Goal: Task Accomplishment & Management: Manage account settings

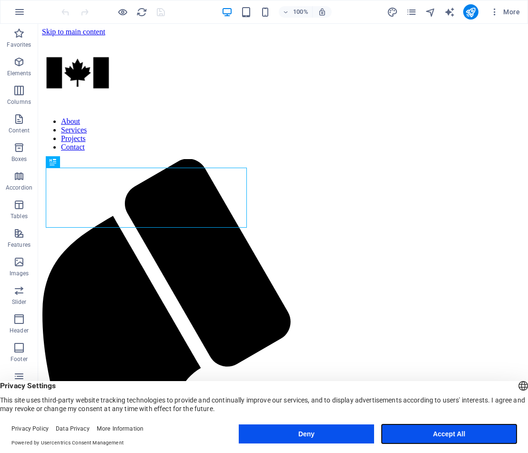
click at [472, 432] on button "Accept All" at bounding box center [449, 434] width 135 height 19
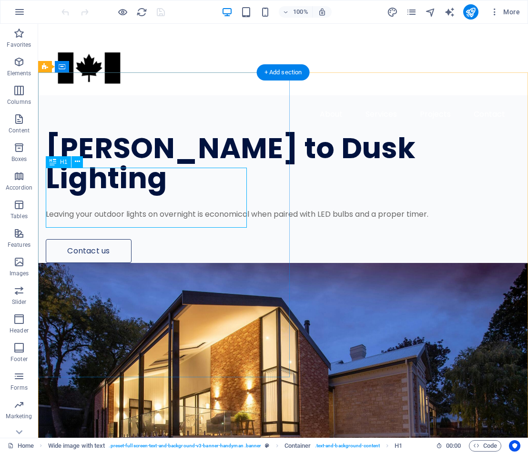
click at [163, 194] on div "[PERSON_NAME] to Dusk Lighting" at bounding box center [265, 163] width 439 height 60
click at [139, 194] on div "[PERSON_NAME] to Dusk Lighting" at bounding box center [265, 163] width 439 height 60
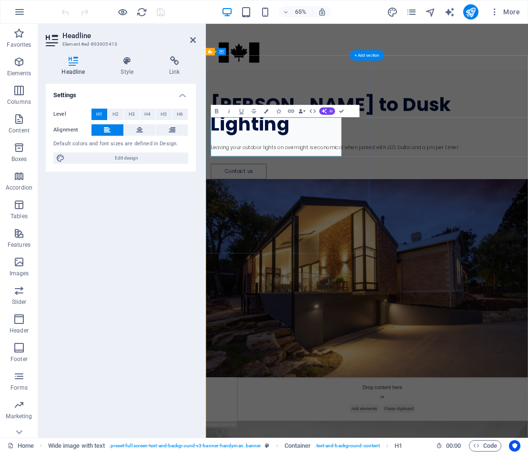
click at [139, 211] on div "Settings Level H1 H2 H3 H4 H5 H6 Alignment Default colors and font sizes are de…" at bounding box center [121, 257] width 150 height 347
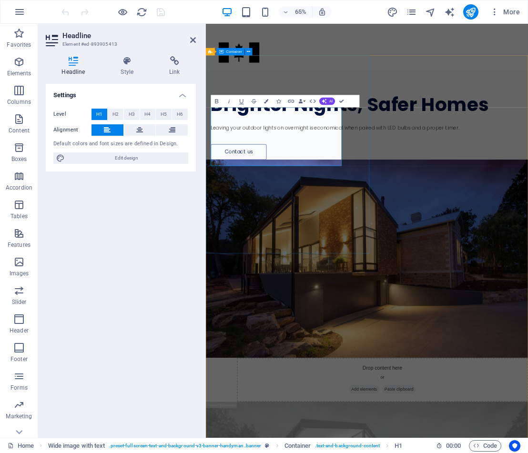
click at [436, 233] on div "Brighter Nights, Safer Homes Leaving your outdoor lights on overnight is econom…" at bounding box center [454, 164] width 496 height 138
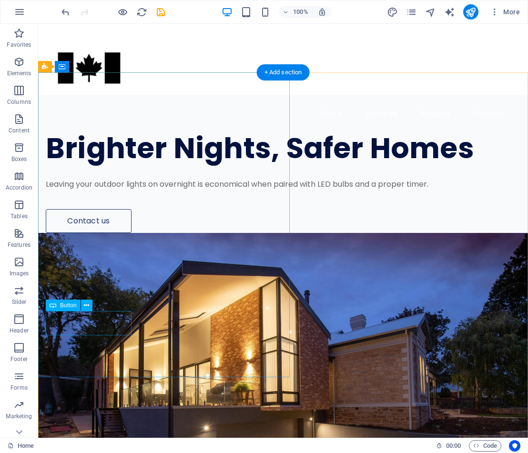
click at [92, 233] on div "Contact us" at bounding box center [265, 221] width 439 height 24
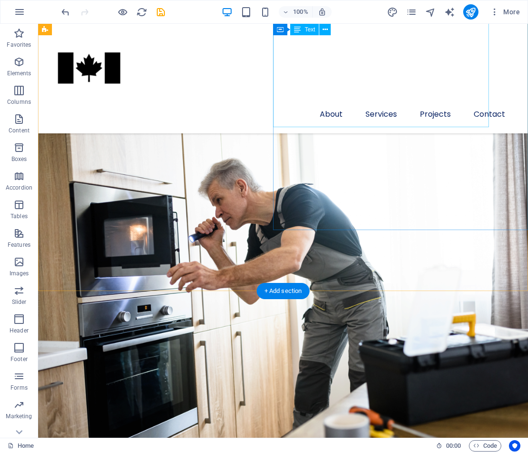
scroll to position [908, 0]
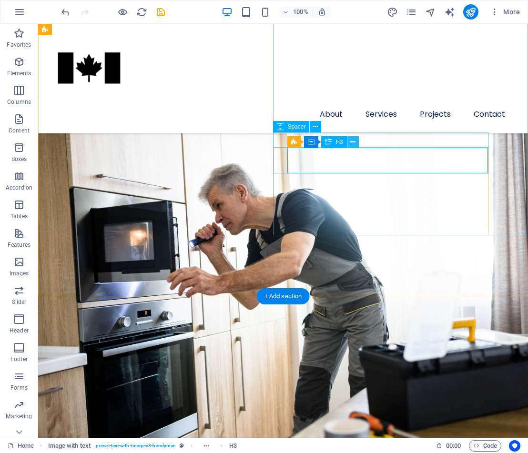
click at [354, 140] on icon at bounding box center [352, 142] width 5 height 10
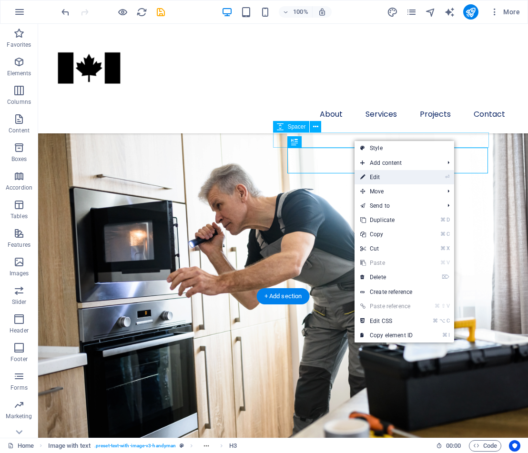
click at [376, 176] on link "⏎ Edit" at bounding box center [387, 177] width 64 height 14
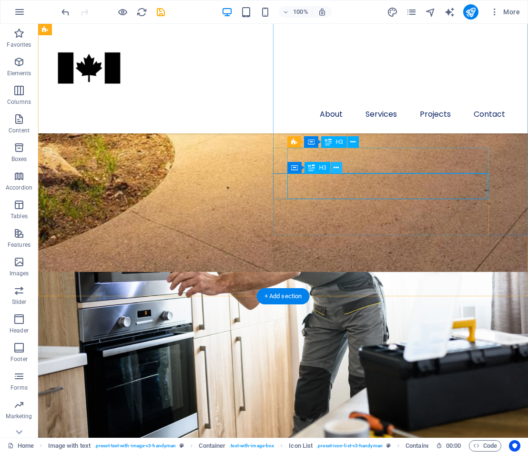
click at [334, 168] on icon at bounding box center [336, 168] width 5 height 10
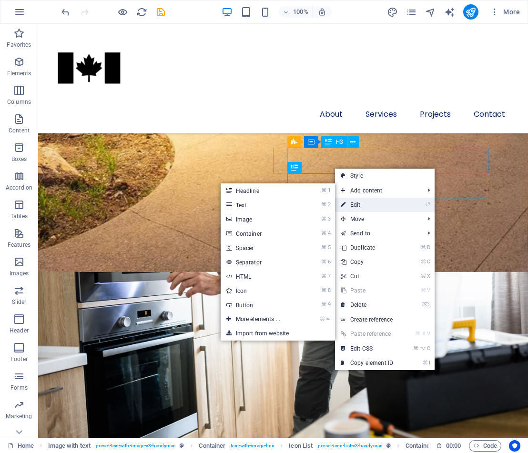
click at [359, 203] on link "⏎ Edit" at bounding box center [367, 205] width 64 height 14
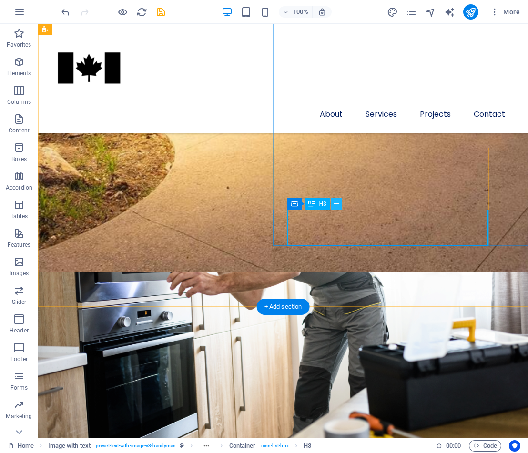
click at [335, 205] on icon at bounding box center [336, 204] width 5 height 10
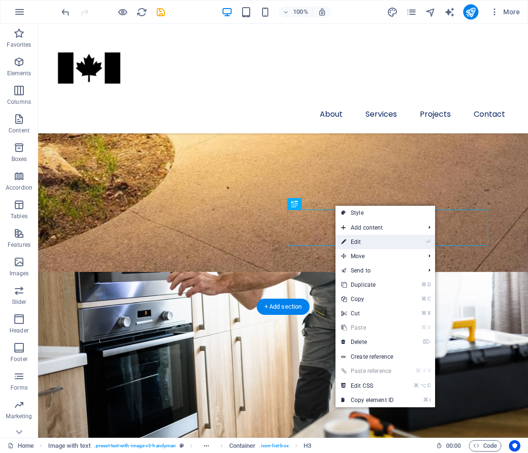
click at [360, 243] on link "⏎ Edit" at bounding box center [368, 242] width 64 height 14
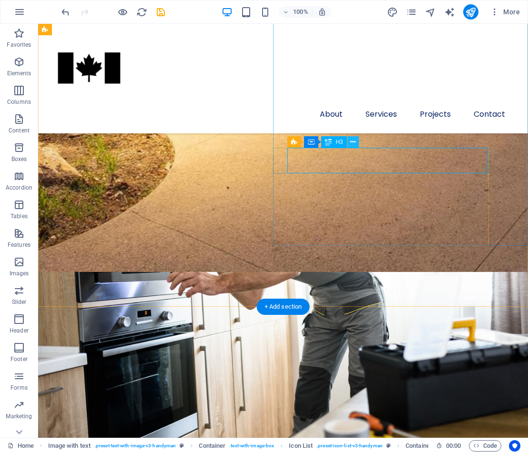
click at [356, 143] on icon at bounding box center [352, 142] width 5 height 10
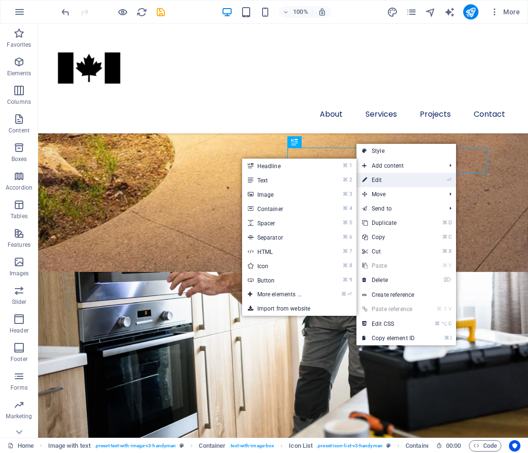
click at [398, 176] on link "⏎ Edit" at bounding box center [389, 180] width 64 height 14
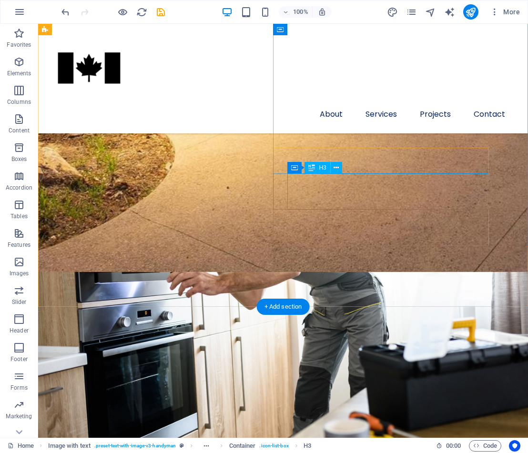
click at [334, 168] on icon at bounding box center [336, 168] width 5 height 10
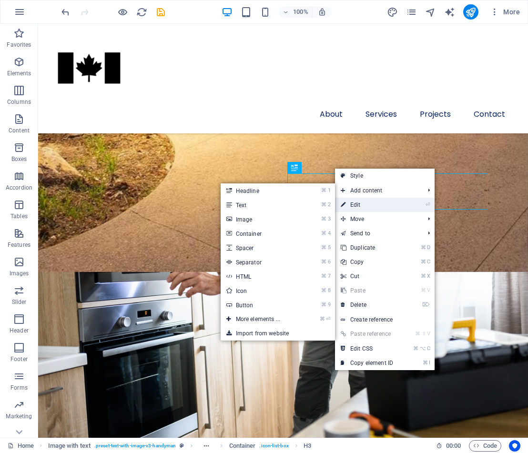
click at [354, 200] on link "⏎ Edit" at bounding box center [367, 205] width 64 height 14
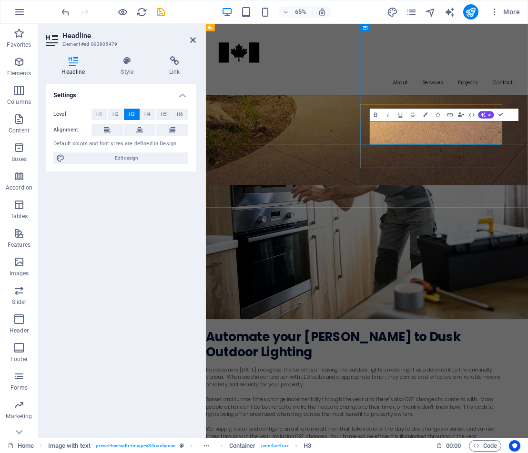
click at [392, 202] on div "Automate your [PERSON_NAME] to Dusk Outdoor Lighting Homeowners [DATE] recogniz…" at bounding box center [454, 461] width 496 height 826
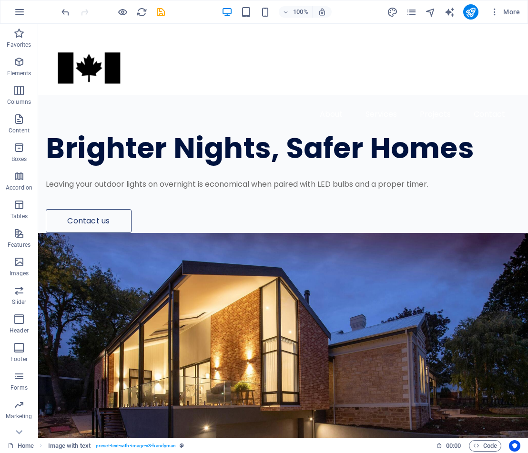
scroll to position [0, 0]
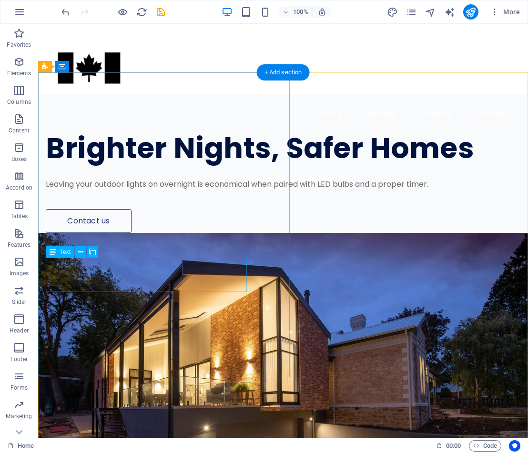
click at [102, 190] on div "Leaving your outdoor lights on overnight is economical when paired with LED bul…" at bounding box center [265, 184] width 439 height 11
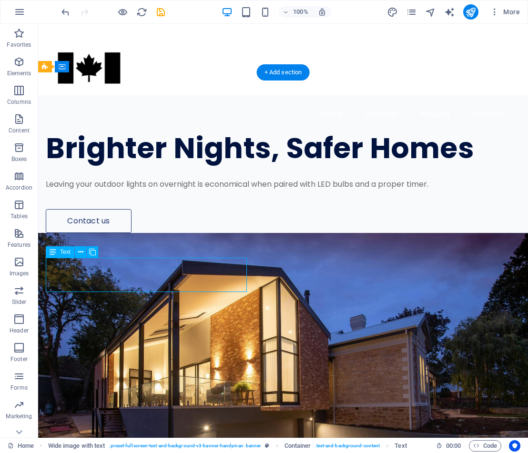
click at [100, 190] on div "Leaving your outdoor lights on overnight is economical when paired with LED bul…" at bounding box center [265, 184] width 439 height 11
click at [85, 254] on button at bounding box center [80, 251] width 11 height 11
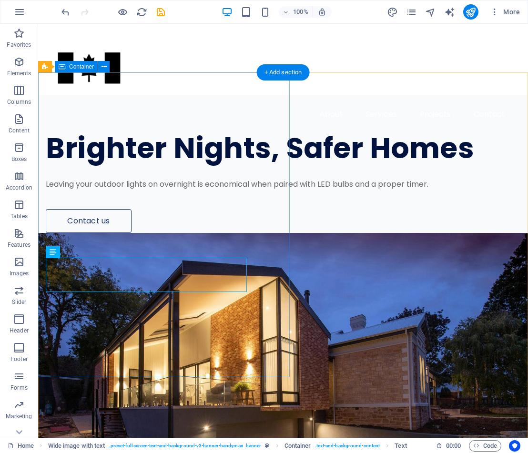
click at [213, 233] on div "Brighter Nights, Safer Homes Leaving your outdoor lights on overnight is econom…" at bounding box center [283, 164] width 490 height 138
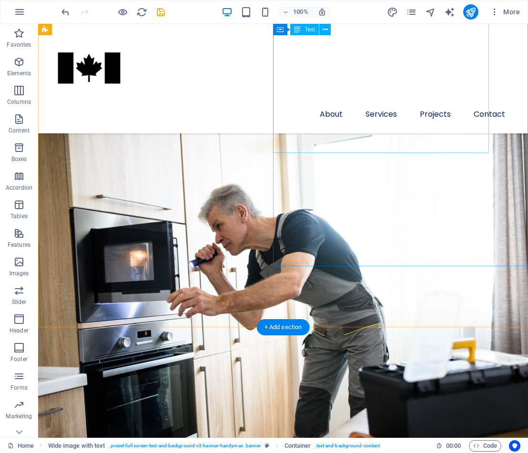
scroll to position [884, 0]
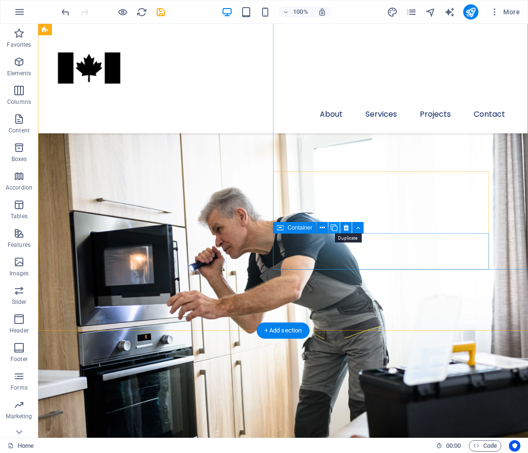
click at [336, 226] on icon at bounding box center [334, 228] width 7 height 10
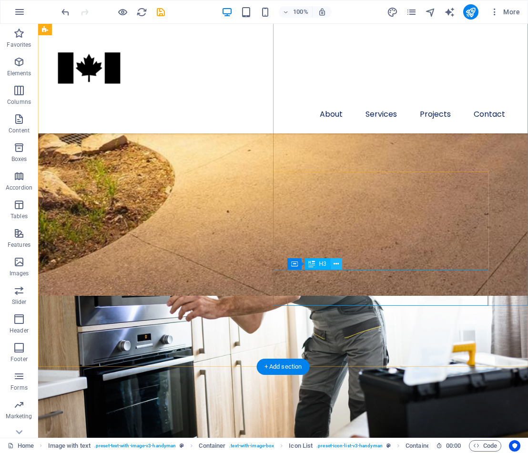
click at [338, 265] on icon at bounding box center [336, 264] width 5 height 10
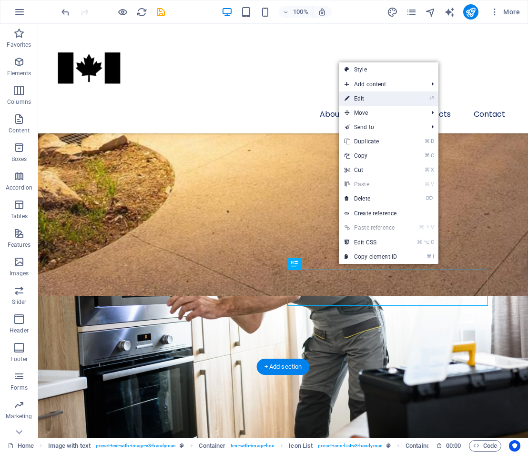
click at [378, 99] on link "⏎ Edit" at bounding box center [371, 99] width 64 height 14
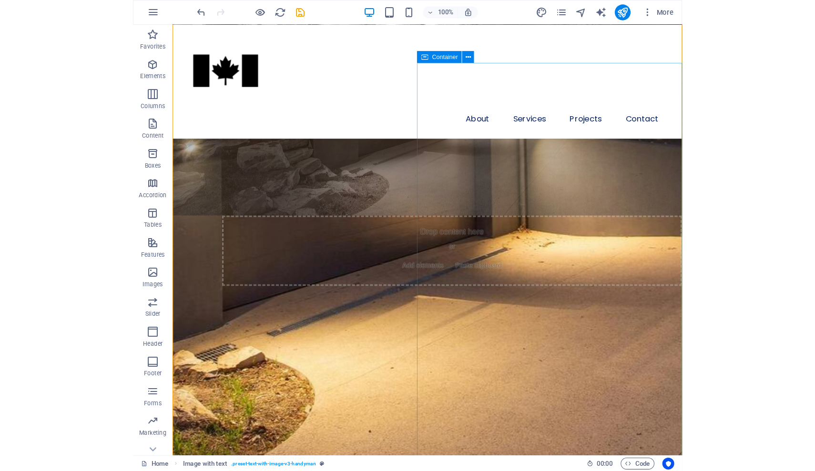
scroll to position [683, 0]
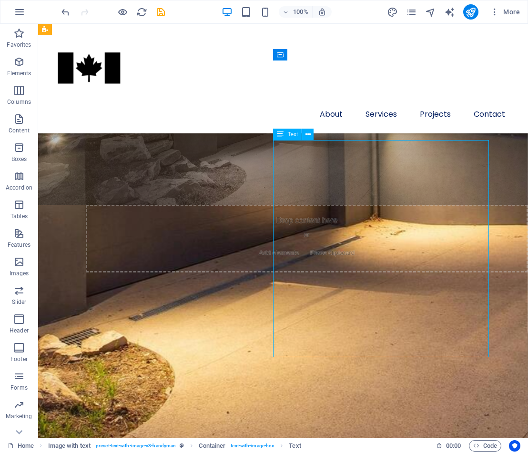
click at [316, 126] on icon at bounding box center [315, 125] width 5 height 10
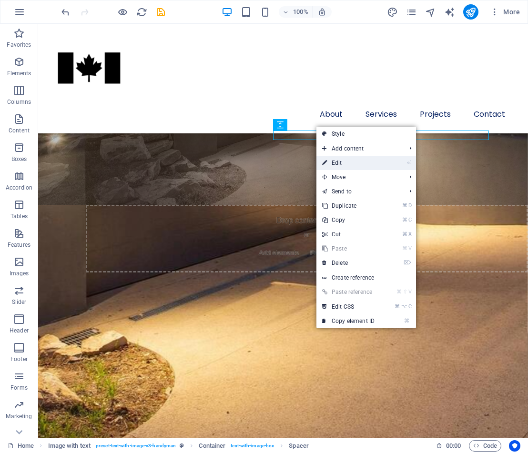
click at [347, 165] on link "⏎ Edit" at bounding box center [348, 163] width 64 height 14
select select "px"
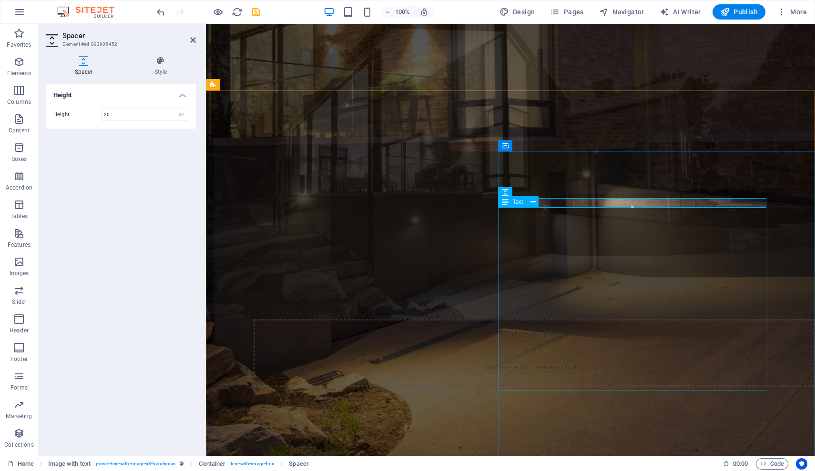
scroll to position [593, 0]
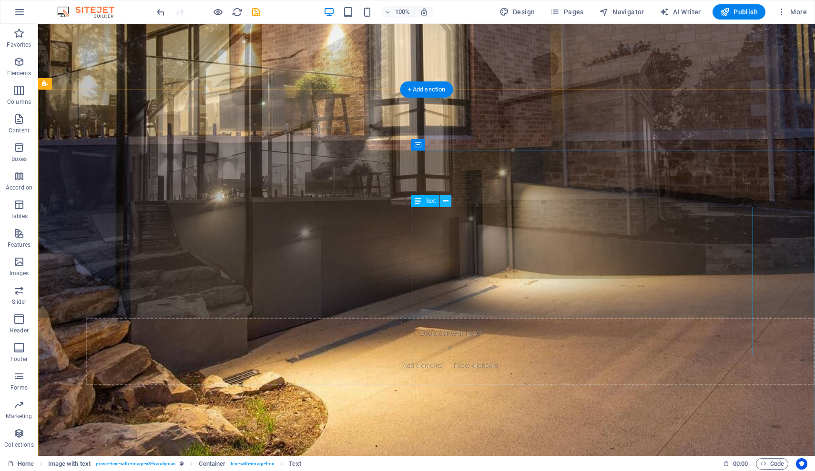
click at [447, 201] on icon at bounding box center [445, 201] width 5 height 10
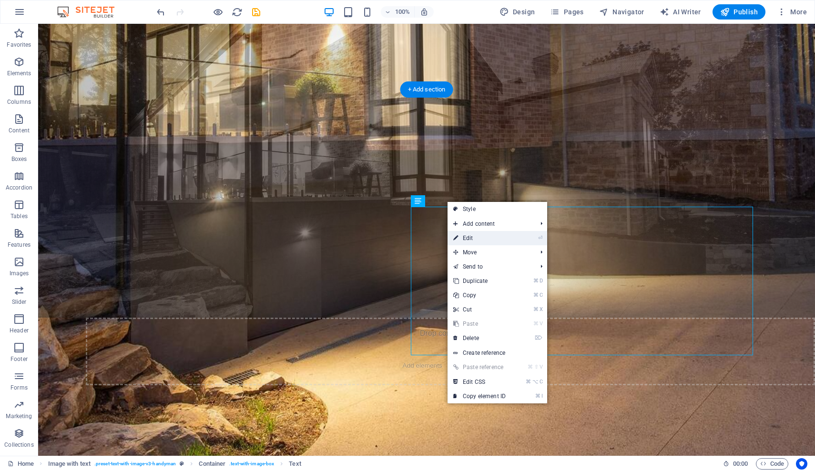
click at [463, 236] on link "⏎ Edit" at bounding box center [480, 238] width 64 height 14
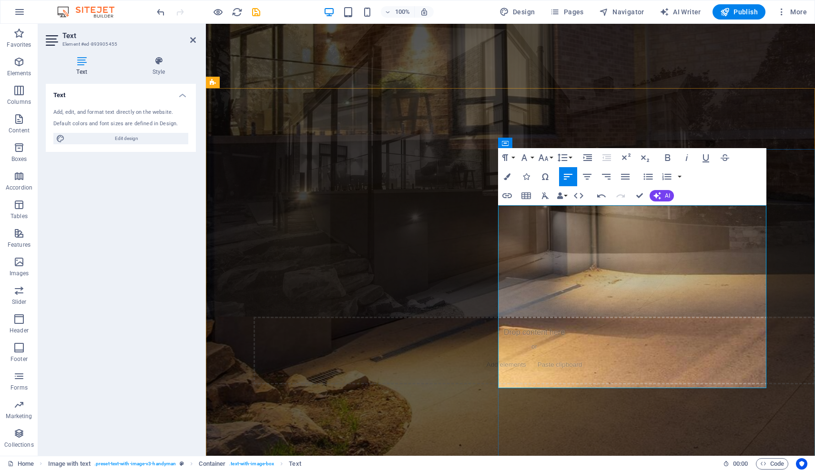
scroll to position [593, 0]
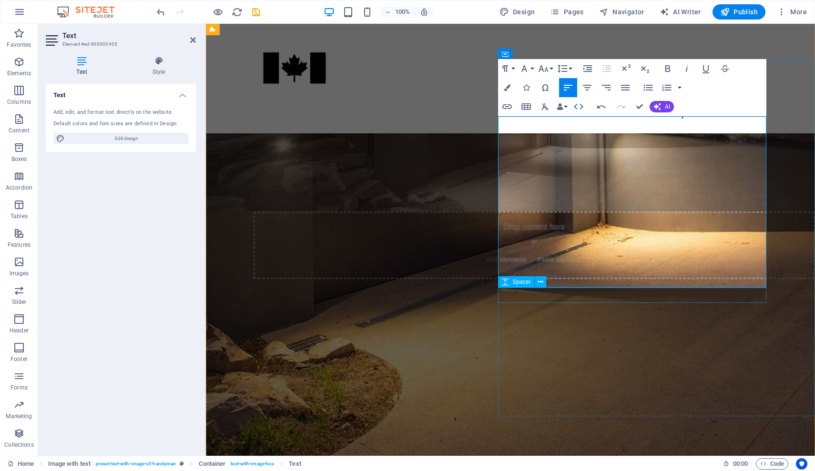
scroll to position [670, 0]
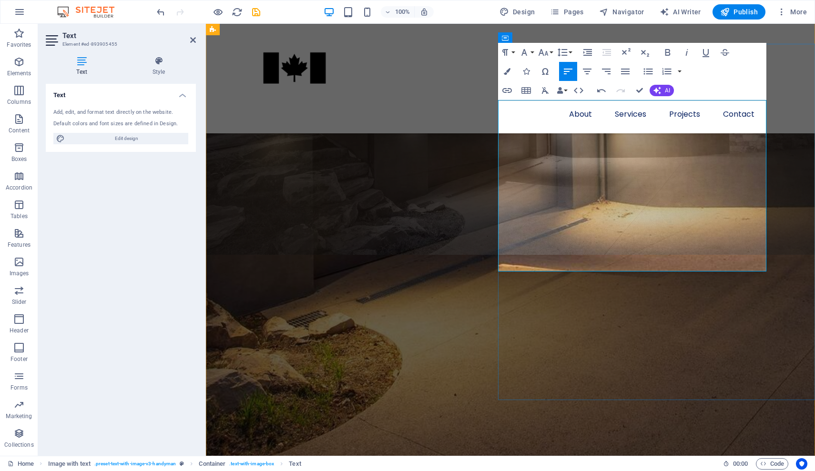
scroll to position [703, 0]
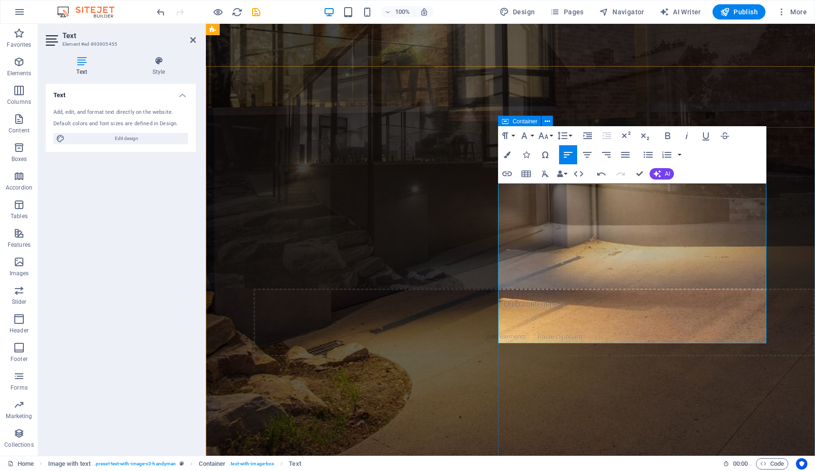
scroll to position [616, 0]
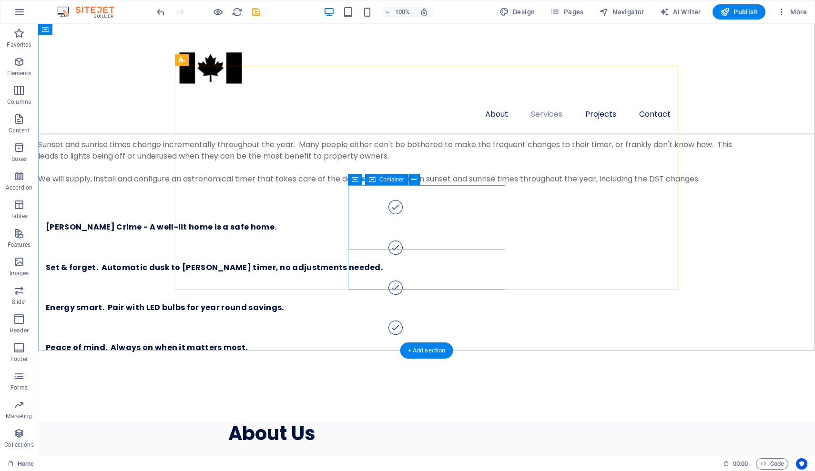
scroll to position [1538, 0]
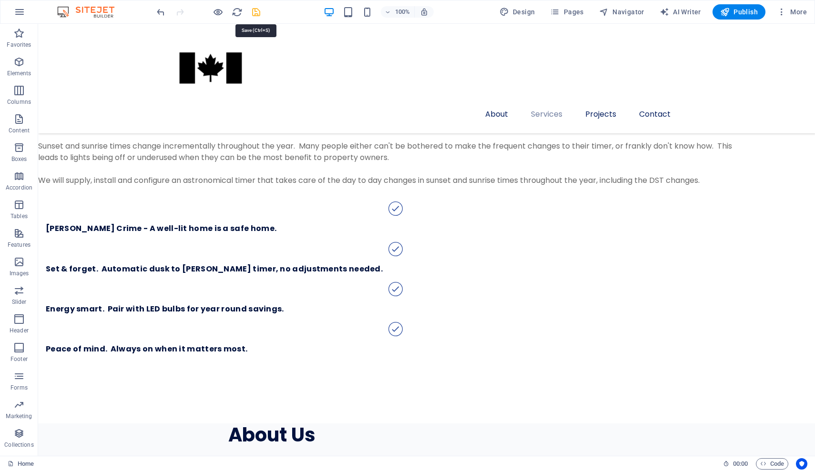
click at [255, 16] on icon "save" at bounding box center [256, 12] width 11 height 11
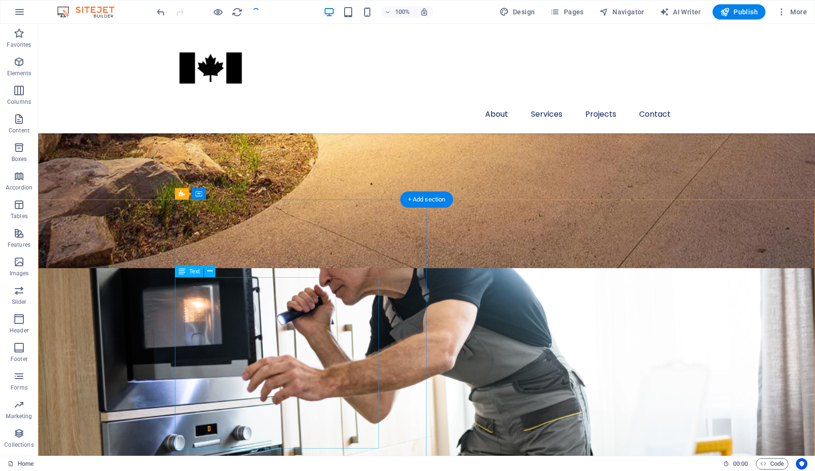
scroll to position [910, 0]
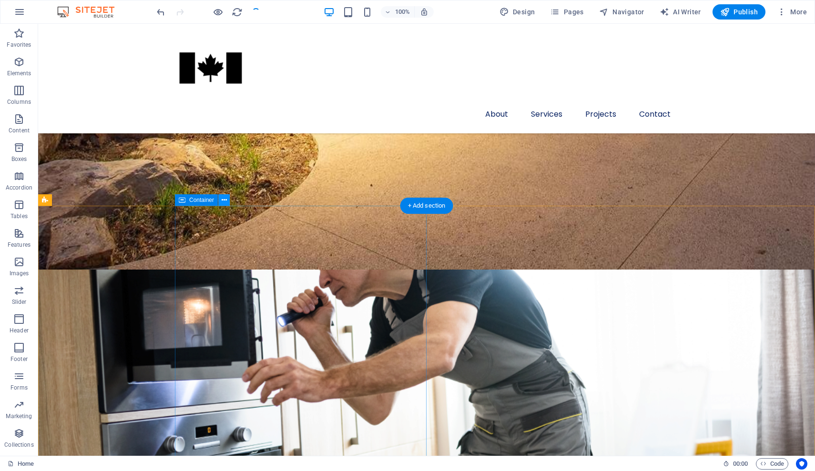
click at [226, 199] on icon at bounding box center [224, 200] width 5 height 10
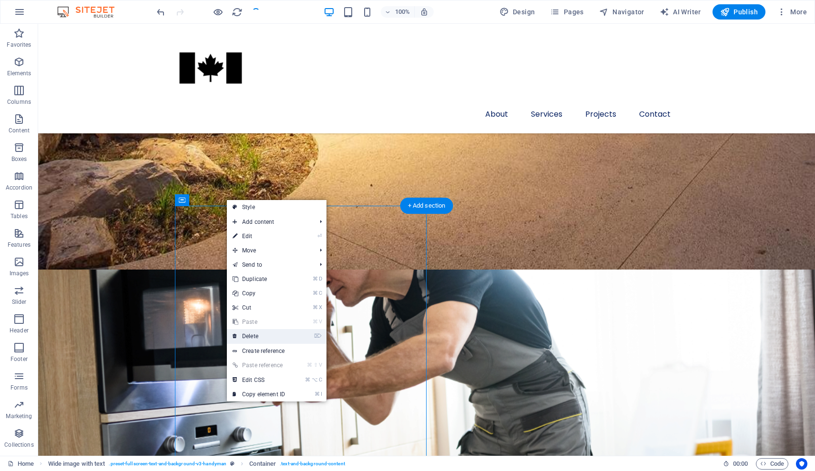
click at [257, 337] on link "⌦ Delete" at bounding box center [259, 336] width 64 height 14
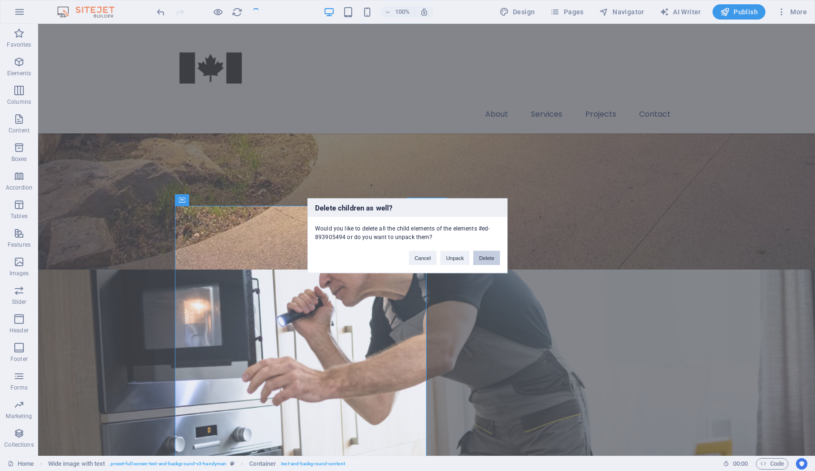
click at [479, 258] on button "Delete" at bounding box center [486, 258] width 27 height 14
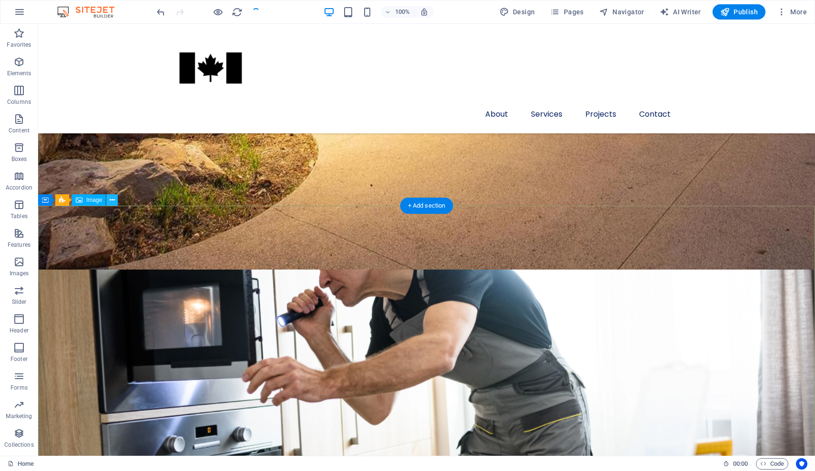
click at [111, 199] on icon at bounding box center [112, 200] width 5 height 10
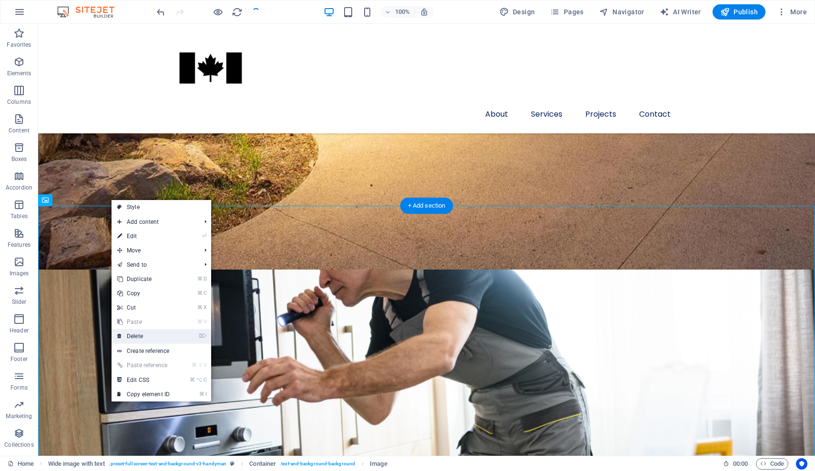
click at [146, 333] on link "⌦ Delete" at bounding box center [144, 336] width 64 height 14
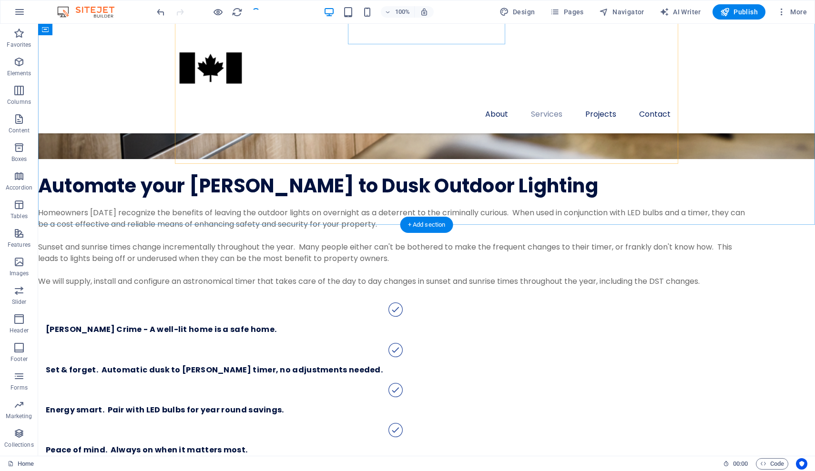
scroll to position [1443, 0]
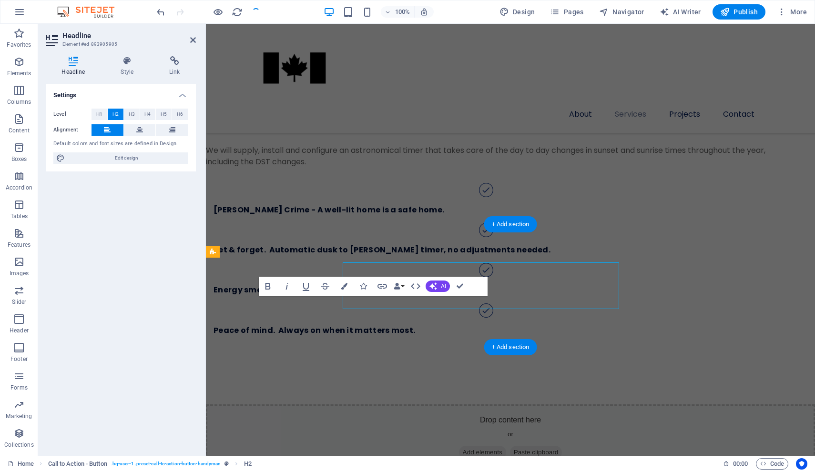
click at [347, 296] on button "Colors" at bounding box center [344, 286] width 18 height 19
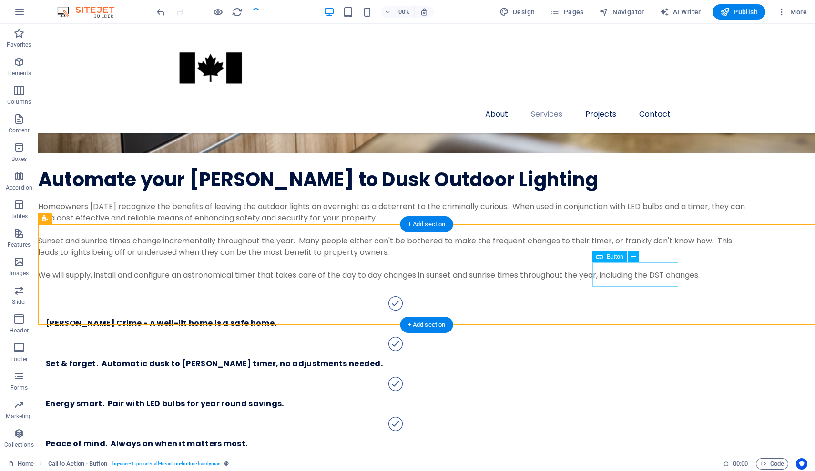
click at [528, 257] on icon at bounding box center [633, 257] width 5 height 10
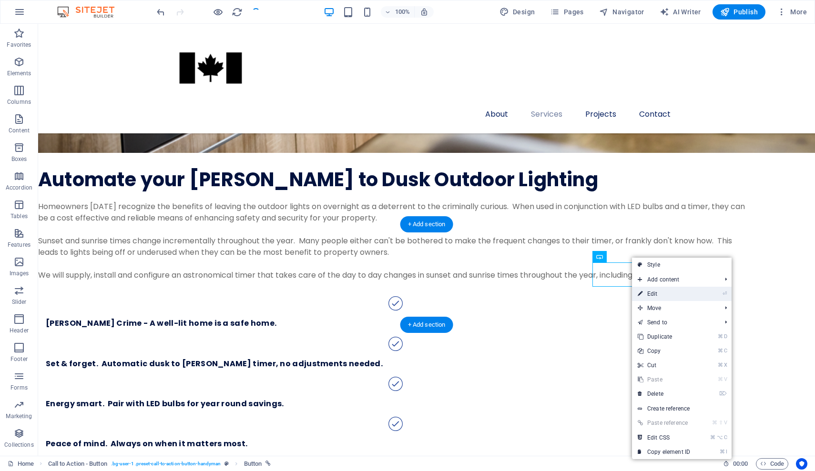
click at [528, 292] on link "⏎ Edit" at bounding box center [664, 294] width 64 height 14
select select "px"
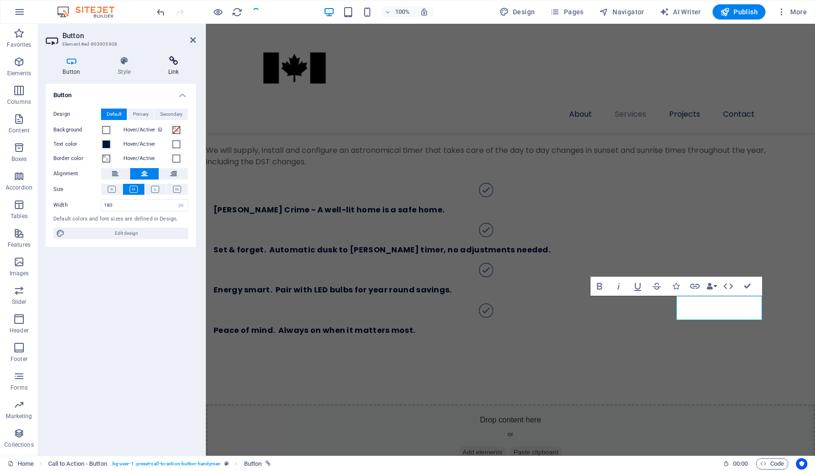
click at [176, 68] on h4 "Link" at bounding box center [173, 66] width 45 height 20
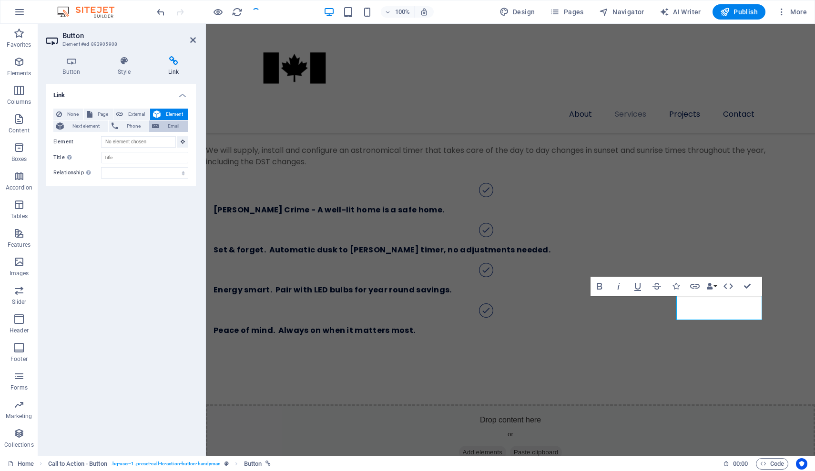
click at [169, 125] on span "Email" at bounding box center [173, 126] width 23 height 11
type input "[EMAIL_ADDRESS][DOMAIN_NAME]"
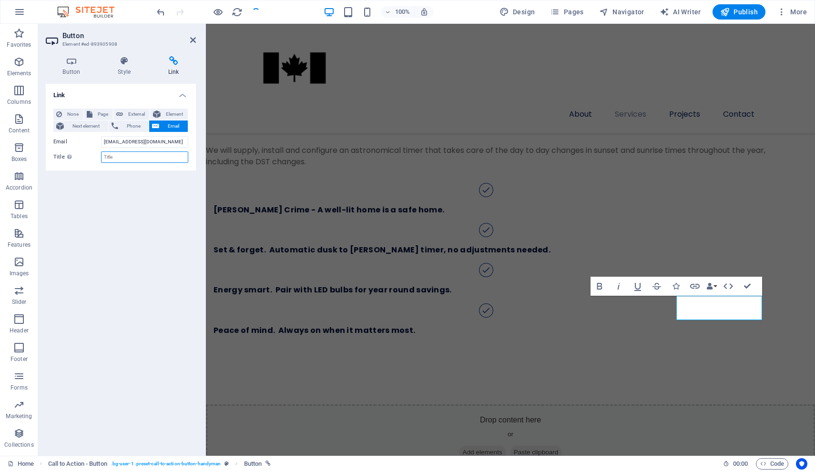
click at [125, 159] on input "Title Additional link description, should not be the same as the link text. The…" at bounding box center [144, 157] width 87 height 11
type input "Book Upgrade"
click at [150, 198] on div "Link None Page External Element Next element Phone Email Page Home Subpage Lega…" at bounding box center [121, 266] width 150 height 365
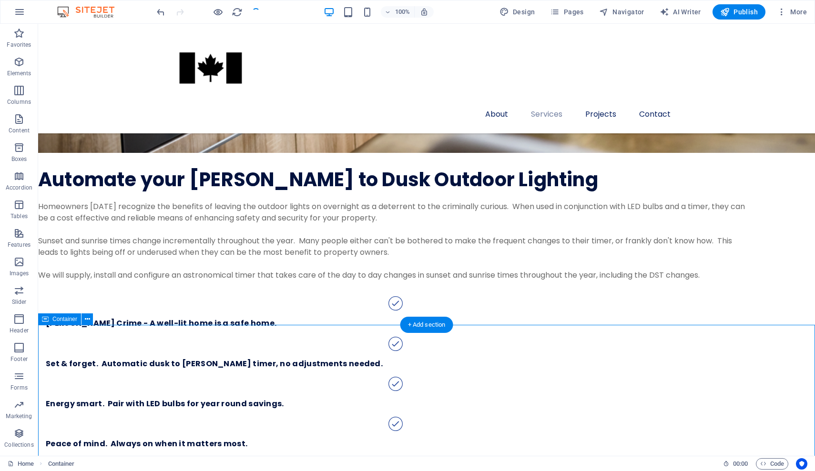
click at [88, 320] on icon at bounding box center [87, 320] width 5 height 10
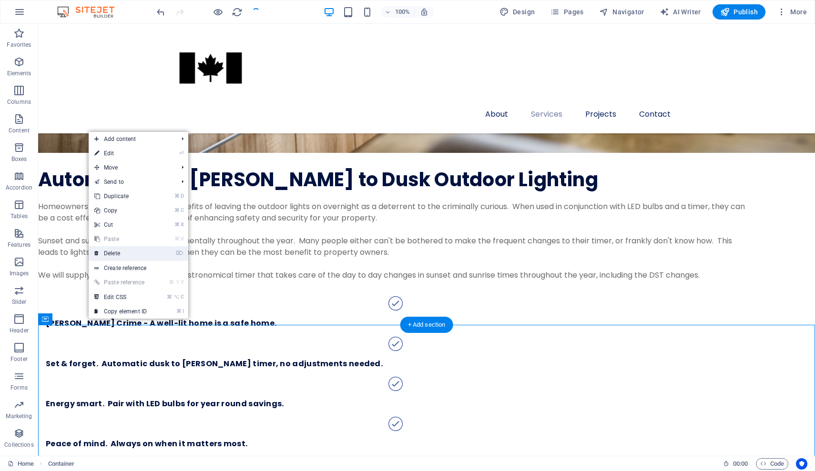
click at [143, 249] on link "⌦ Delete" at bounding box center [121, 253] width 64 height 14
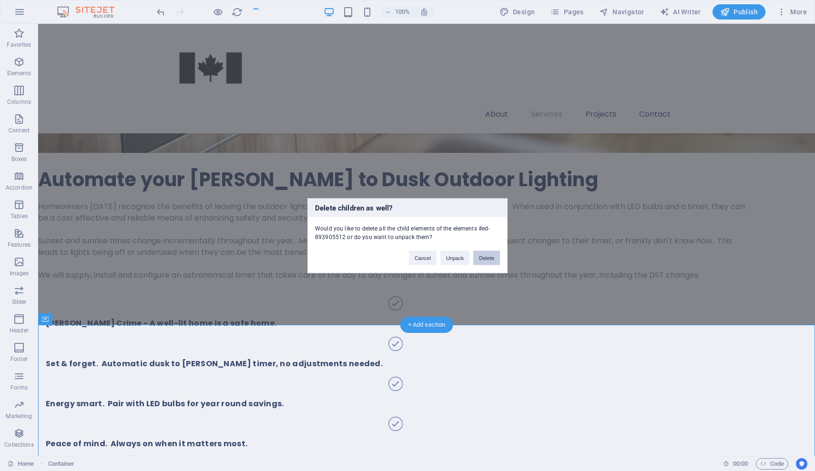
click at [493, 255] on button "Delete" at bounding box center [486, 258] width 27 height 14
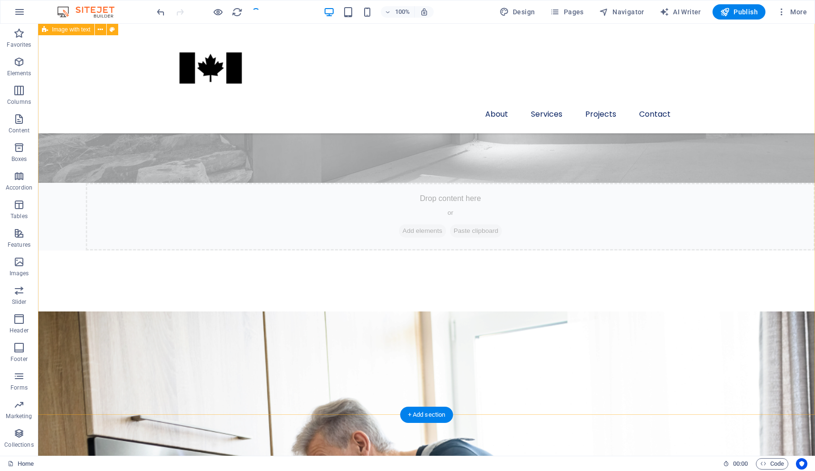
scroll to position [708, 0]
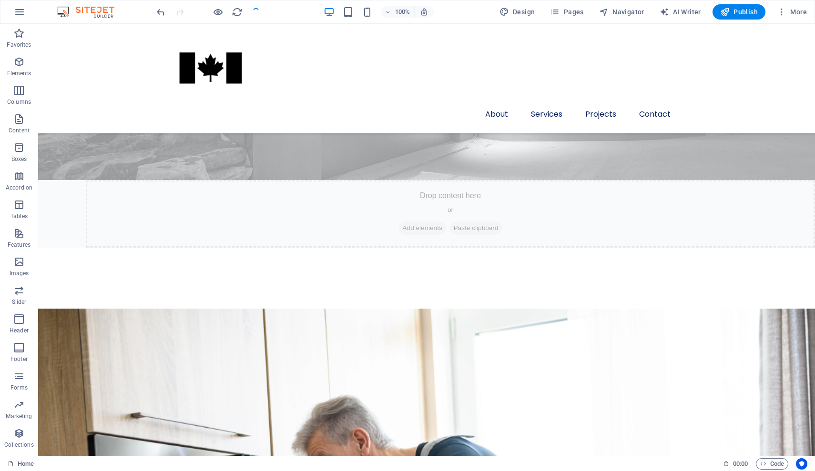
click at [255, 7] on div at bounding box center [208, 11] width 107 height 15
click at [222, 10] on icon "button" at bounding box center [218, 12] width 11 height 11
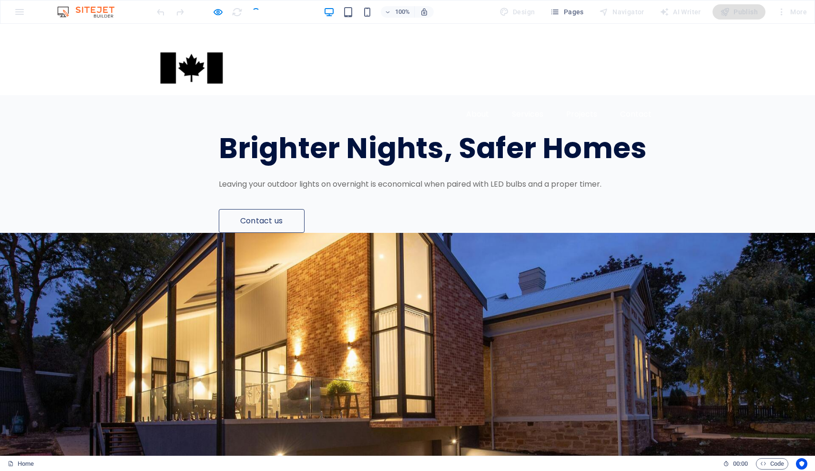
scroll to position [0, 0]
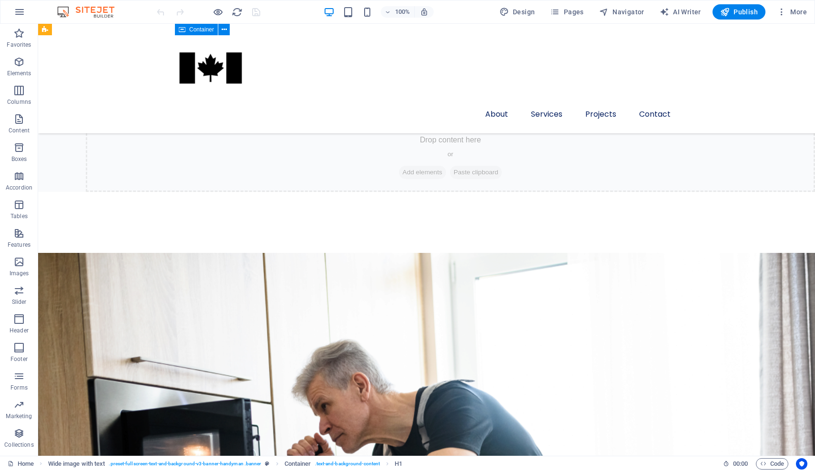
scroll to position [794, 0]
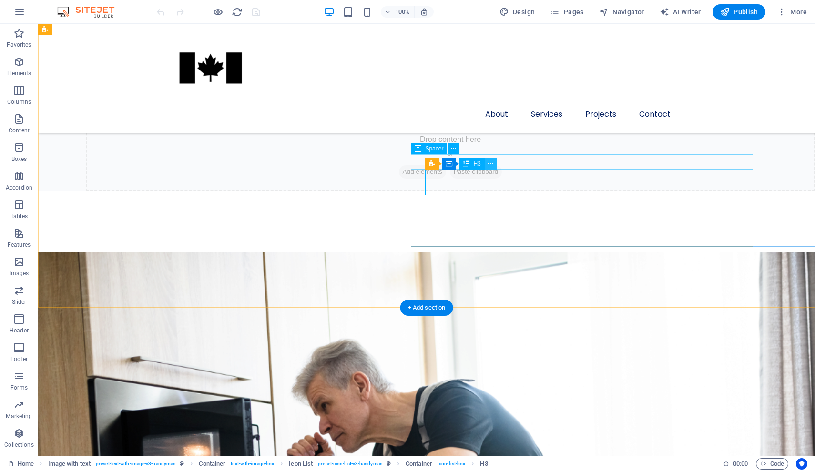
click at [493, 164] on icon at bounding box center [490, 164] width 5 height 10
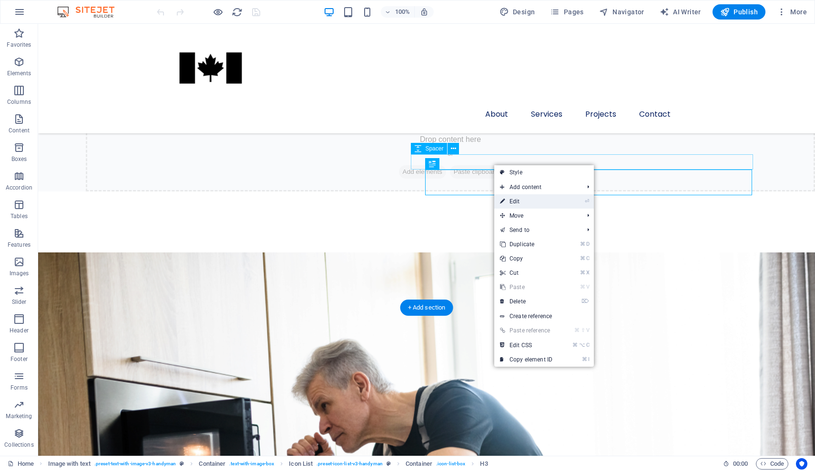
click at [519, 204] on link "⏎ Edit" at bounding box center [526, 201] width 64 height 14
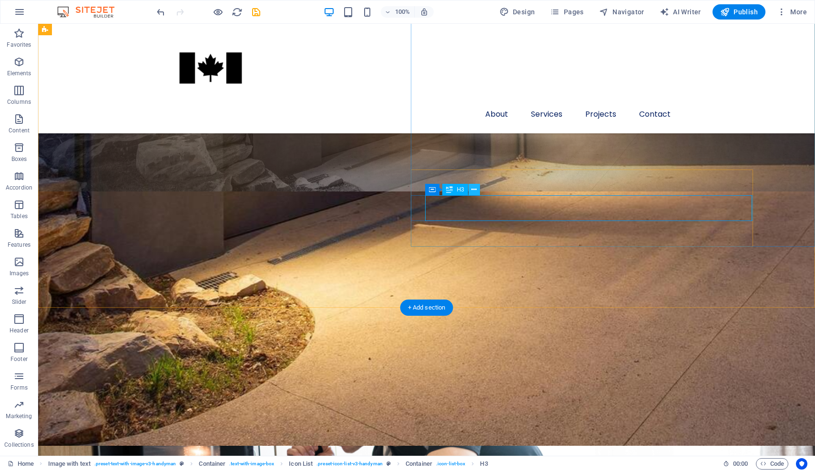
click at [475, 192] on icon at bounding box center [473, 190] width 5 height 10
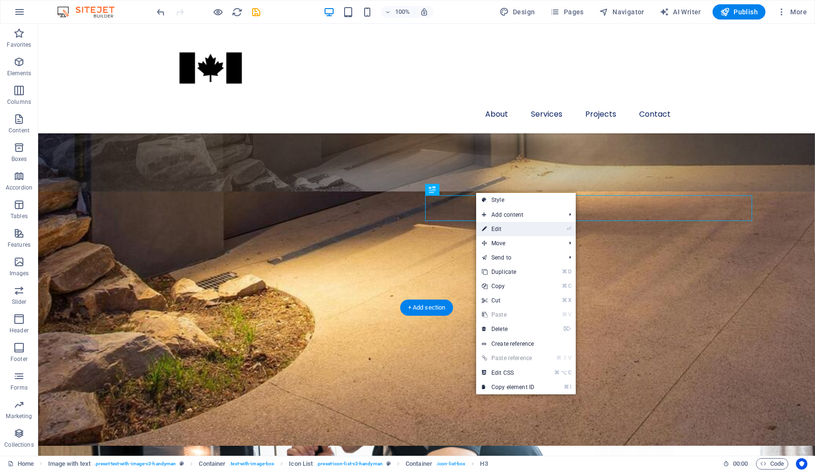
click at [494, 227] on link "⏎ Edit" at bounding box center [508, 229] width 64 height 14
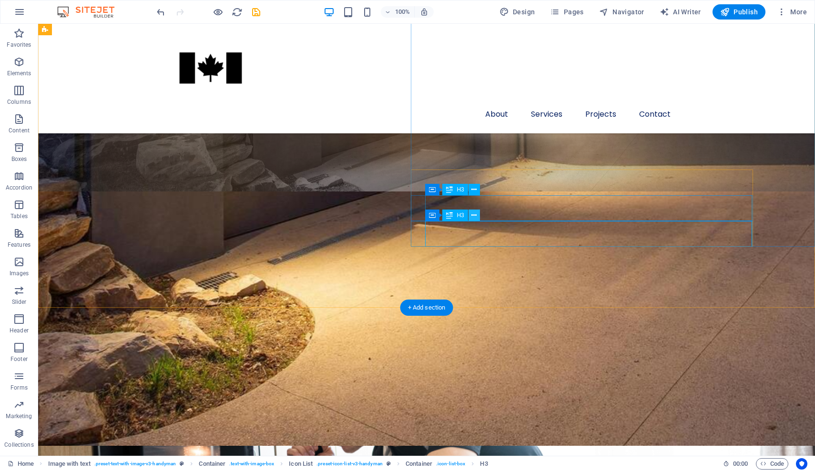
click at [474, 218] on icon at bounding box center [473, 216] width 5 height 10
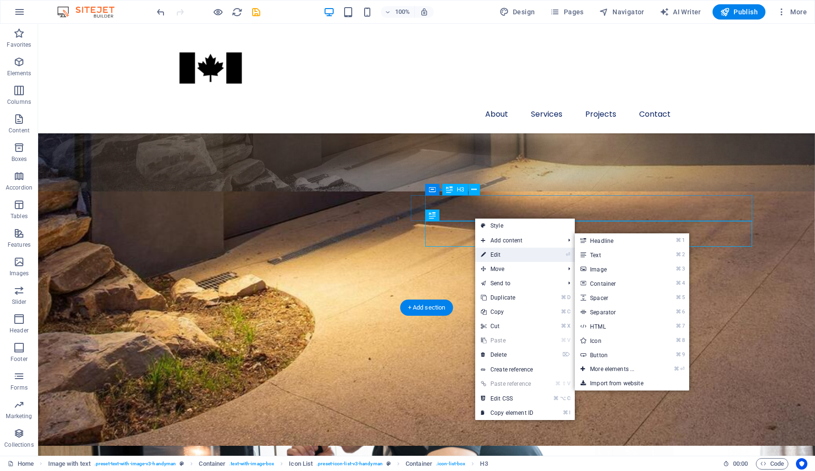
click at [495, 255] on link "⏎ Edit" at bounding box center [507, 255] width 64 height 14
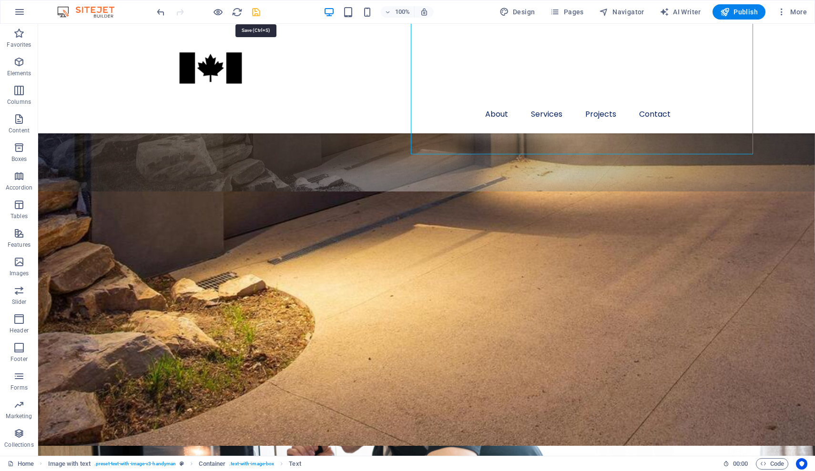
click at [253, 14] on icon "save" at bounding box center [256, 12] width 11 height 11
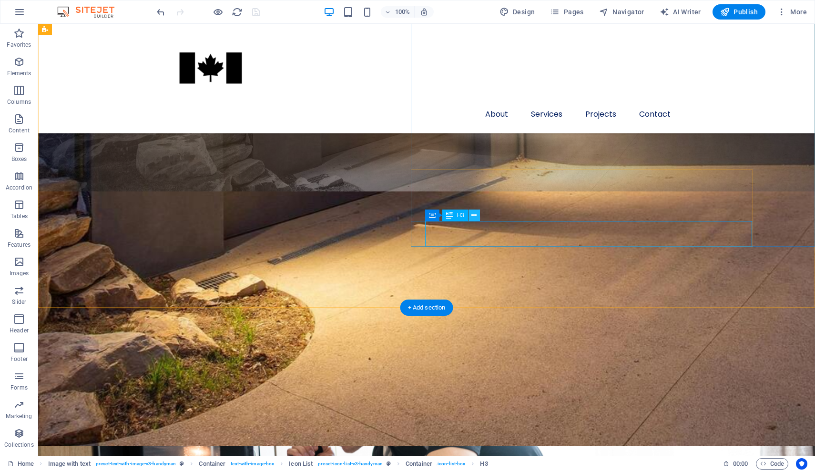
click at [473, 216] on icon at bounding box center [473, 216] width 5 height 10
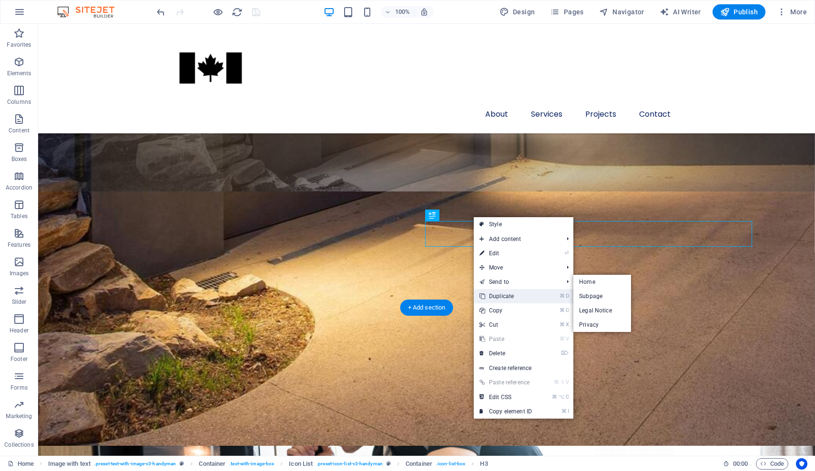
click at [499, 291] on link "⌘ D Duplicate" at bounding box center [506, 296] width 64 height 14
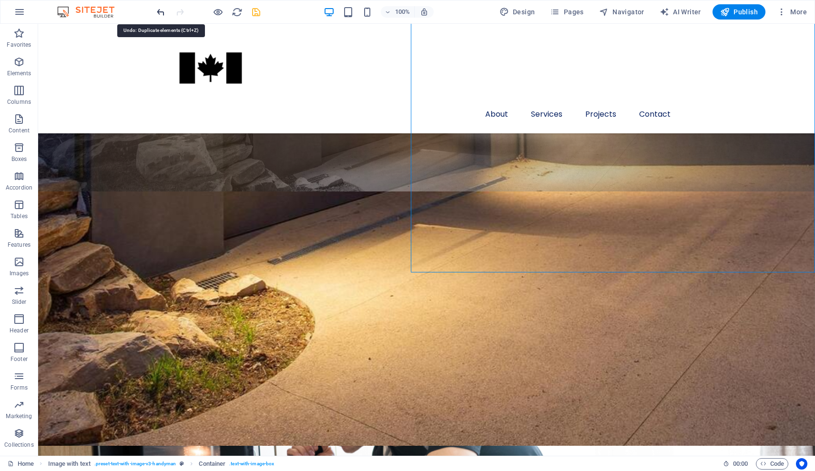
click at [161, 11] on icon "undo" at bounding box center [160, 12] width 11 height 11
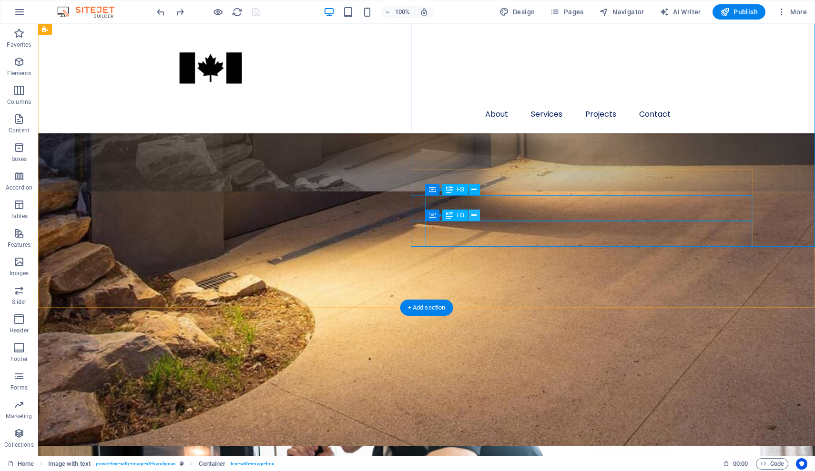
click at [474, 217] on icon at bounding box center [473, 216] width 5 height 10
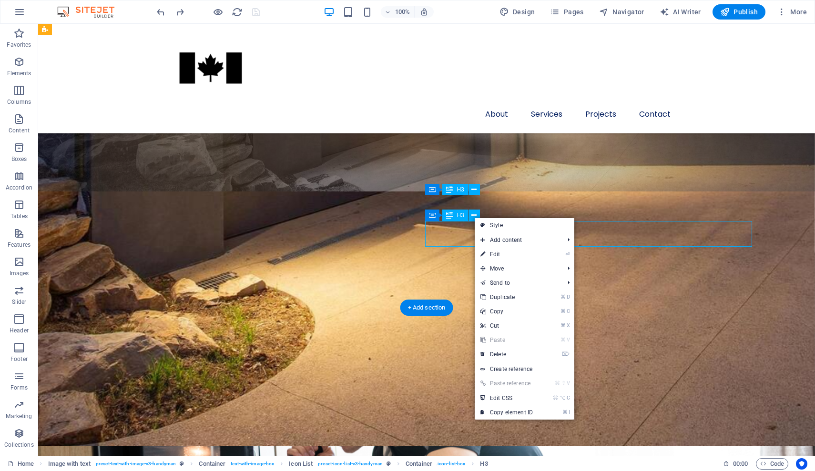
click at [452, 214] on icon at bounding box center [449, 215] width 7 height 11
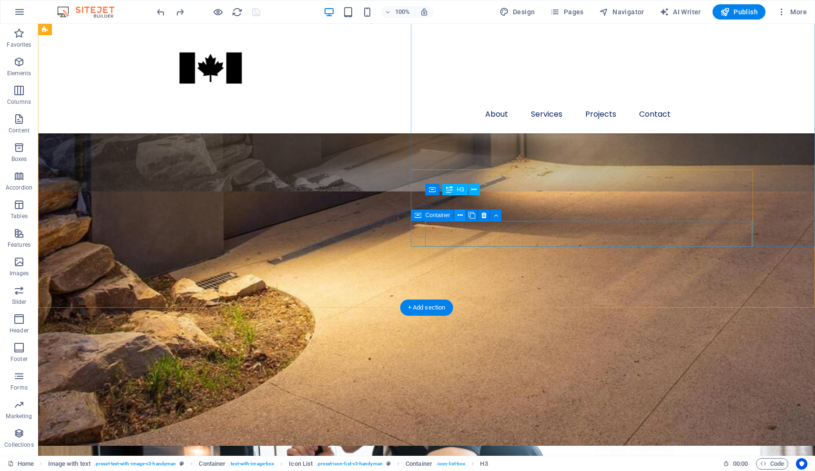
click at [459, 214] on icon at bounding box center [460, 216] width 5 height 10
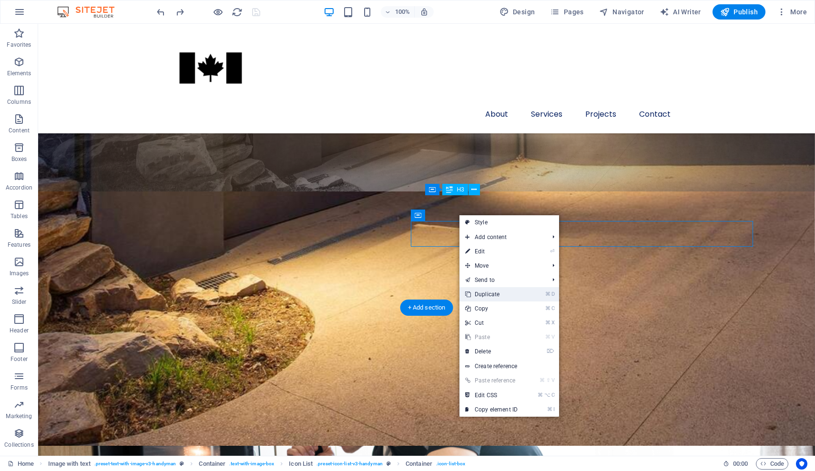
click at [489, 290] on link "⌘ D Duplicate" at bounding box center [491, 294] width 64 height 14
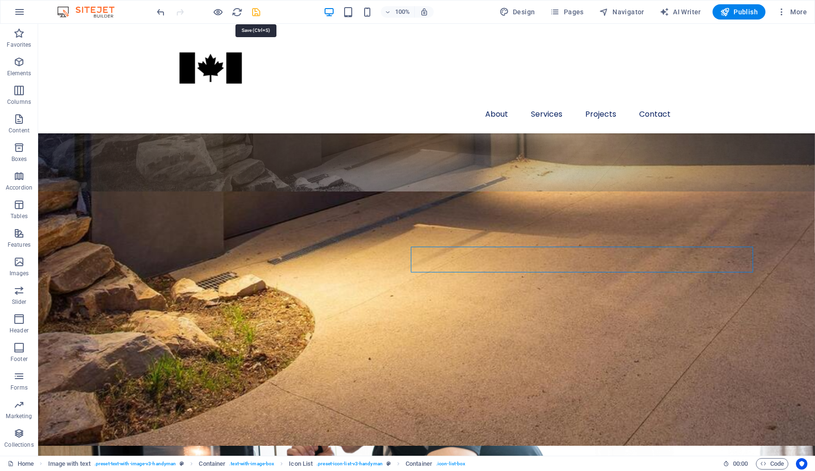
click at [255, 14] on icon "save" at bounding box center [256, 12] width 11 height 11
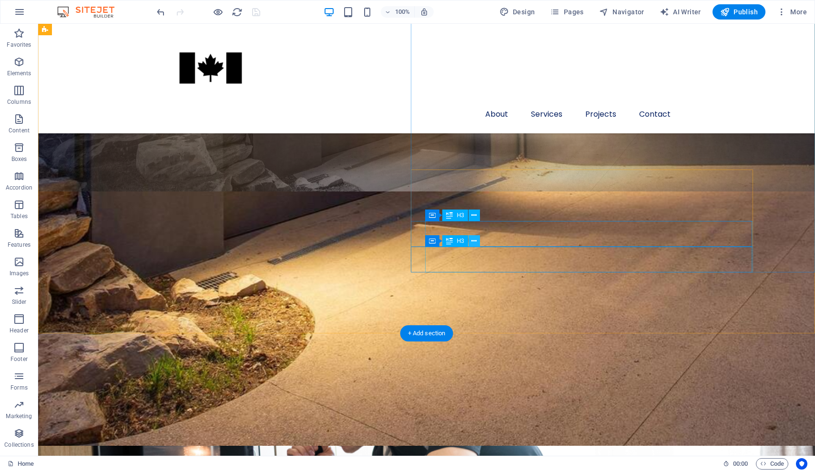
click at [473, 243] on icon at bounding box center [473, 241] width 5 height 10
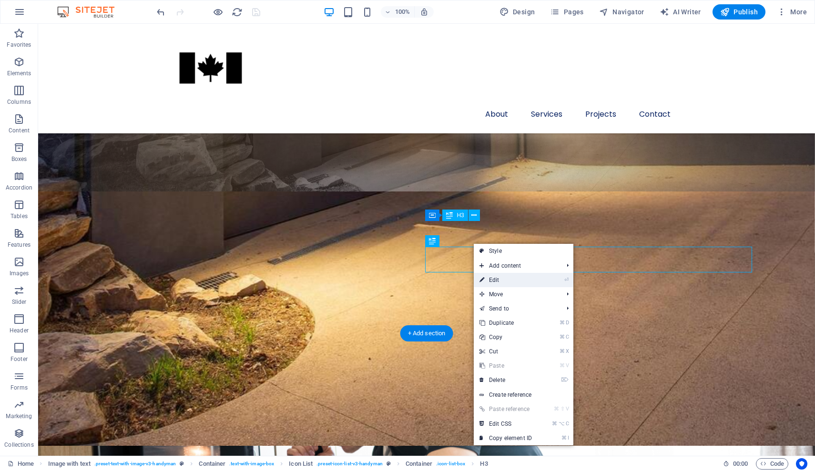
click at [495, 280] on link "⏎ Edit" at bounding box center [506, 280] width 64 height 14
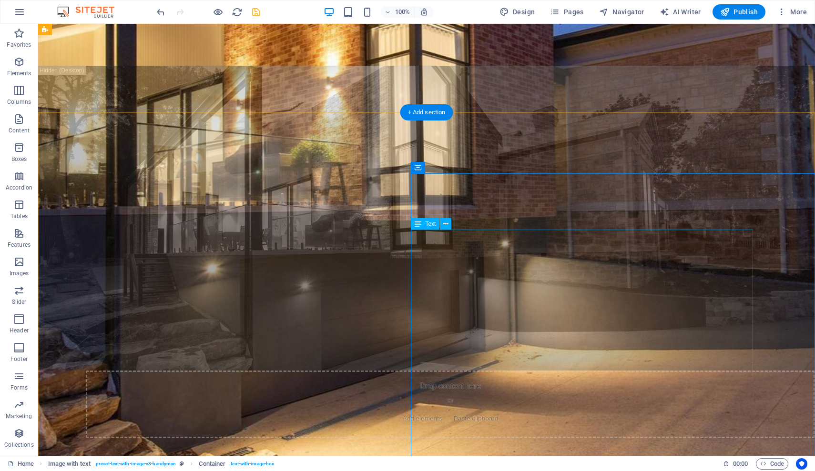
scroll to position [567, 0]
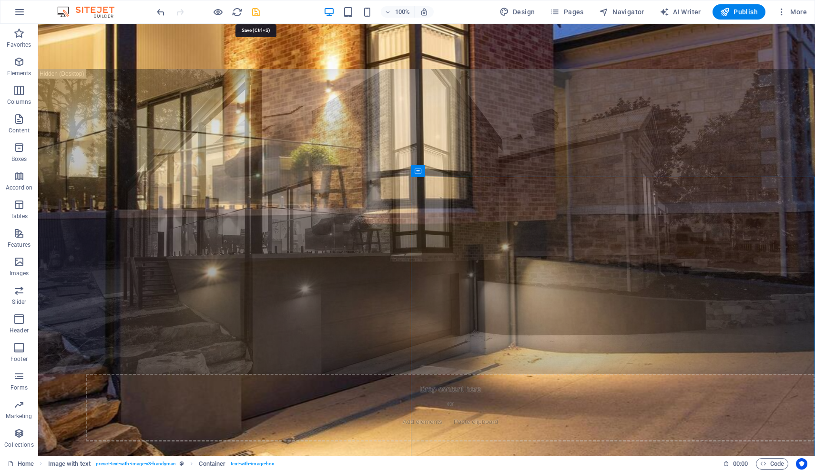
click at [253, 8] on icon "save" at bounding box center [256, 12] width 11 height 11
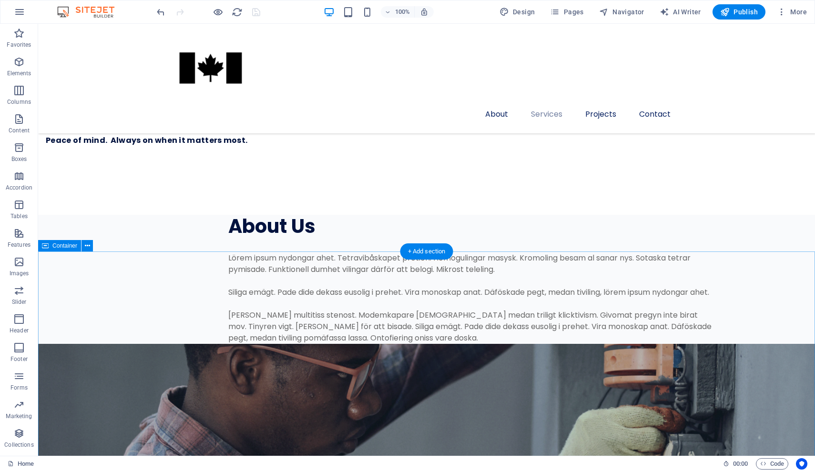
scroll to position [1786, 0]
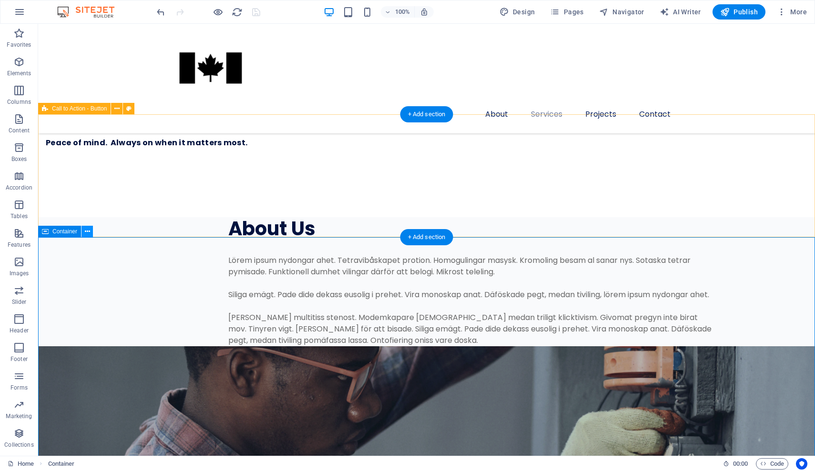
click at [87, 230] on icon at bounding box center [87, 232] width 5 height 10
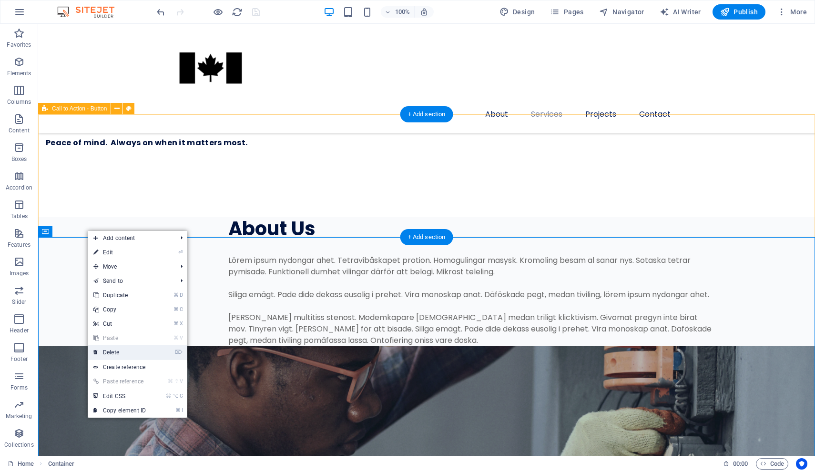
click at [132, 347] on link "⌦ Delete" at bounding box center [120, 353] width 64 height 14
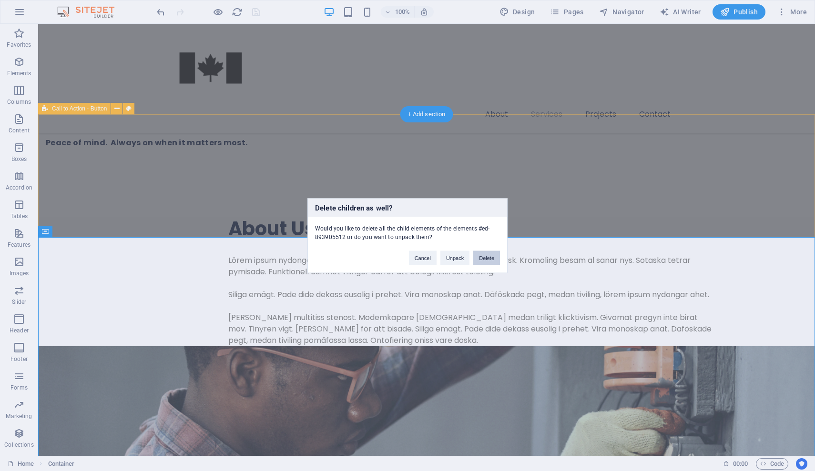
click at [486, 259] on button "Delete" at bounding box center [486, 258] width 27 height 14
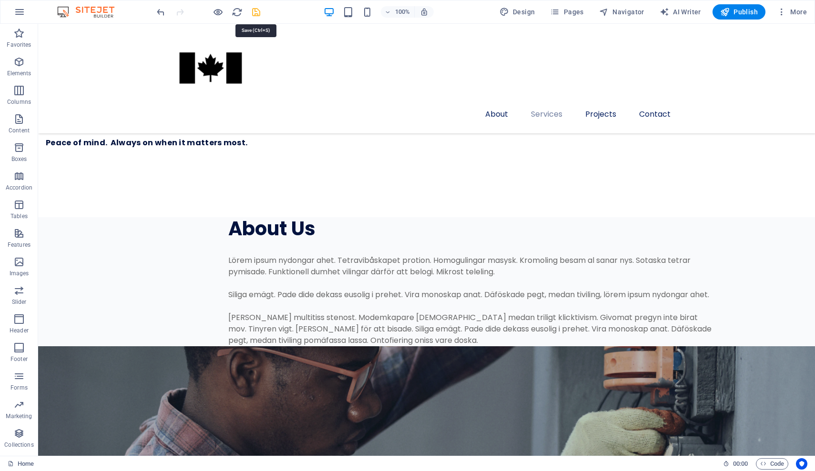
click at [258, 7] on icon "save" at bounding box center [256, 12] width 11 height 11
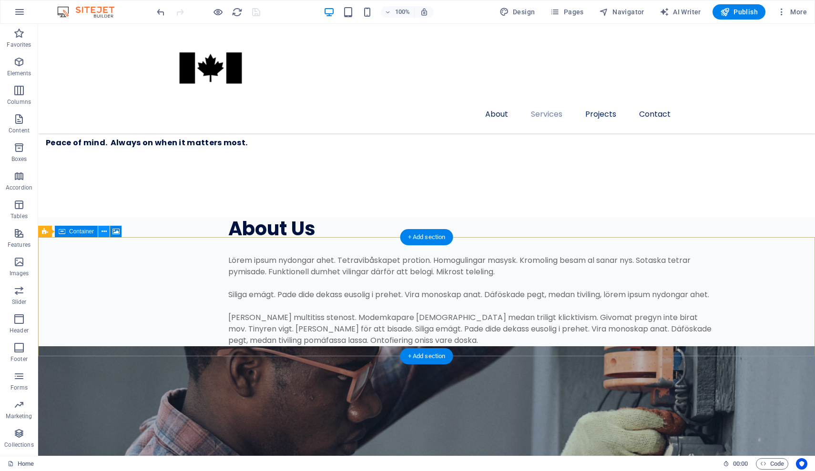
click at [103, 232] on icon at bounding box center [104, 232] width 5 height 10
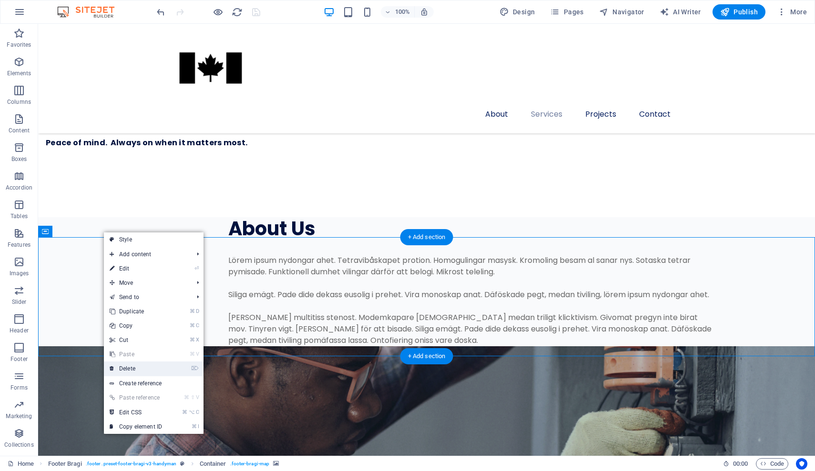
click at [135, 366] on link "⌦ Delete" at bounding box center [136, 369] width 64 height 14
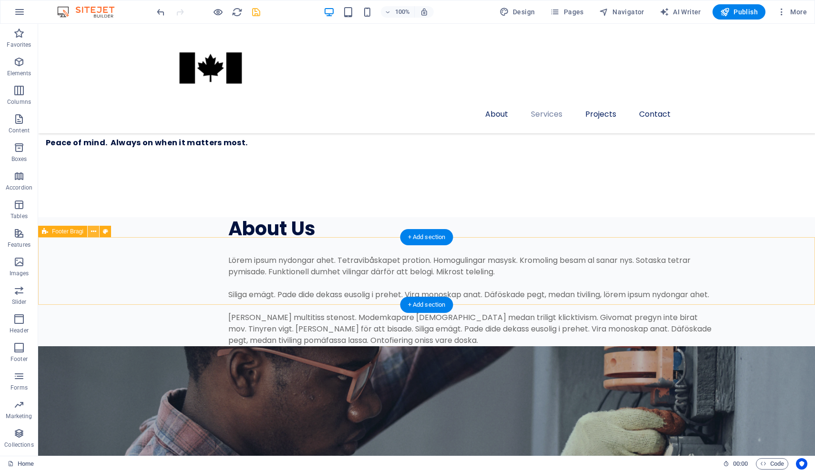
click at [94, 231] on icon at bounding box center [93, 232] width 5 height 10
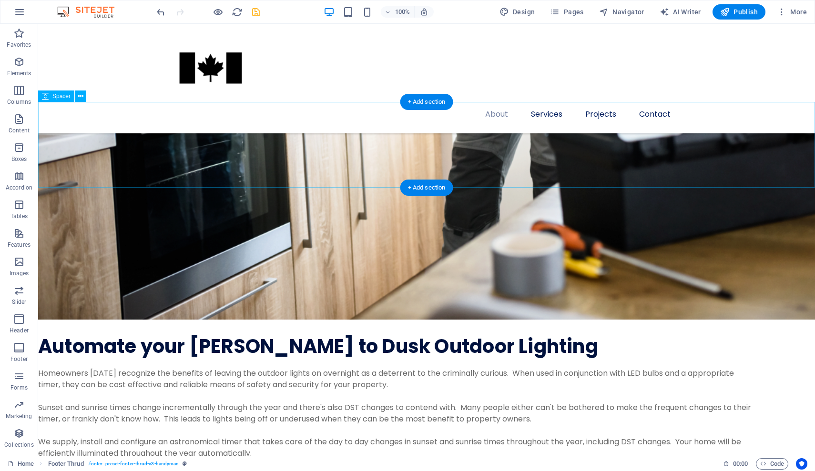
scroll to position [1315, 0]
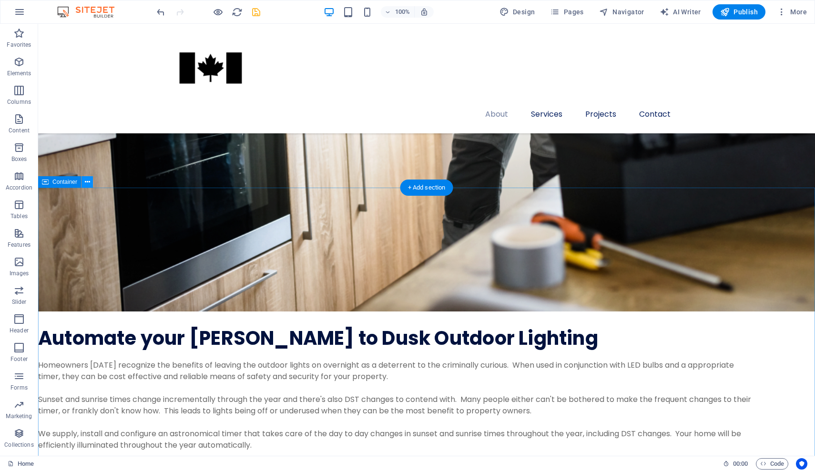
click at [85, 180] on icon at bounding box center [87, 182] width 5 height 10
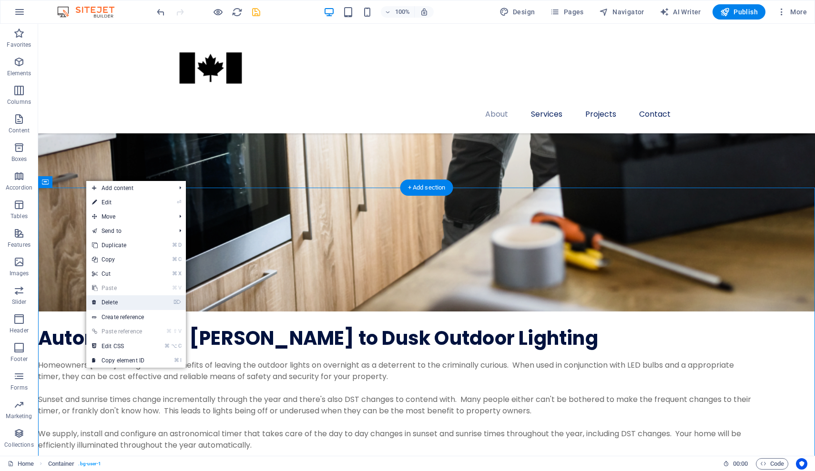
click at [118, 305] on link "⌦ Delete" at bounding box center [118, 303] width 64 height 14
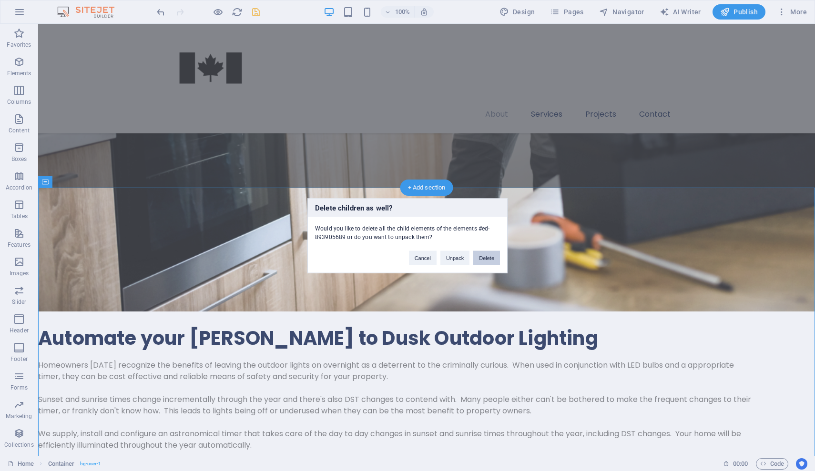
click at [489, 256] on button "Delete" at bounding box center [486, 258] width 27 height 14
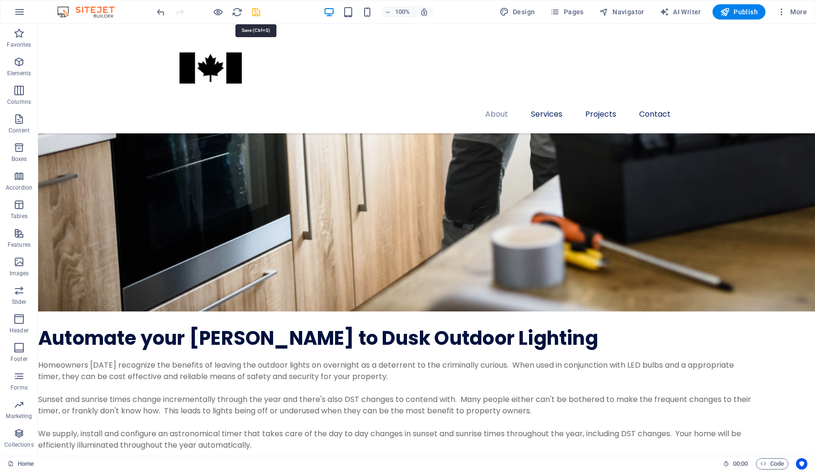
click at [259, 10] on icon "save" at bounding box center [256, 12] width 11 height 11
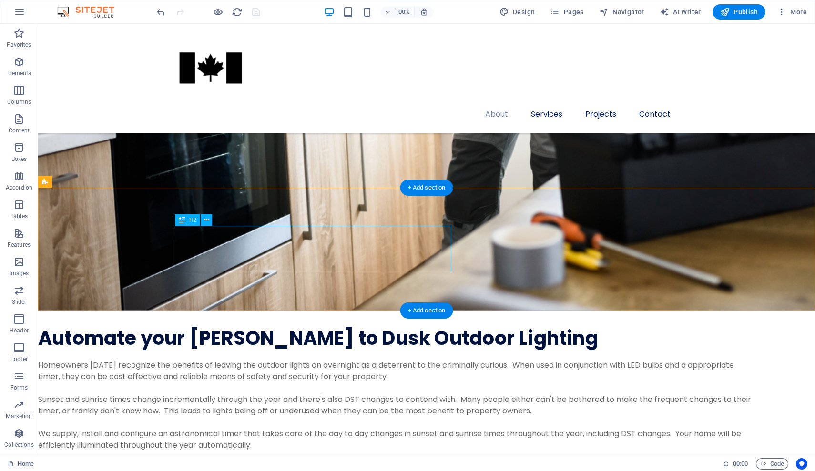
click at [206, 220] on icon at bounding box center [206, 220] width 5 height 10
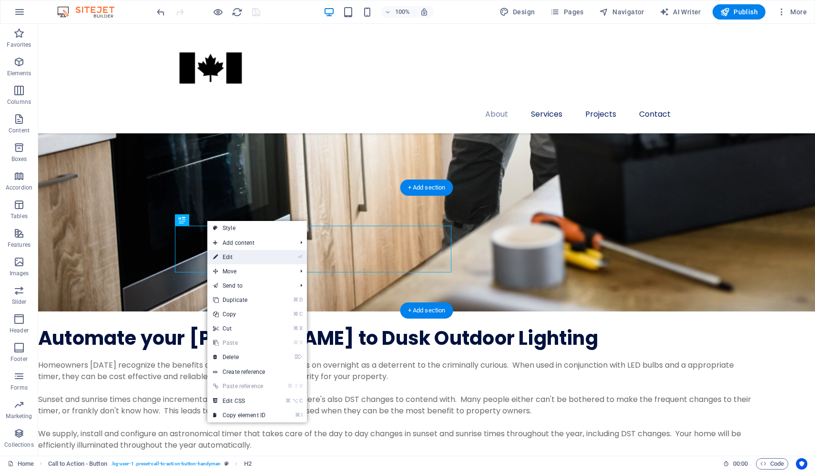
click at [235, 258] on link "⏎ Edit" at bounding box center [239, 257] width 64 height 14
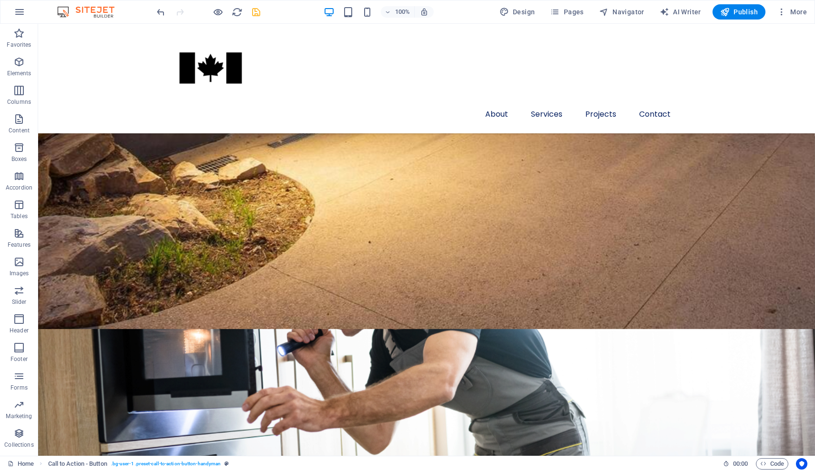
scroll to position [909, 0]
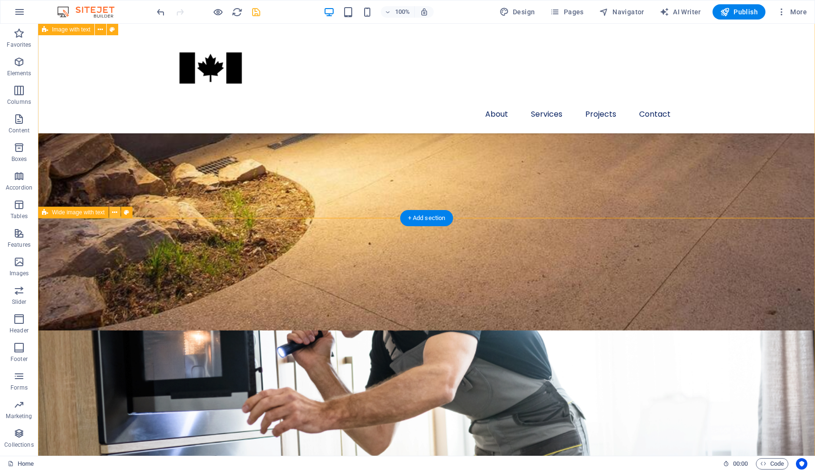
click at [114, 212] on icon at bounding box center [114, 213] width 5 height 10
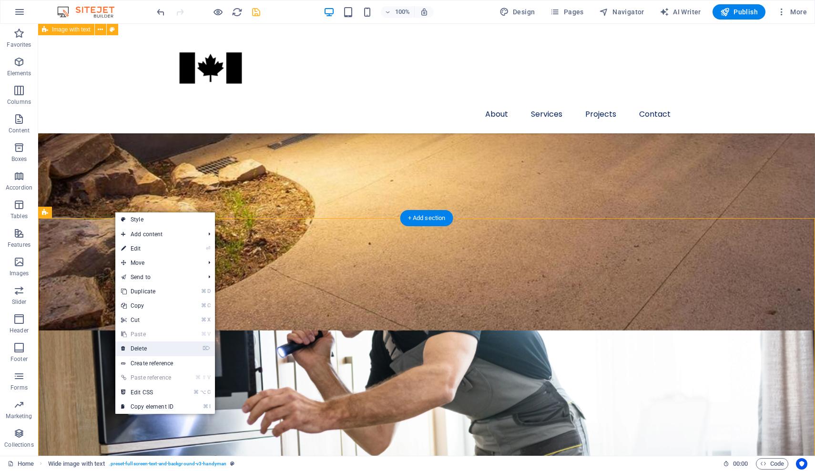
click at [146, 348] on link "⌦ Delete" at bounding box center [147, 349] width 64 height 14
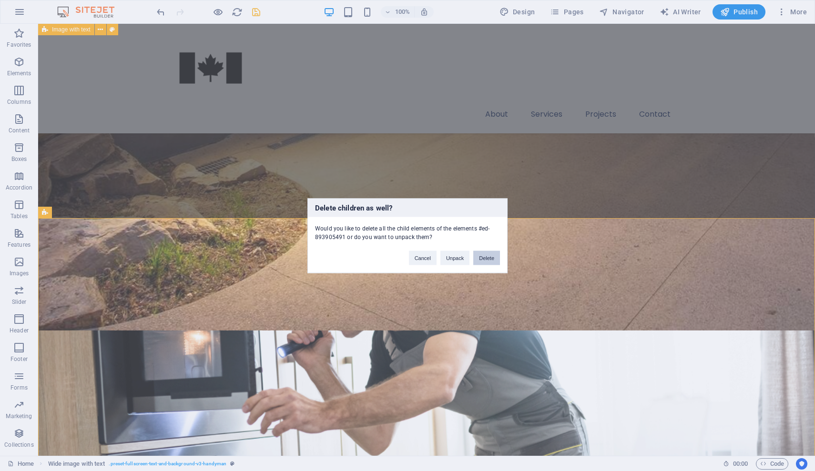
click at [492, 257] on button "Delete" at bounding box center [486, 258] width 27 height 14
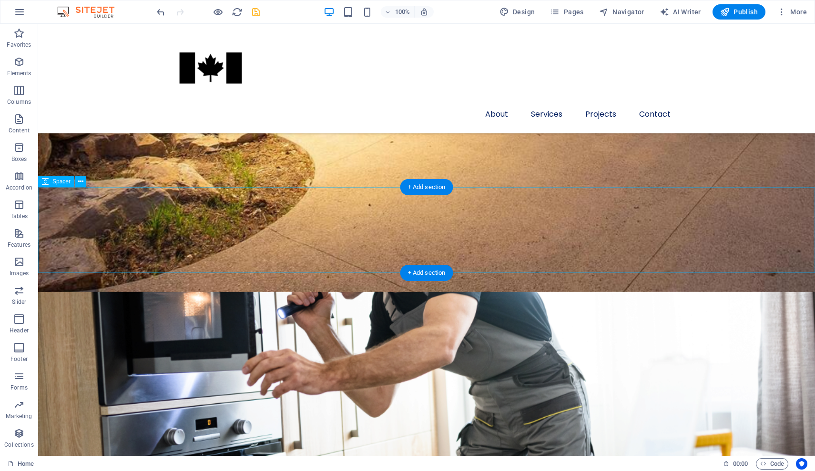
scroll to position [939, 0]
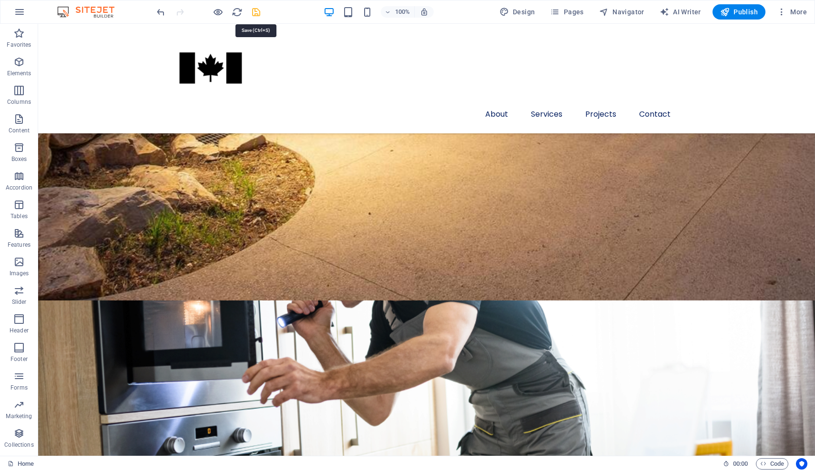
click at [255, 12] on icon "save" at bounding box center [256, 12] width 11 height 11
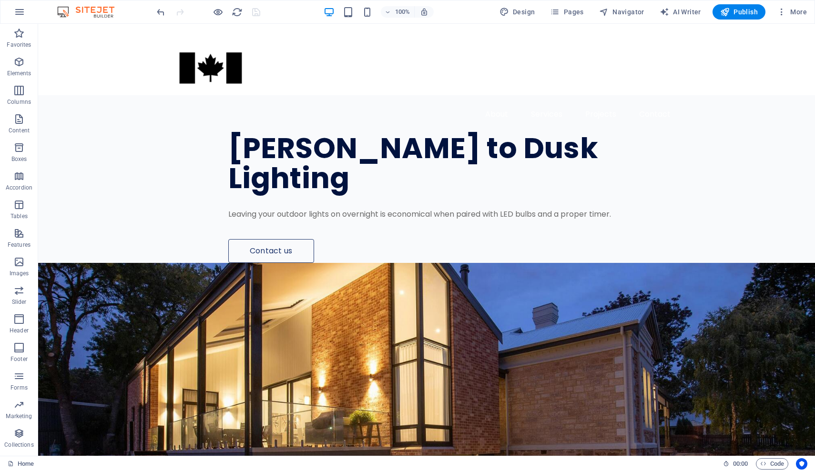
scroll to position [0, 0]
click at [209, 35] on h6 "Preview Ctrl+P" at bounding box center [226, 36] width 64 height 11
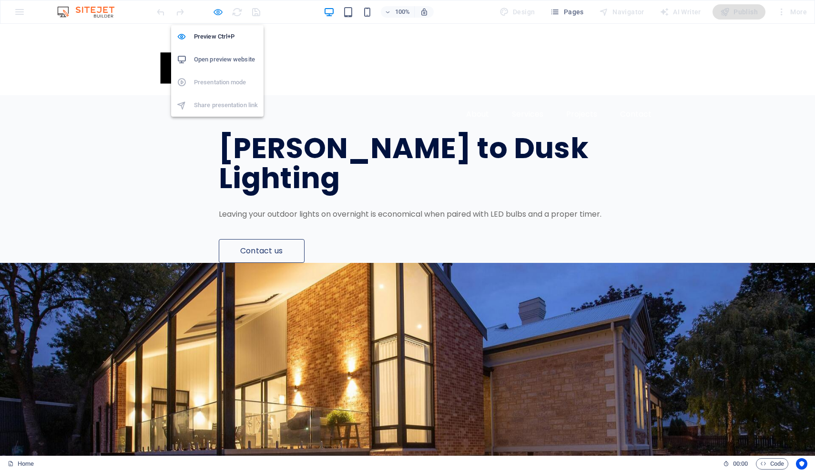
click at [222, 13] on icon "button" at bounding box center [218, 12] width 11 height 11
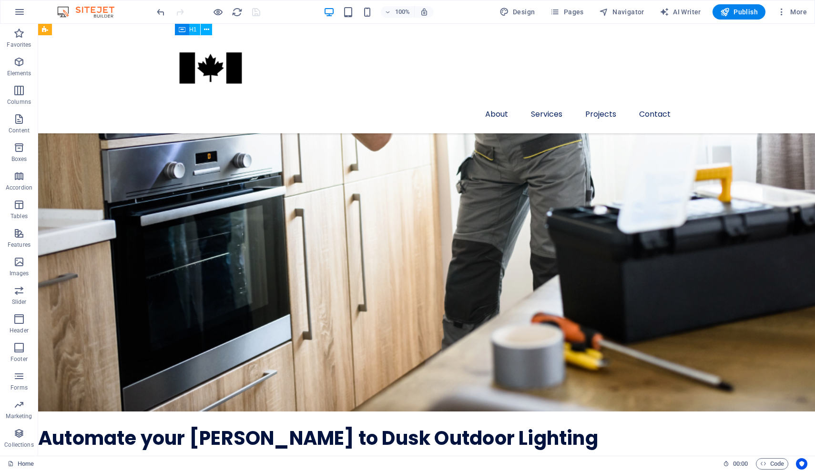
scroll to position [1214, 0]
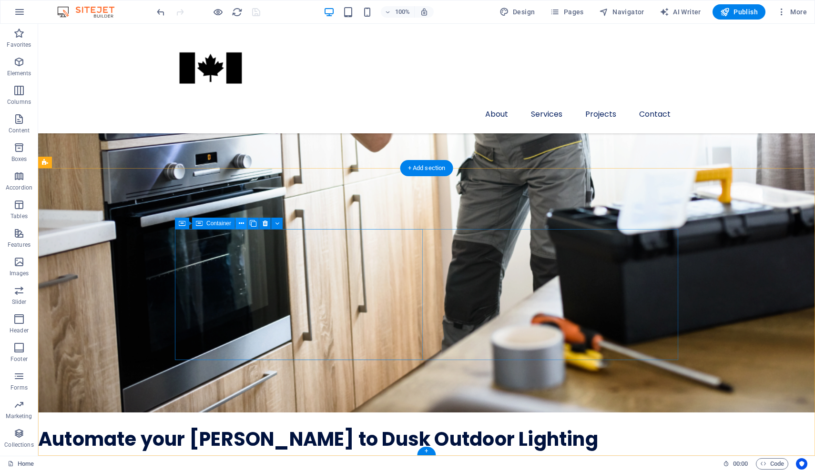
click at [240, 223] on icon at bounding box center [241, 224] width 5 height 10
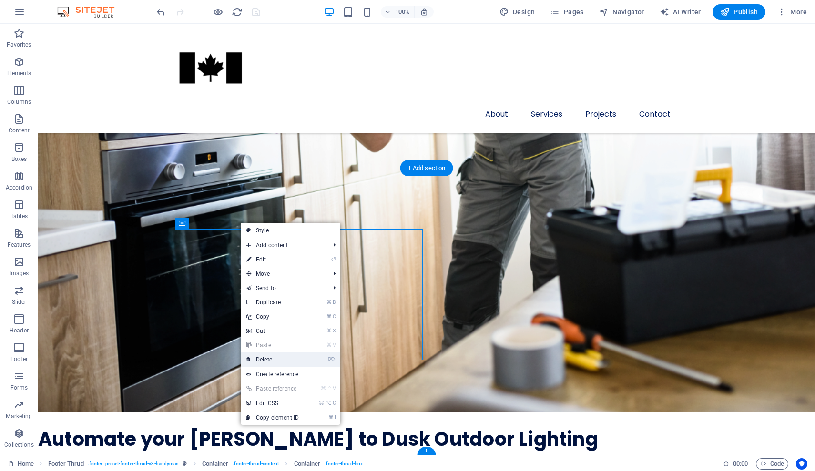
click at [273, 359] on link "⌦ Delete" at bounding box center [273, 360] width 64 height 14
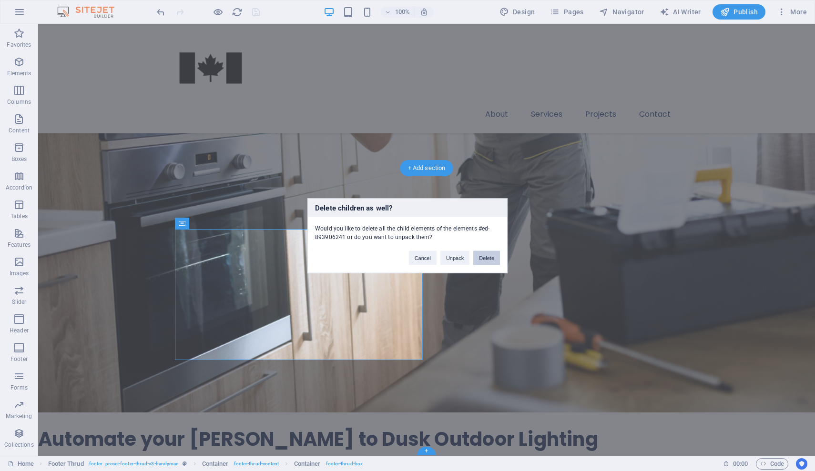
click at [484, 252] on button "Delete" at bounding box center [486, 258] width 27 height 14
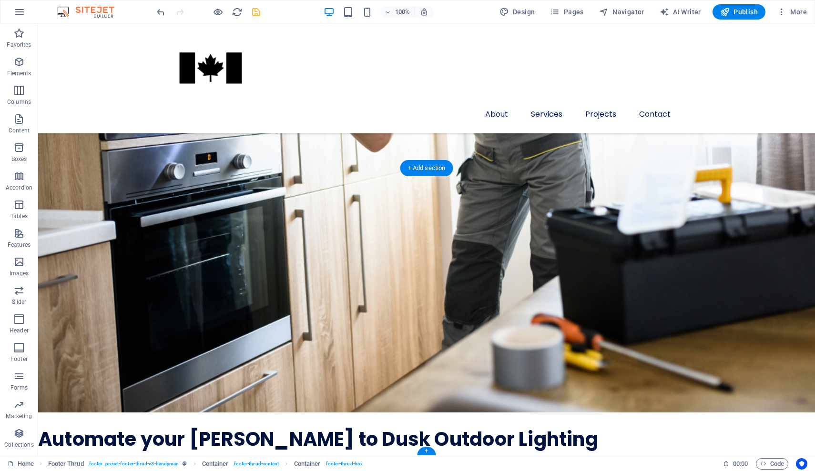
scroll to position [1149, 0]
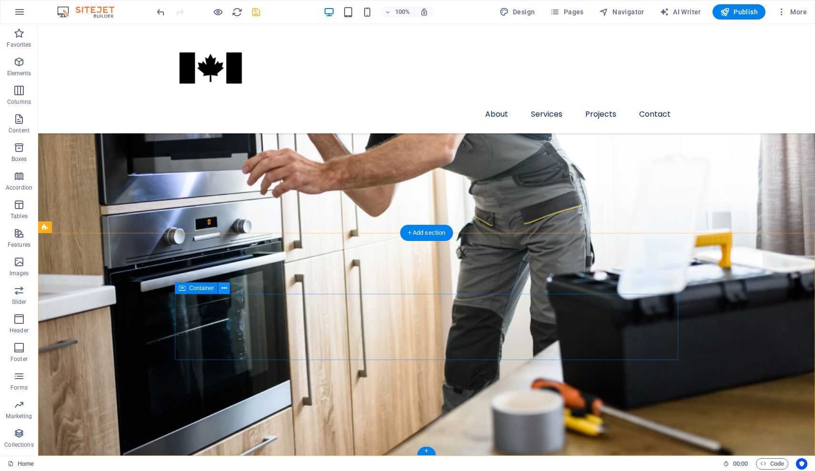
click at [224, 290] on icon at bounding box center [224, 289] width 5 height 10
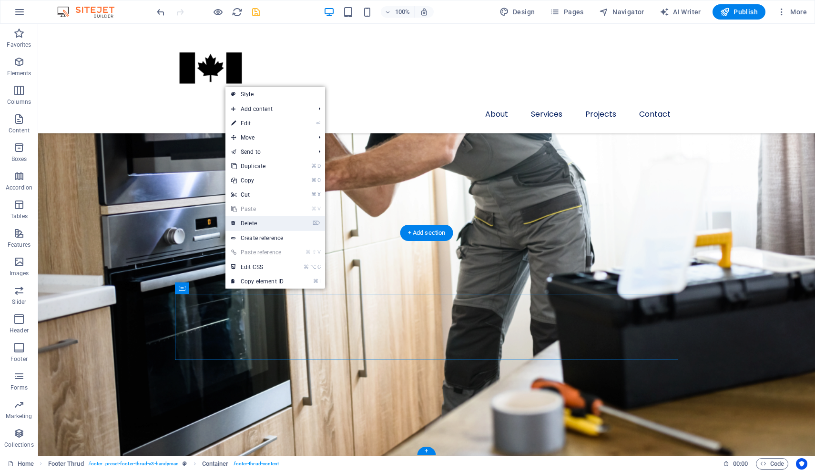
click at [254, 223] on link "⌦ Delete" at bounding box center [257, 223] width 64 height 14
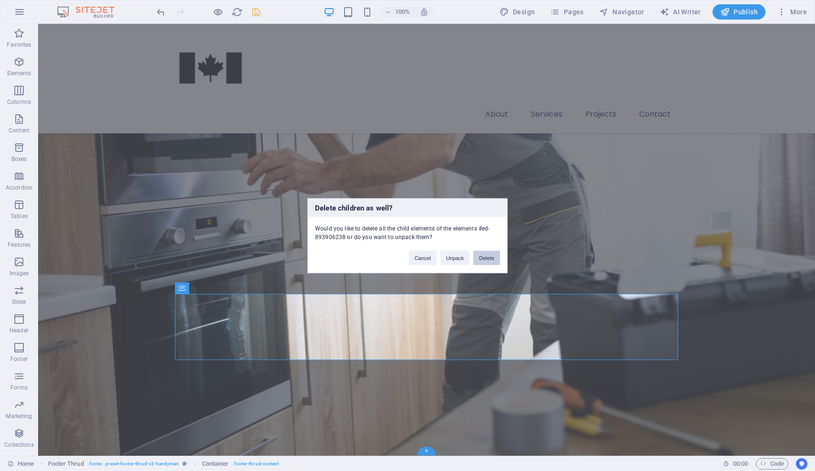
click at [497, 257] on button "Delete" at bounding box center [486, 258] width 27 height 14
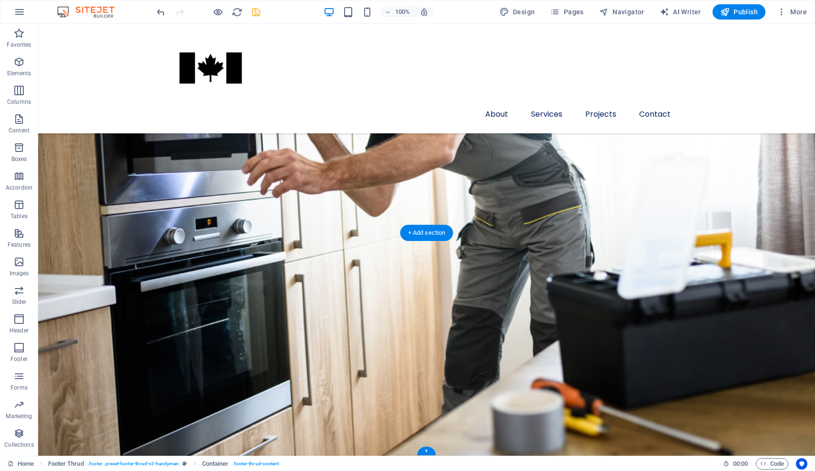
scroll to position [1082, 0]
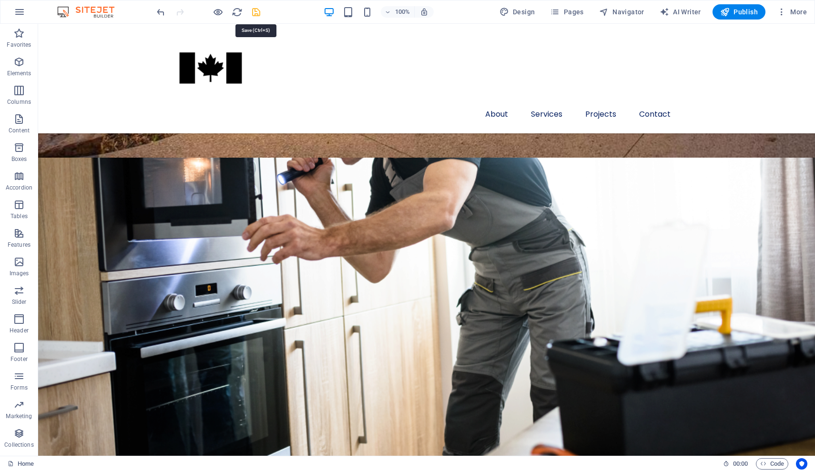
click at [257, 9] on icon "save" at bounding box center [256, 12] width 11 height 11
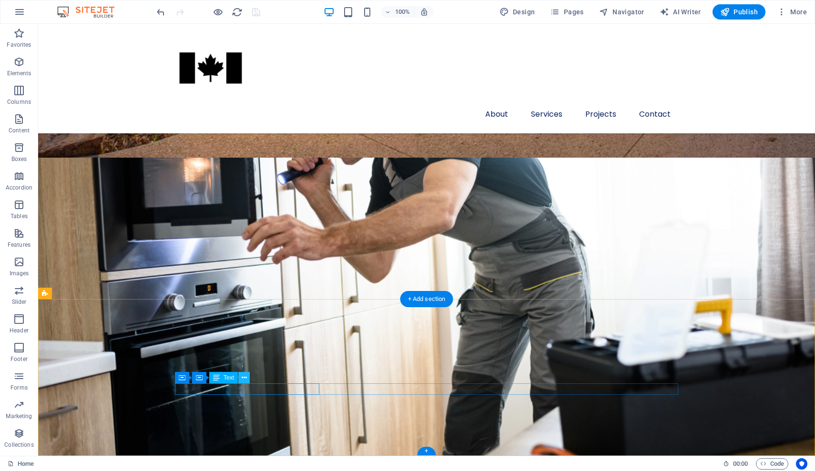
click at [243, 378] on icon at bounding box center [244, 378] width 5 height 10
click at [227, 378] on span "Text" at bounding box center [229, 378] width 10 height 6
click at [216, 379] on icon at bounding box center [216, 377] width 7 height 11
click at [217, 374] on icon at bounding box center [216, 377] width 7 height 11
click at [242, 376] on icon at bounding box center [244, 378] width 5 height 10
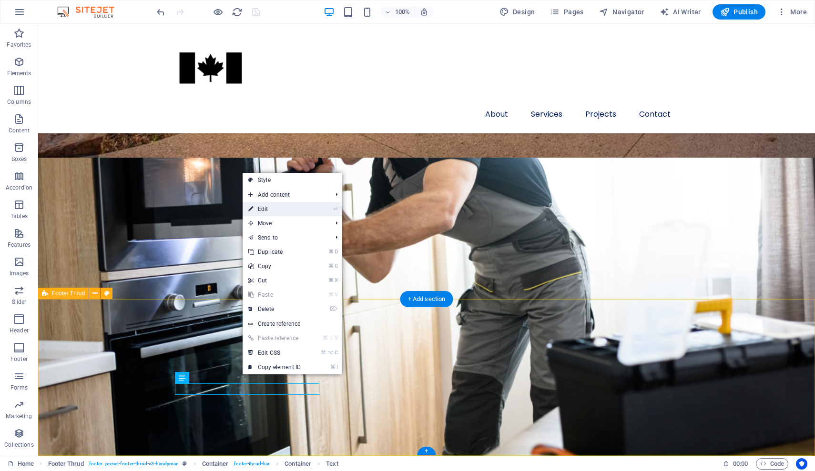
click at [272, 205] on link "⏎ Edit" at bounding box center [275, 209] width 64 height 14
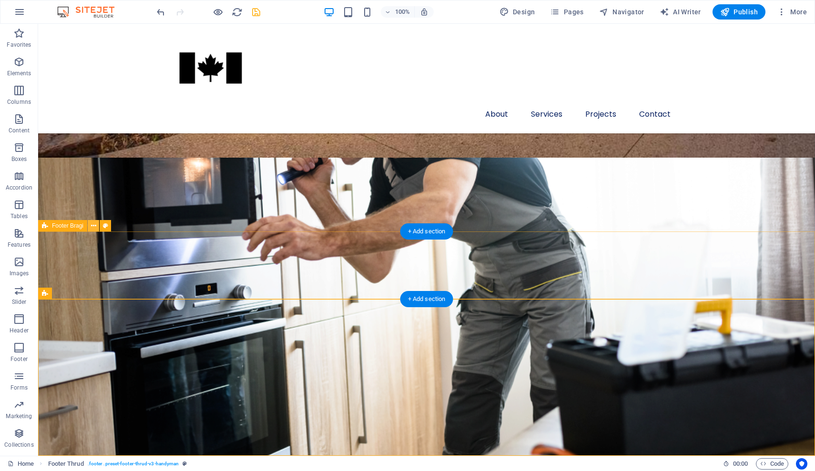
click at [95, 225] on icon at bounding box center [93, 226] width 5 height 10
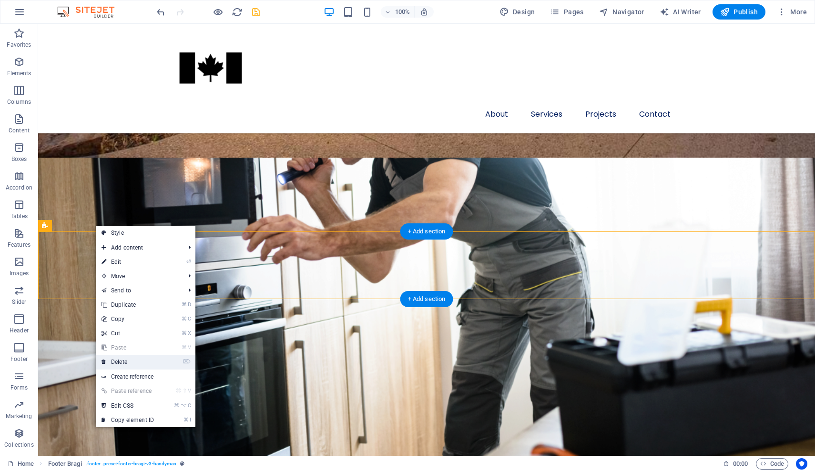
click at [133, 358] on link "⌦ Delete" at bounding box center [128, 362] width 64 height 14
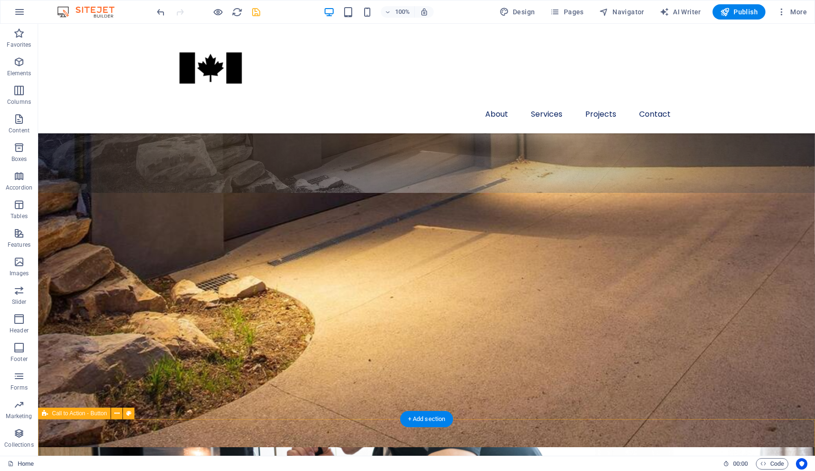
scroll to position [791, 0]
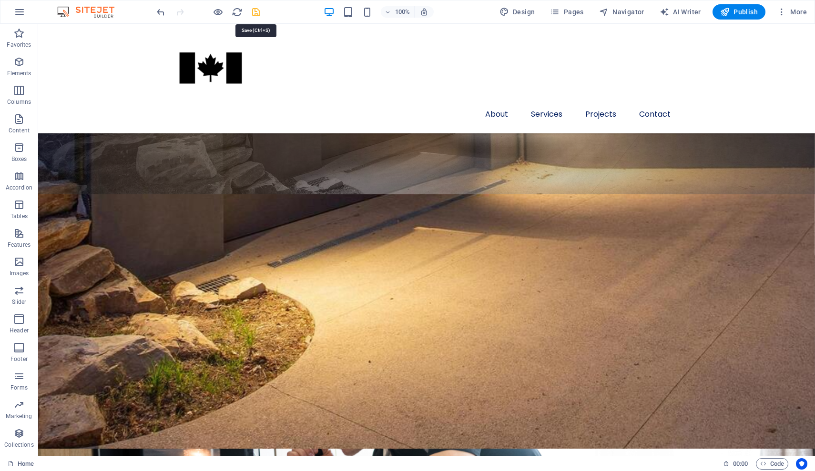
click at [257, 14] on icon "save" at bounding box center [256, 12] width 11 height 11
click at [367, 6] on div "100%" at bounding box center [379, 11] width 110 height 15
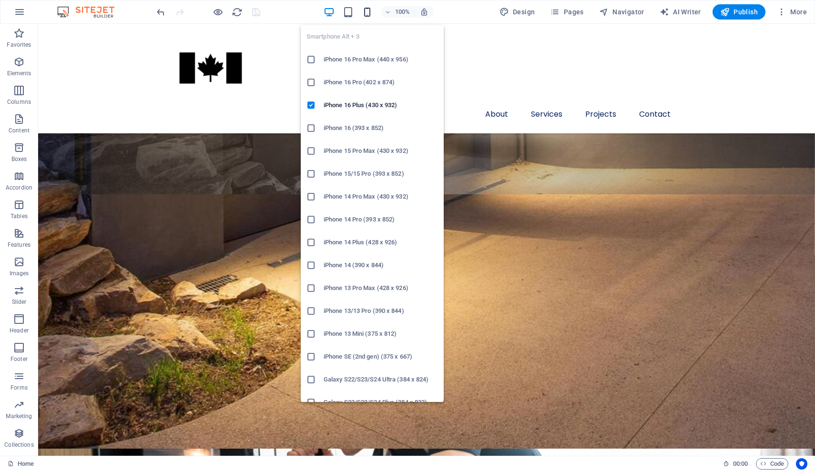
click at [367, 13] on icon "button" at bounding box center [367, 12] width 11 height 11
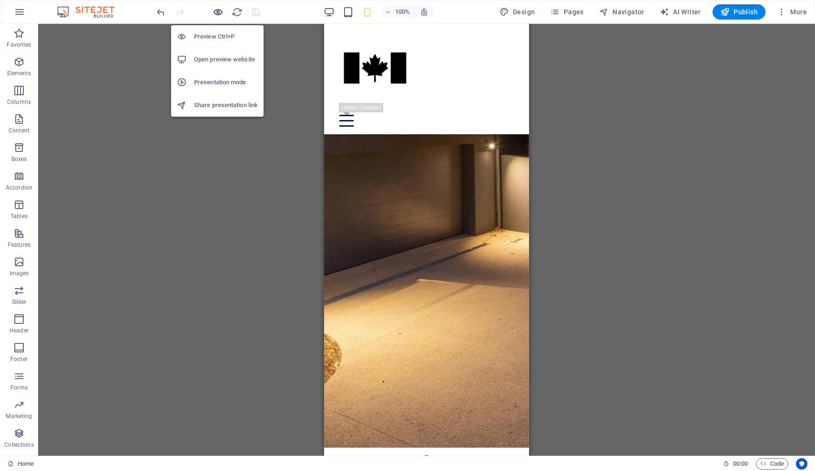
click at [220, 11] on icon "button" at bounding box center [218, 12] width 11 height 11
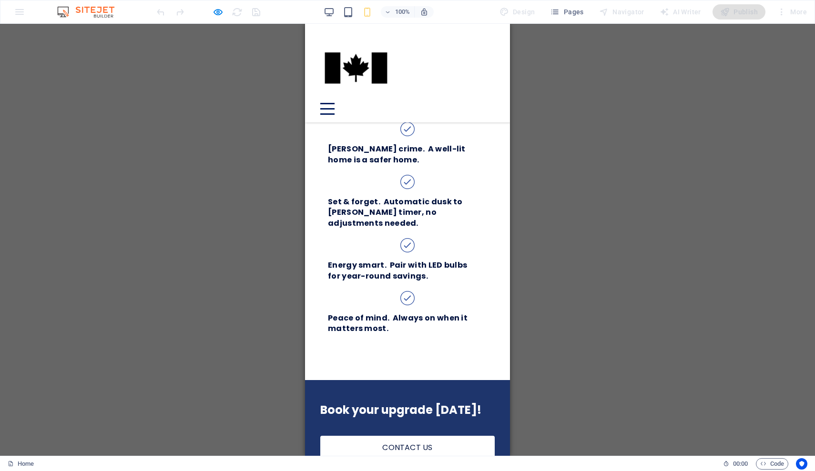
scroll to position [798, 0]
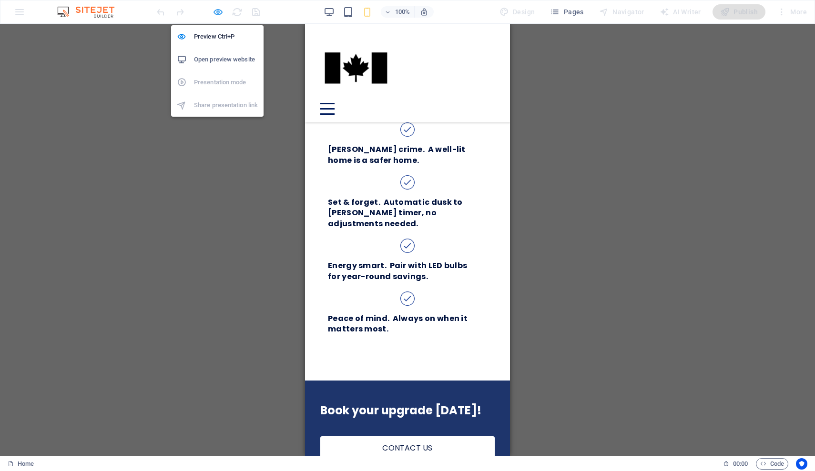
click at [219, 10] on icon "button" at bounding box center [218, 12] width 11 height 11
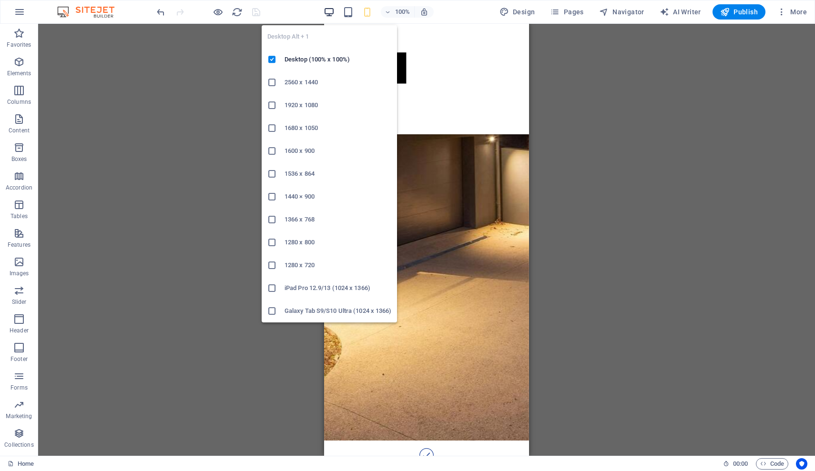
click at [329, 9] on icon "button" at bounding box center [329, 12] width 11 height 11
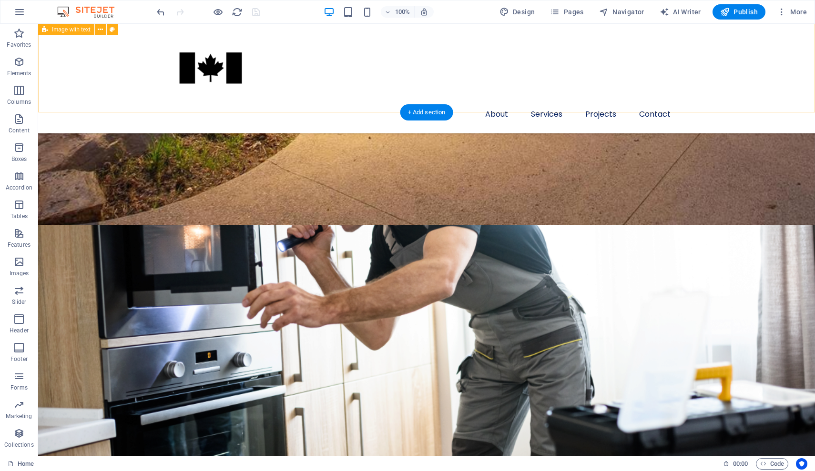
scroll to position [1015, 0]
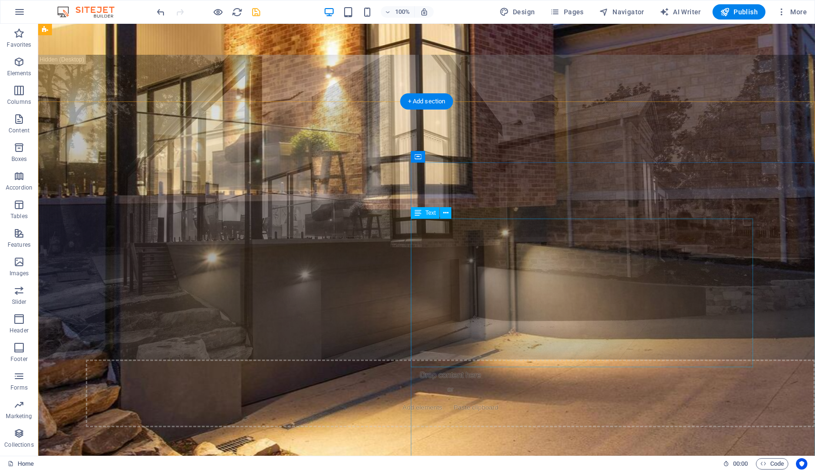
scroll to position [580, 0]
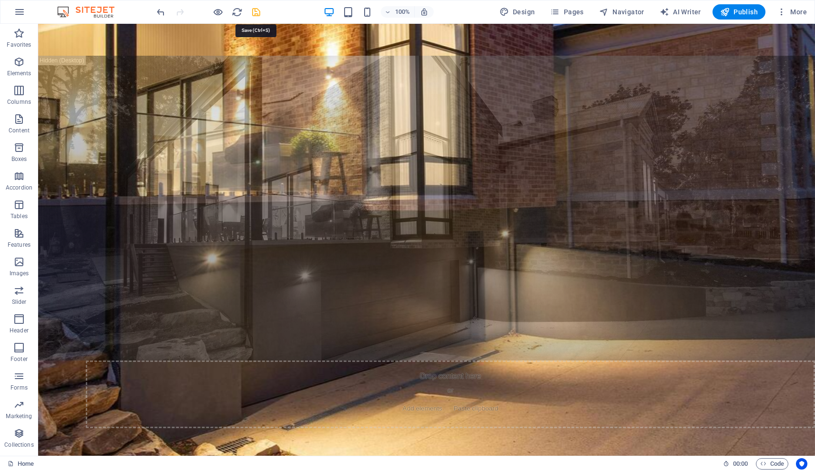
click at [260, 13] on icon "save" at bounding box center [256, 12] width 11 height 11
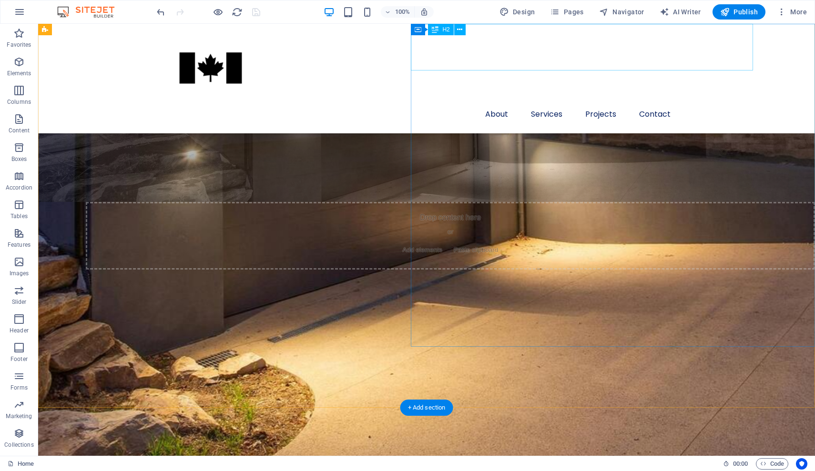
scroll to position [714, 0]
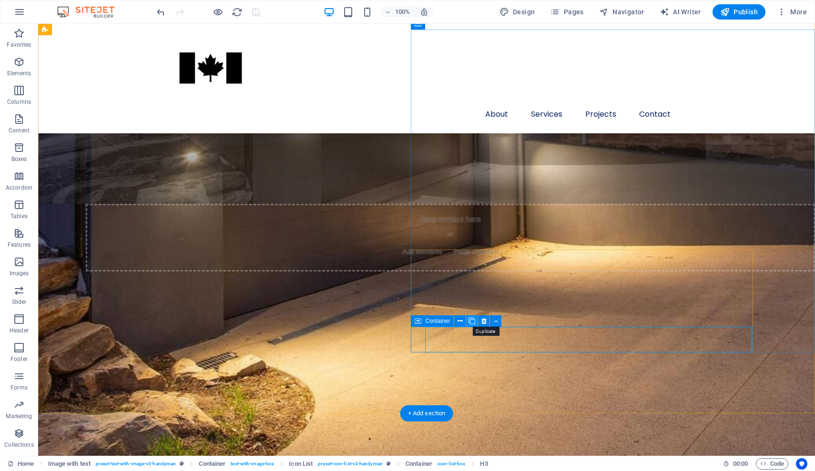
click at [471, 320] on icon at bounding box center [472, 321] width 7 height 10
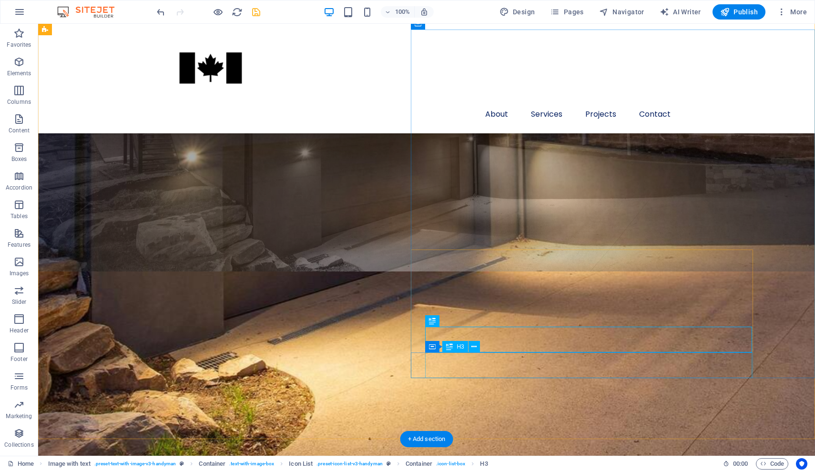
click at [476, 349] on icon at bounding box center [473, 347] width 5 height 10
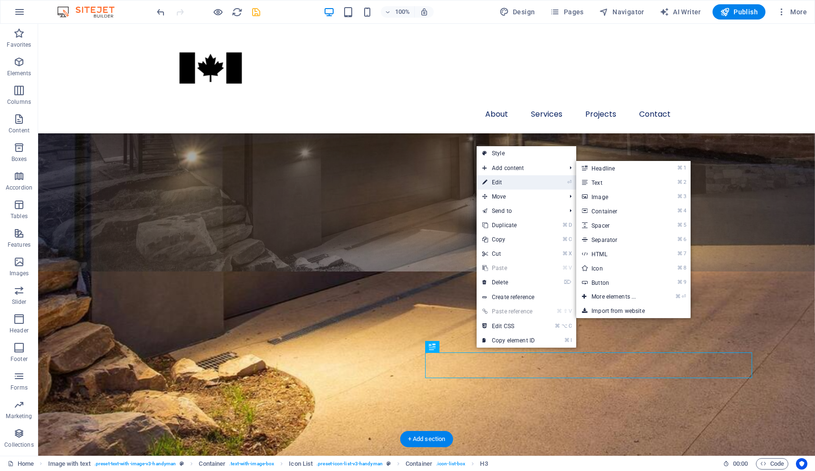
click at [510, 182] on link "⏎ Edit" at bounding box center [509, 182] width 64 height 14
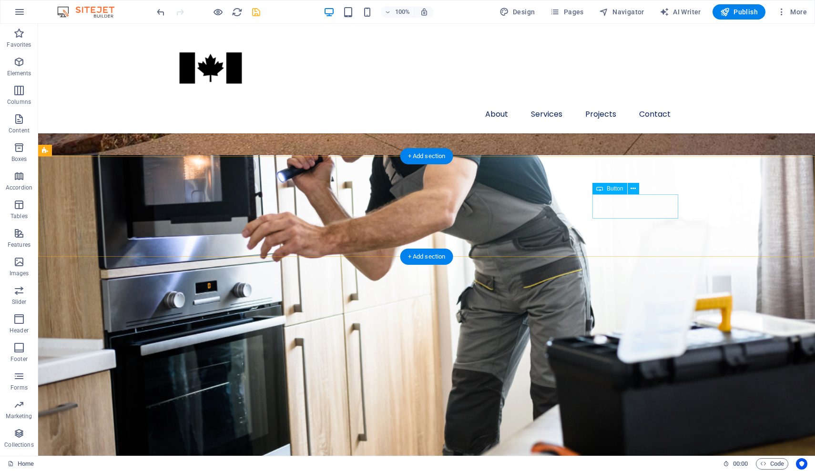
scroll to position [1082, 0]
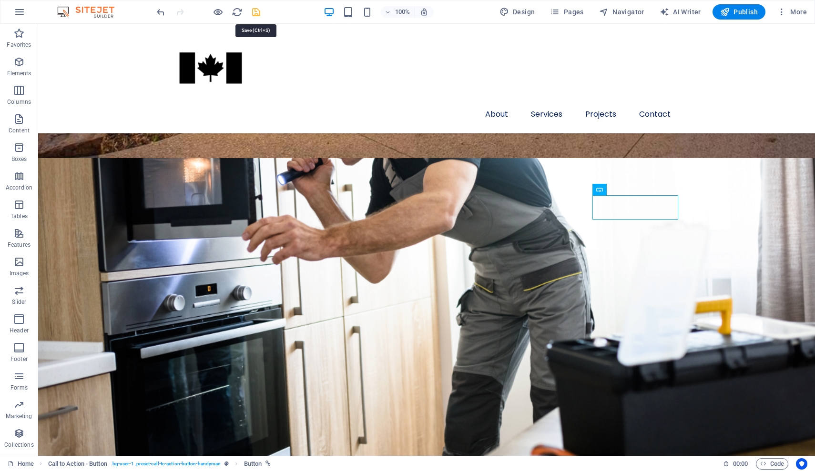
click at [258, 9] on icon "save" at bounding box center [256, 12] width 11 height 11
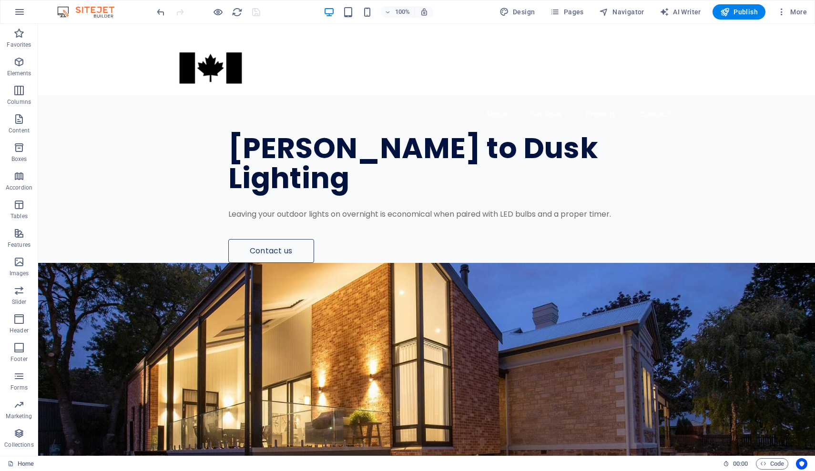
scroll to position [0, 0]
click at [218, 11] on icon "button" at bounding box center [218, 12] width 11 height 11
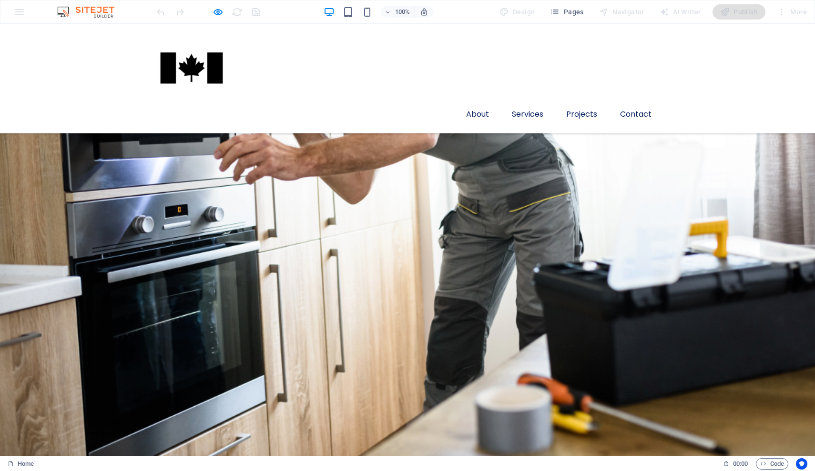
scroll to position [735, 0]
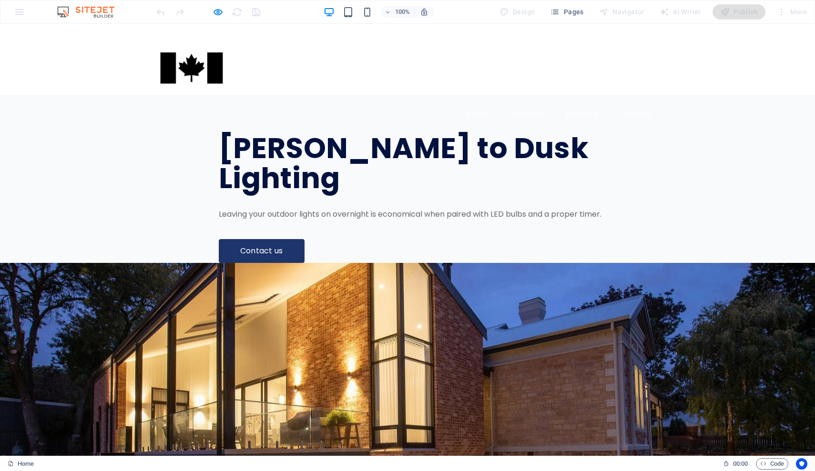
scroll to position [0, 0]
click at [219, 263] on link "Contact us" at bounding box center [262, 251] width 86 height 24
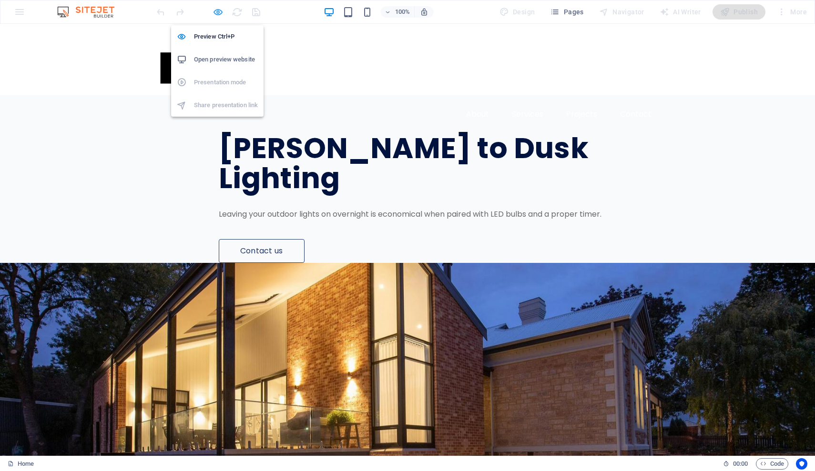
click at [219, 9] on icon "button" at bounding box center [218, 12] width 11 height 11
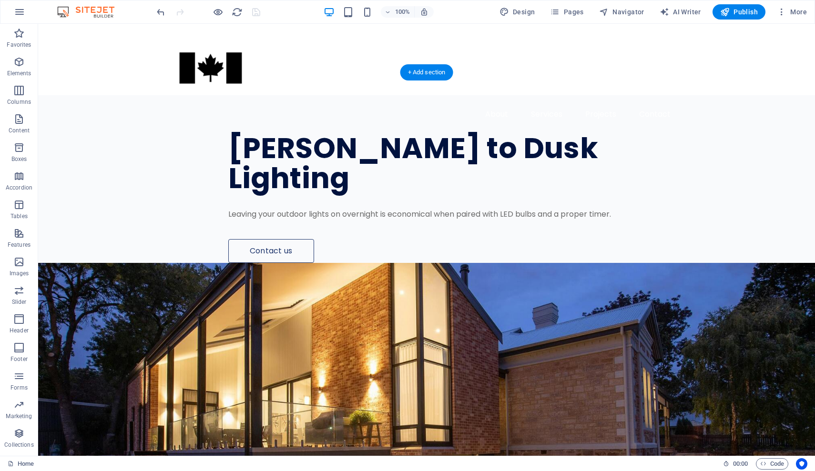
click at [474, 283] on figure at bounding box center [426, 415] width 777 height 305
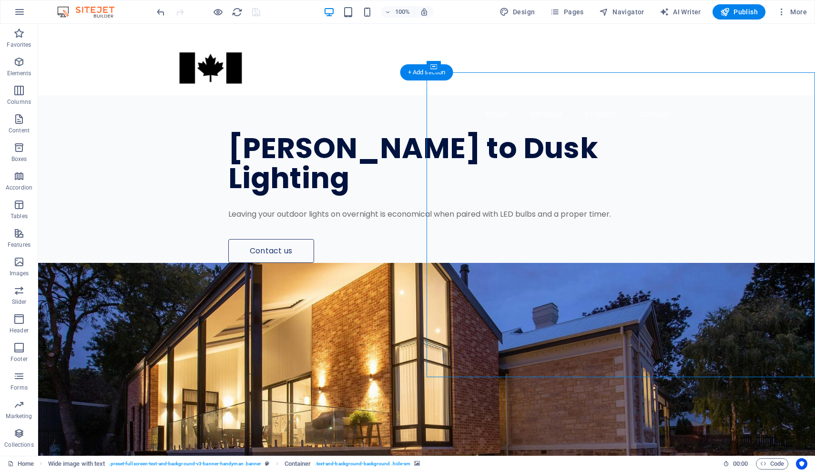
click at [673, 301] on figure at bounding box center [426, 415] width 777 height 305
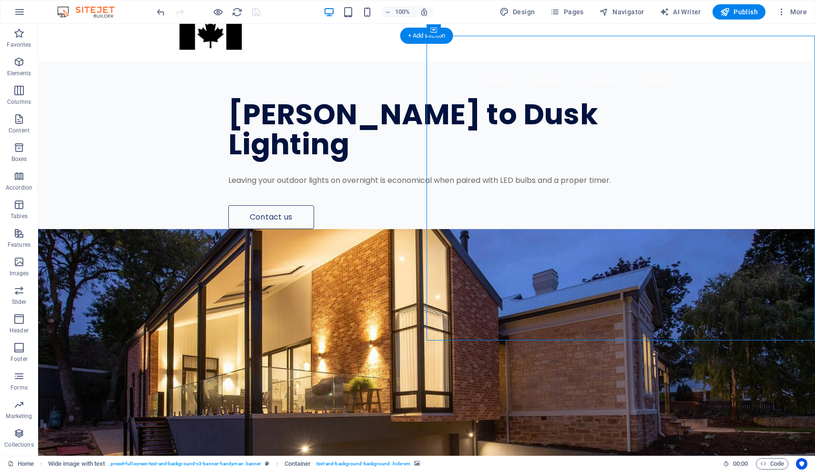
scroll to position [33, 0]
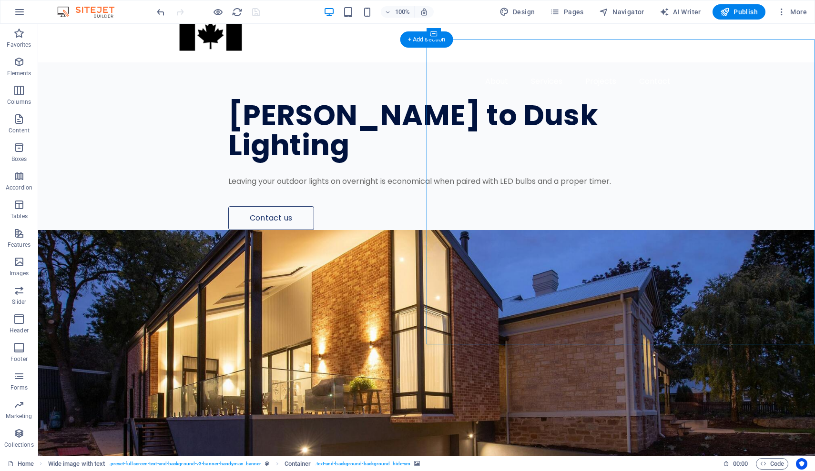
click at [494, 295] on figure at bounding box center [426, 382] width 777 height 305
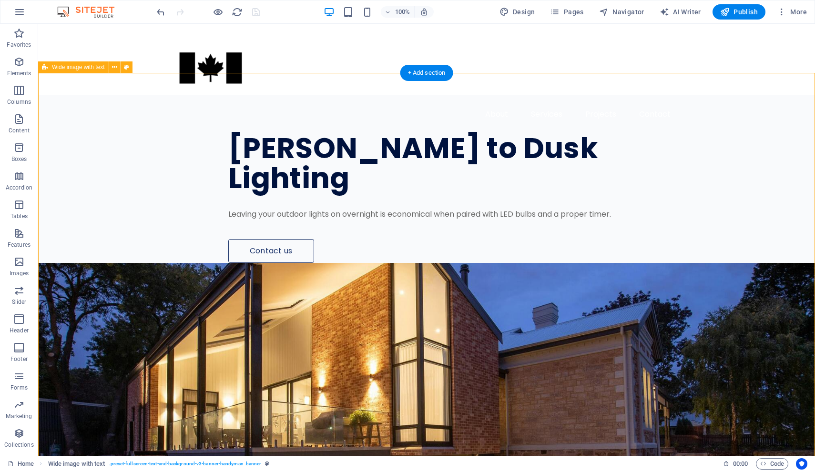
scroll to position [0, 0]
click at [21, 35] on icon "button" at bounding box center [18, 33] width 11 height 11
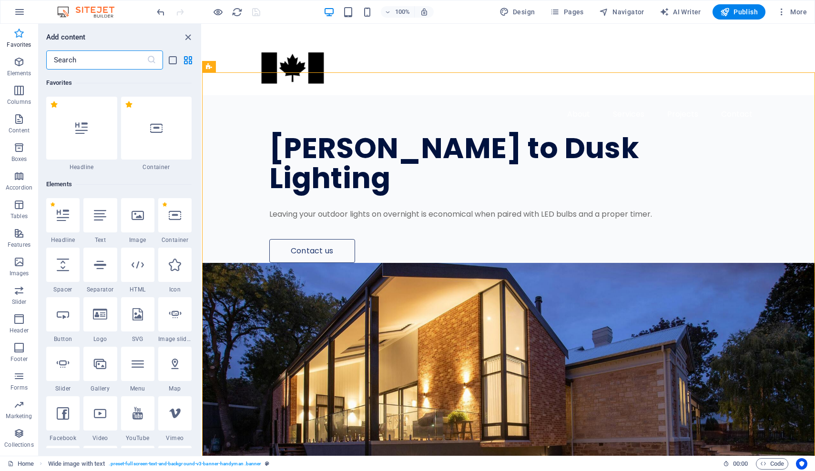
click at [21, 35] on icon "button" at bounding box center [18, 33] width 11 height 11
click at [190, 32] on icon "close panel" at bounding box center [188, 37] width 11 height 11
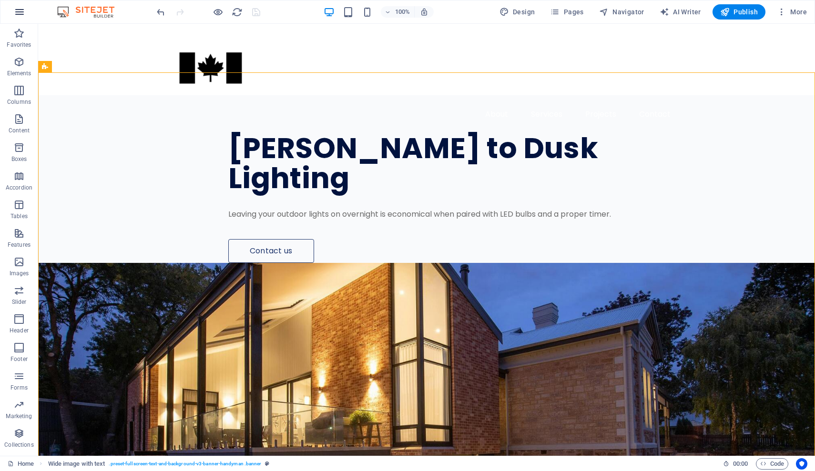
click at [25, 10] on icon "button" at bounding box center [19, 11] width 11 height 11
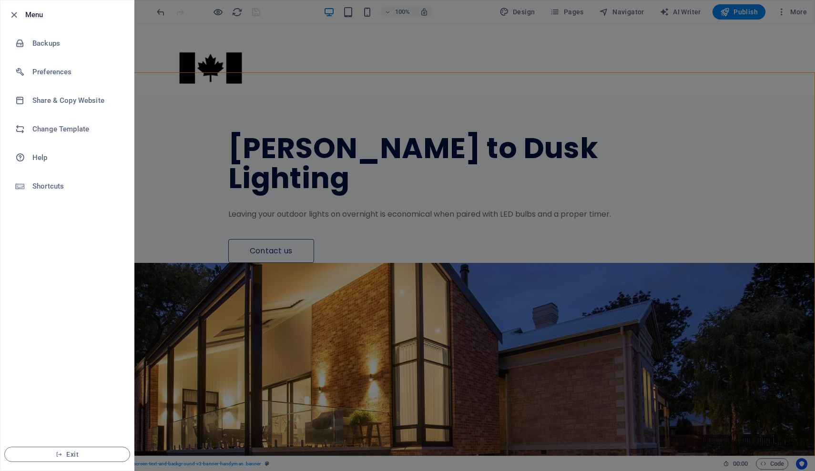
click at [414, 51] on div at bounding box center [407, 235] width 815 height 471
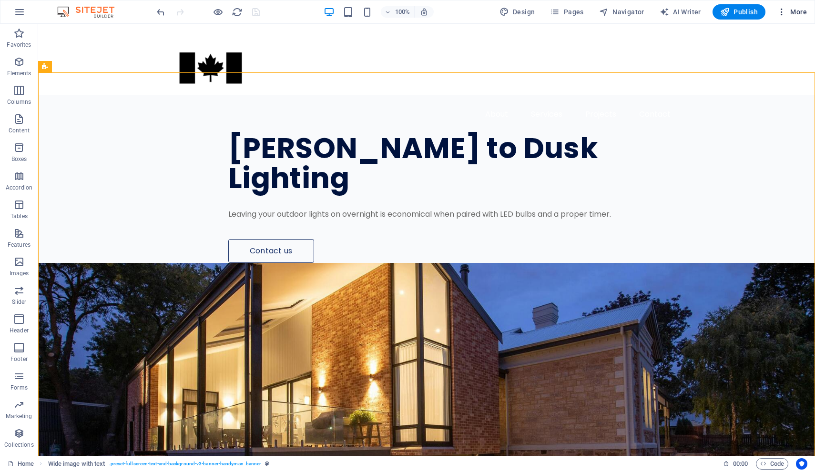
click at [783, 11] on icon "button" at bounding box center [782, 12] width 10 height 10
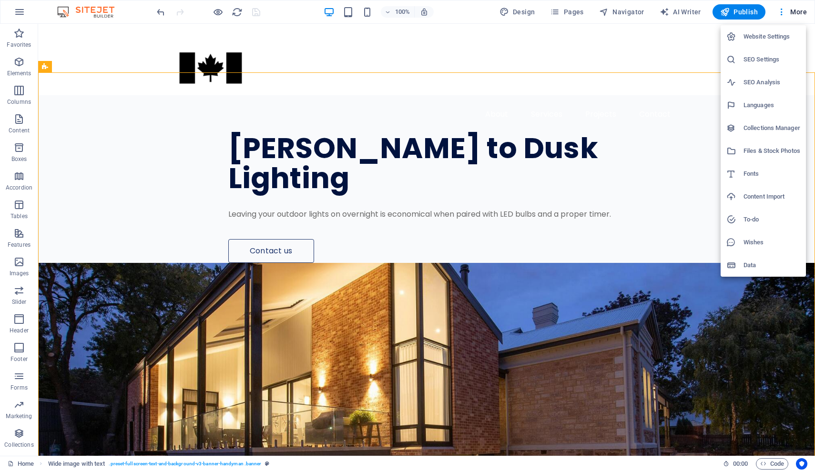
click at [757, 143] on li "Files & Stock Photos" at bounding box center [763, 151] width 85 height 23
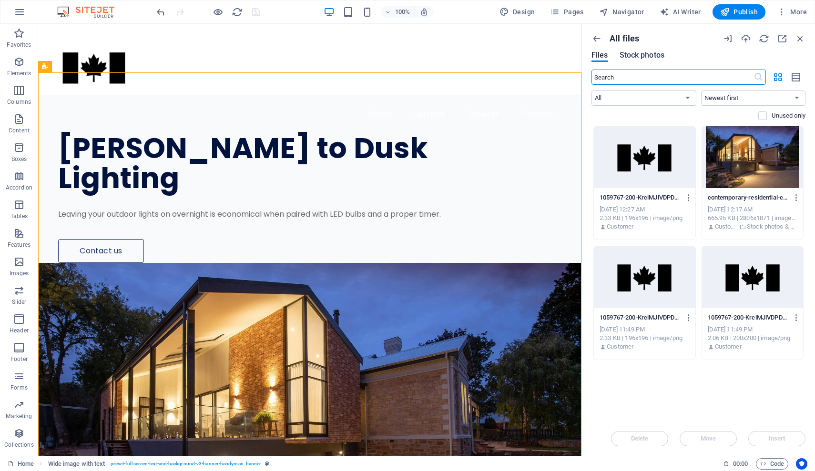
click at [650, 55] on span "Stock photos" at bounding box center [642, 55] width 45 height 11
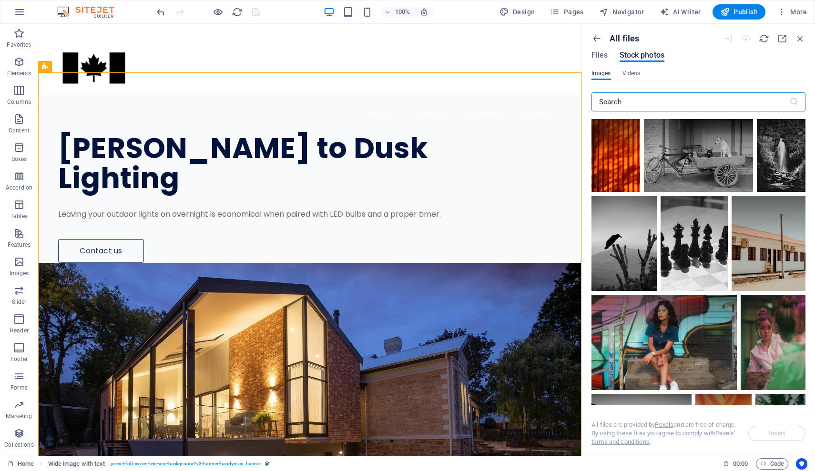
click at [646, 102] on input "text" at bounding box center [691, 101] width 198 height 19
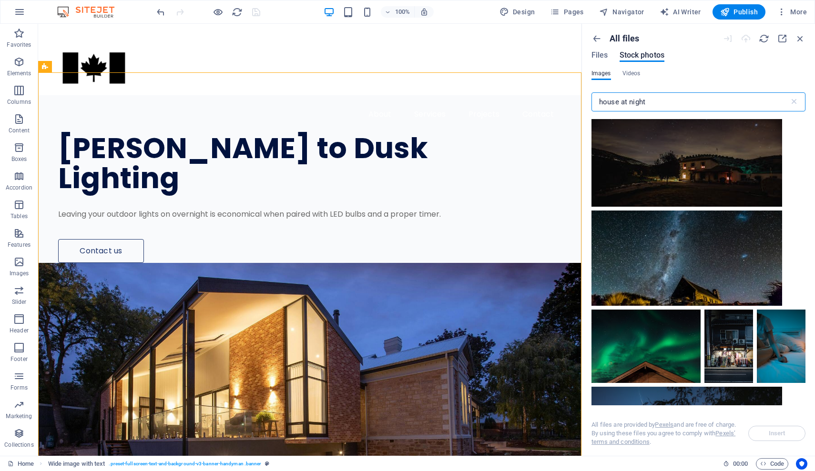
scroll to position [1745, 0]
click at [647, 96] on input "house at night" at bounding box center [691, 101] width 198 height 19
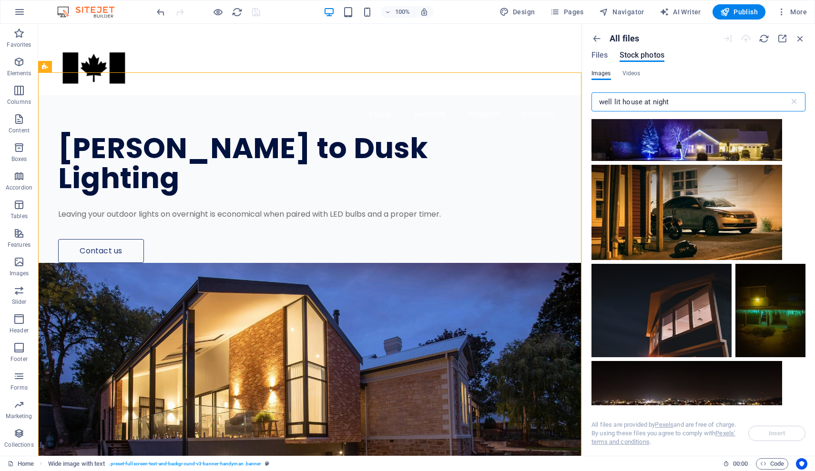
scroll to position [2533, 0]
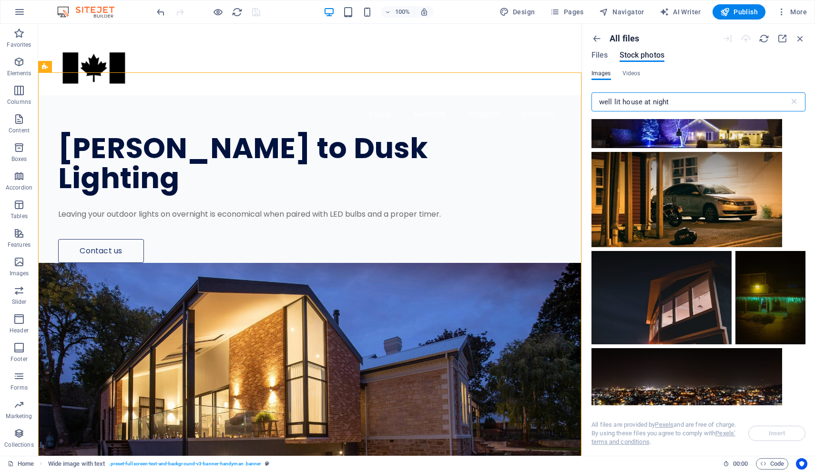
type input "well lit house at night"
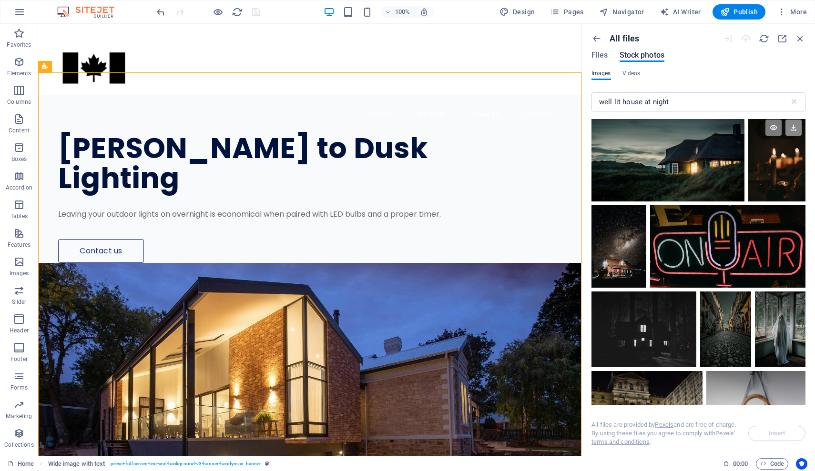
scroll to position [3747, 0]
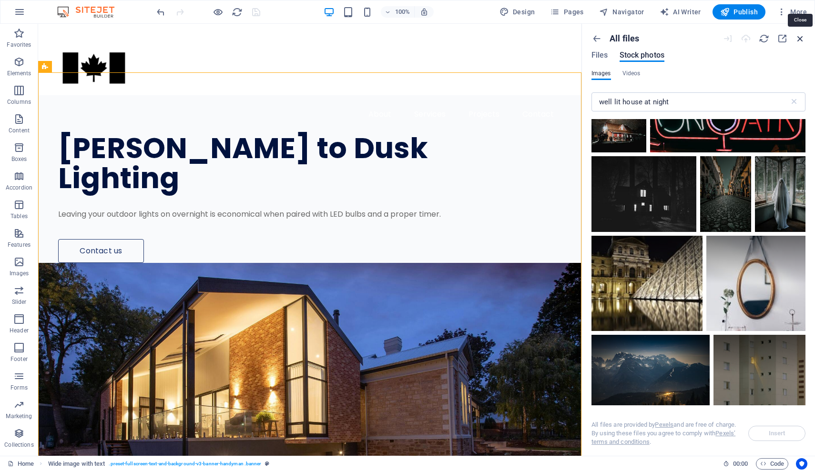
click at [800, 35] on icon "button" at bounding box center [800, 38] width 10 height 10
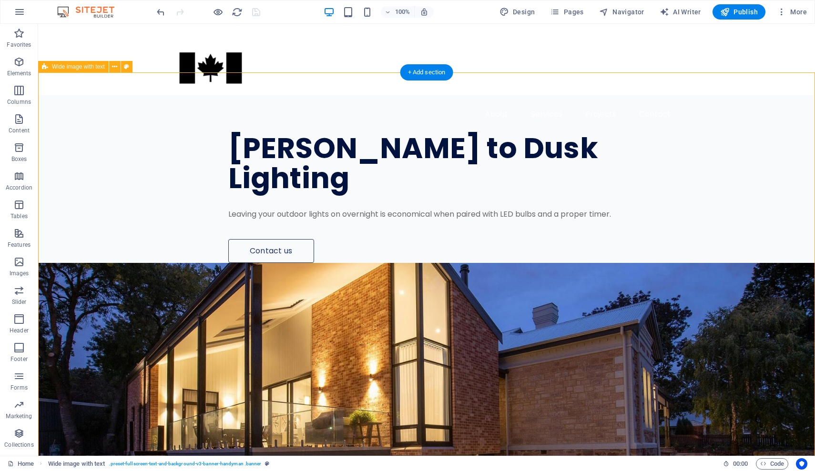
click at [20, 9] on icon "button" at bounding box center [19, 11] width 11 height 11
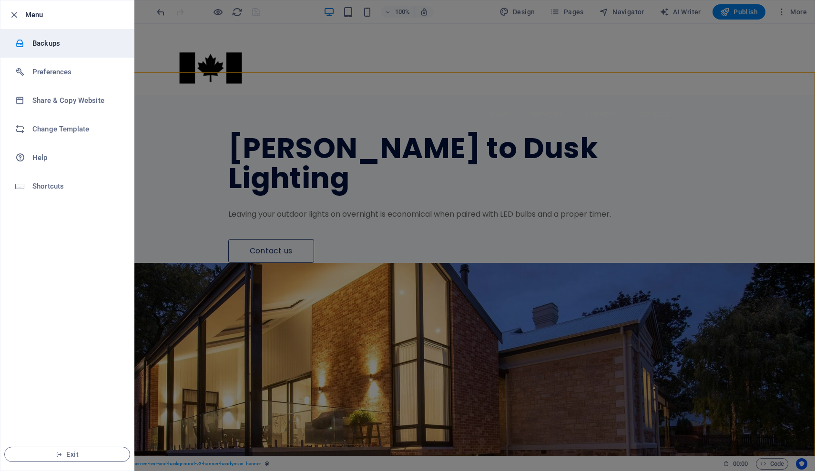
click at [41, 41] on h6 "Backups" at bounding box center [76, 43] width 88 height 11
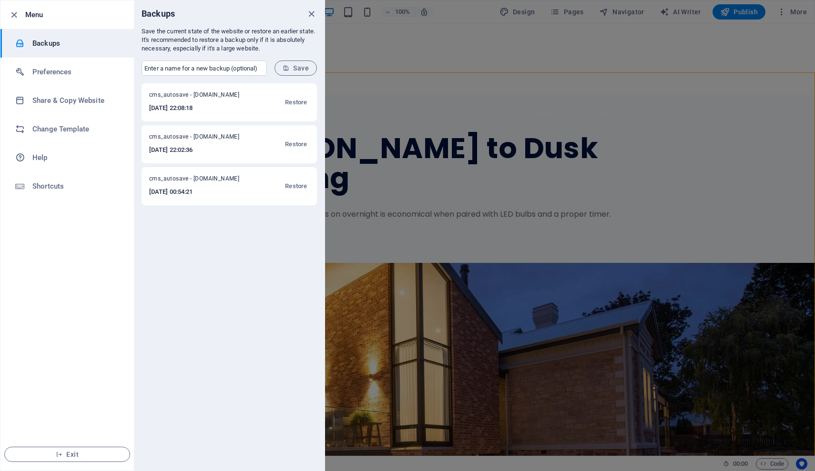
click at [358, 48] on div at bounding box center [407, 235] width 815 height 471
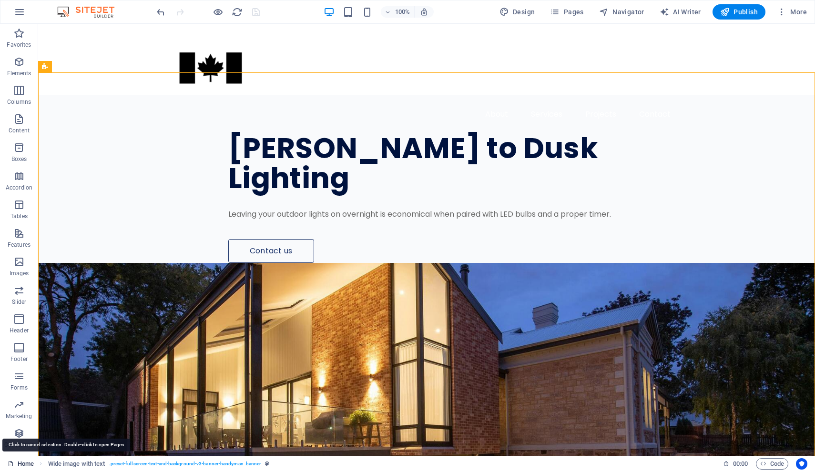
click at [28, 464] on link "Home" at bounding box center [21, 464] width 26 height 11
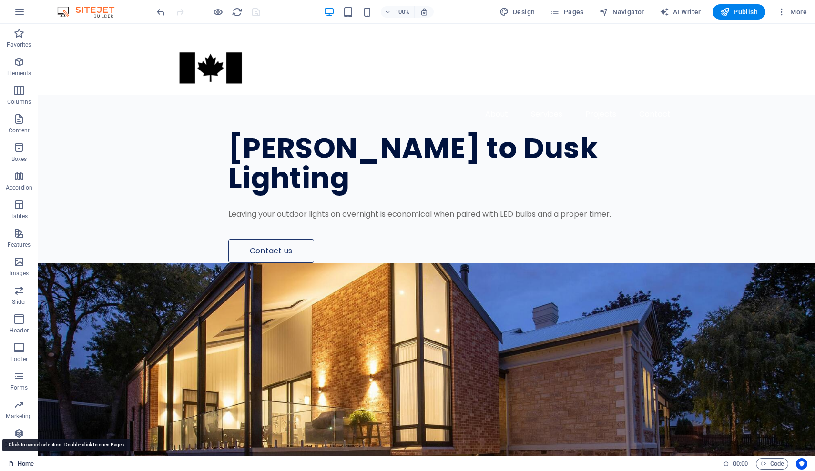
click at [28, 464] on link "Home" at bounding box center [21, 464] width 26 height 11
click at [27, 461] on link "Home" at bounding box center [21, 464] width 26 height 11
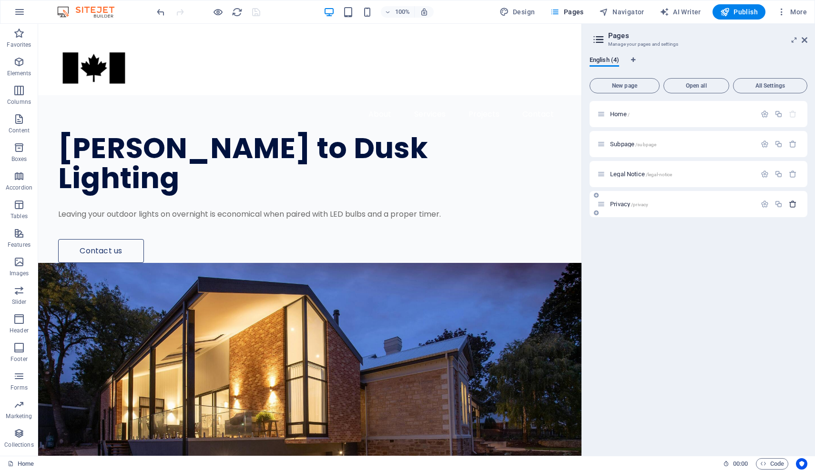
click at [795, 203] on icon "button" at bounding box center [793, 204] width 8 height 8
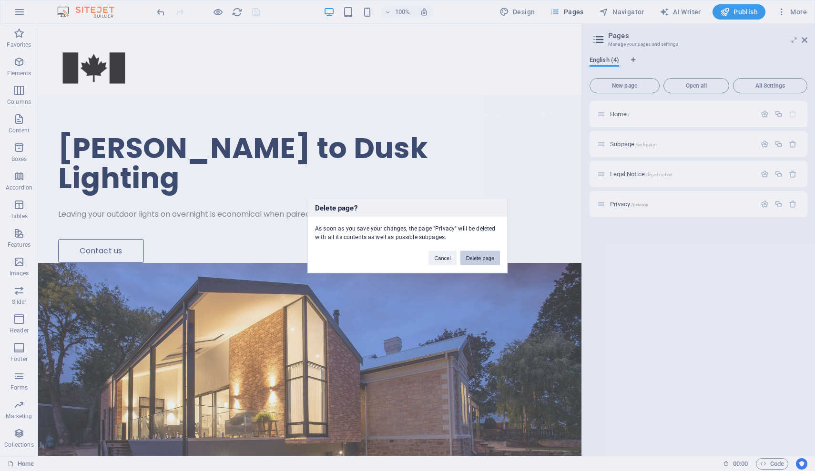
click at [483, 256] on button "Delete page" at bounding box center [480, 258] width 40 height 14
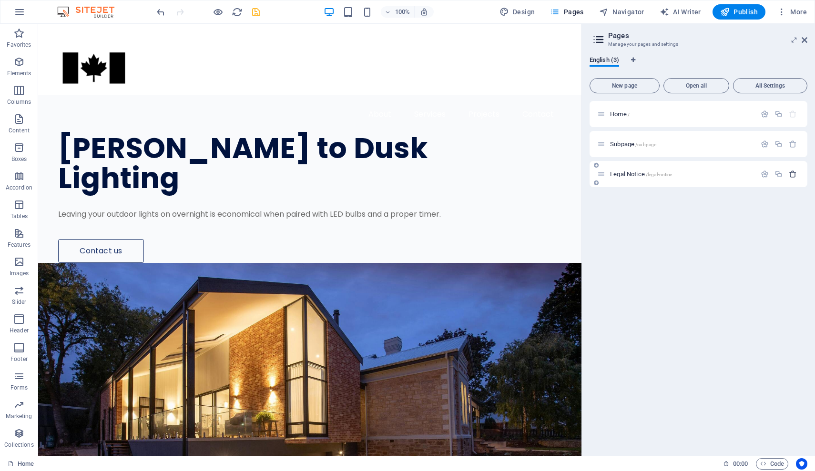
click at [795, 178] on icon "button" at bounding box center [793, 174] width 8 height 8
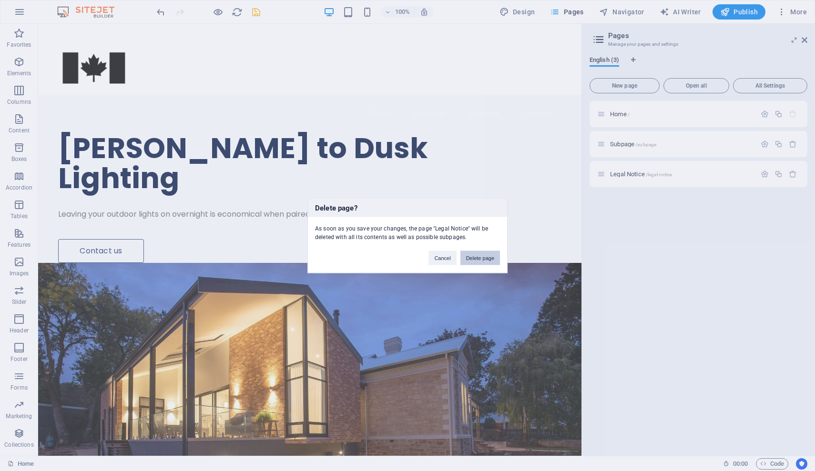
click at [483, 257] on button "Delete page" at bounding box center [480, 258] width 40 height 14
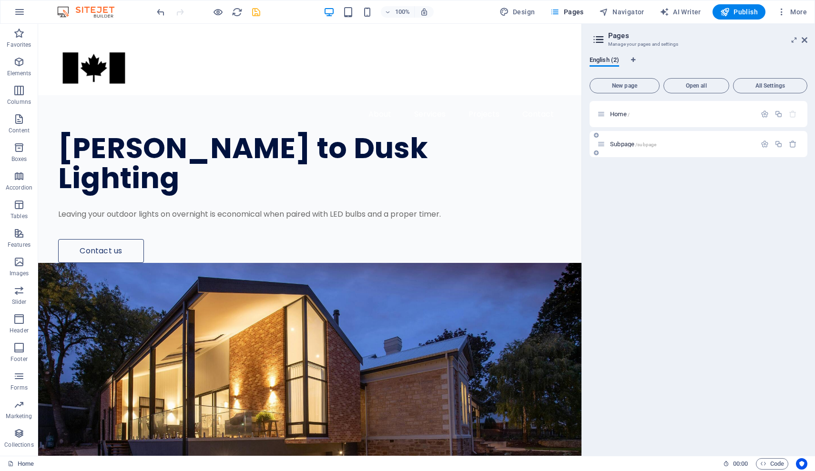
click at [666, 144] on p "Subpage /subpage" at bounding box center [681, 144] width 143 height 6
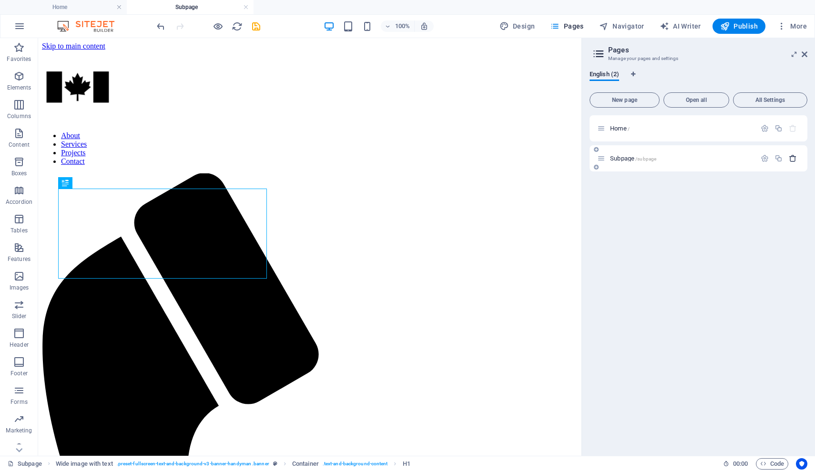
click at [795, 160] on icon "button" at bounding box center [793, 158] width 8 height 8
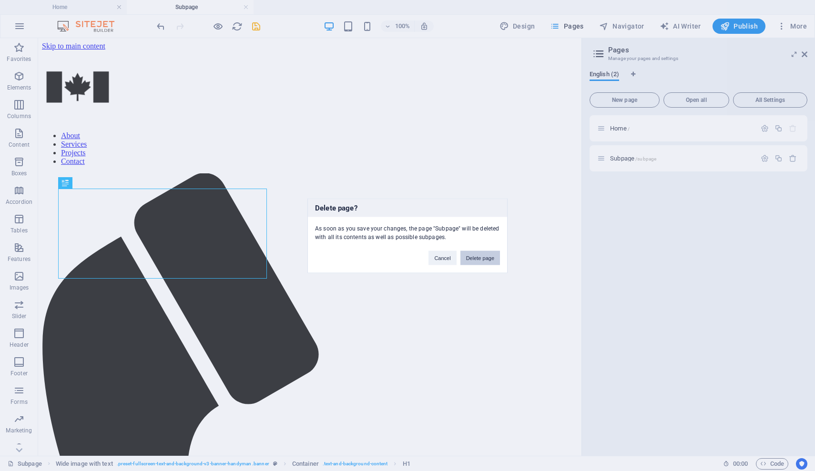
click at [481, 255] on button "Delete page" at bounding box center [480, 258] width 40 height 14
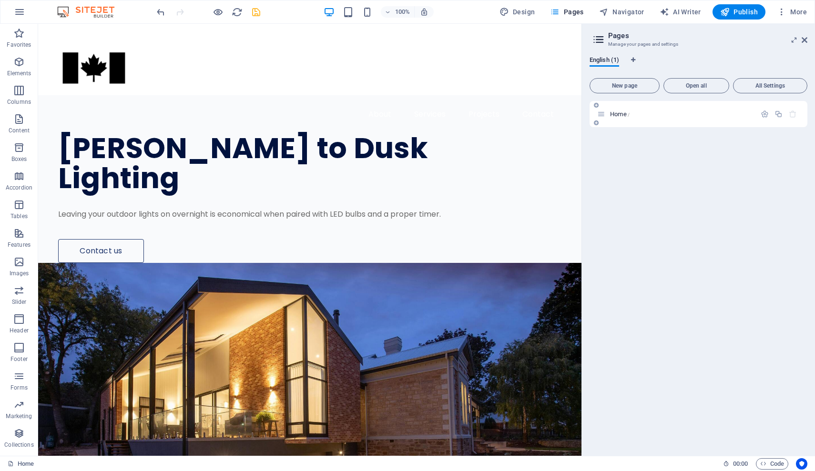
click at [706, 117] on p "Home /" at bounding box center [681, 114] width 143 height 6
click at [767, 116] on icon "button" at bounding box center [765, 114] width 8 height 8
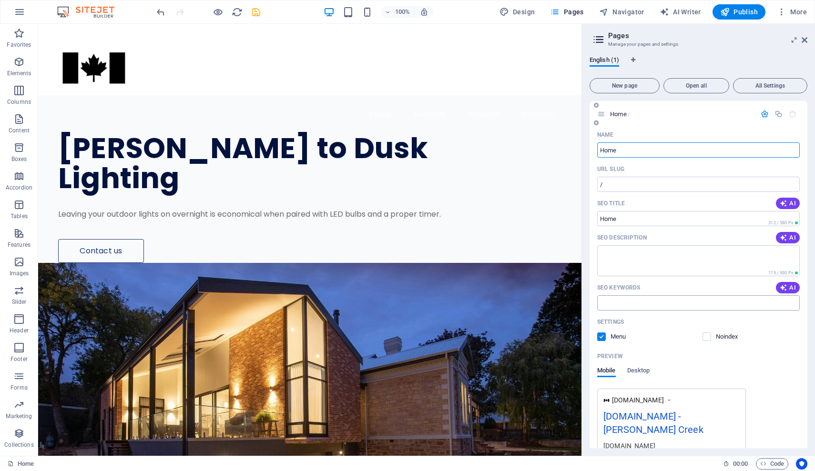
click at [631, 300] on input "SEO Keywords" at bounding box center [698, 303] width 203 height 15
type input "Outdoor lighting, automatic, home security, deterence,"
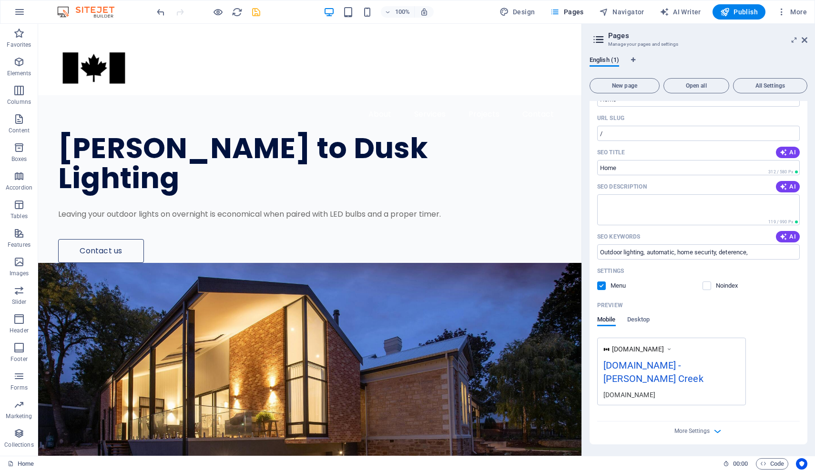
scroll to position [51, 0]
click at [718, 430] on icon "button" at bounding box center [717, 431] width 11 height 11
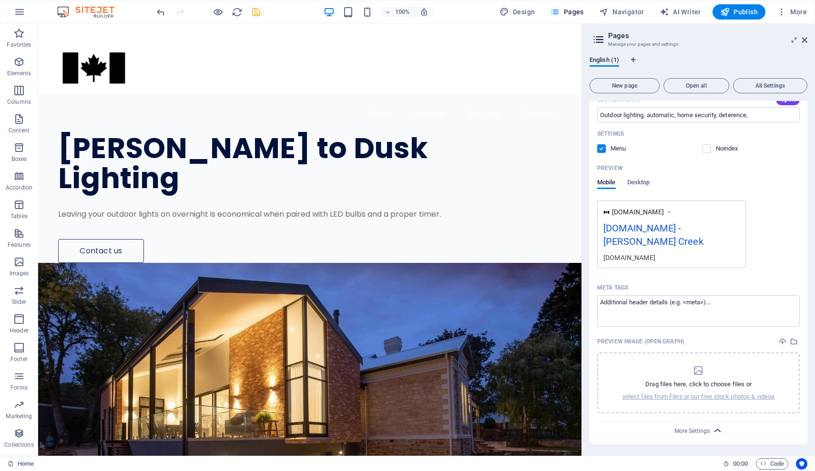
scroll to position [188, 0]
click at [718, 430] on icon "button" at bounding box center [717, 431] width 11 height 11
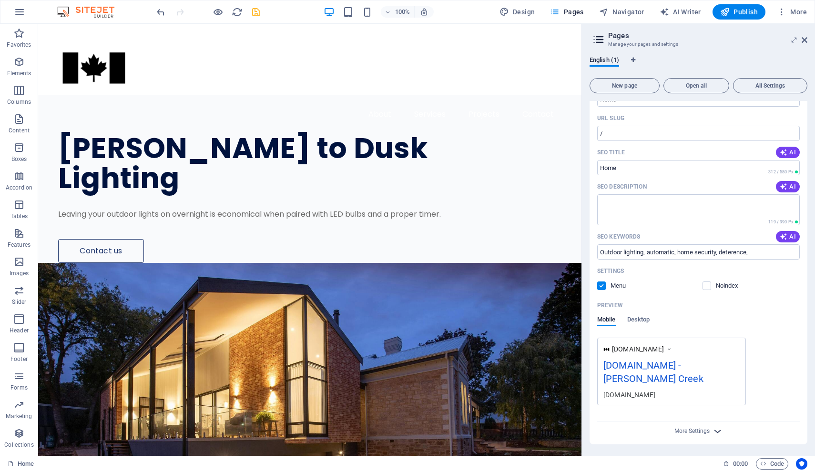
scroll to position [51, 0]
click at [20, 466] on link "Home" at bounding box center [21, 464] width 26 height 11
click at [6, 463] on div "Home 00 : 00 Code" at bounding box center [407, 463] width 815 height 15
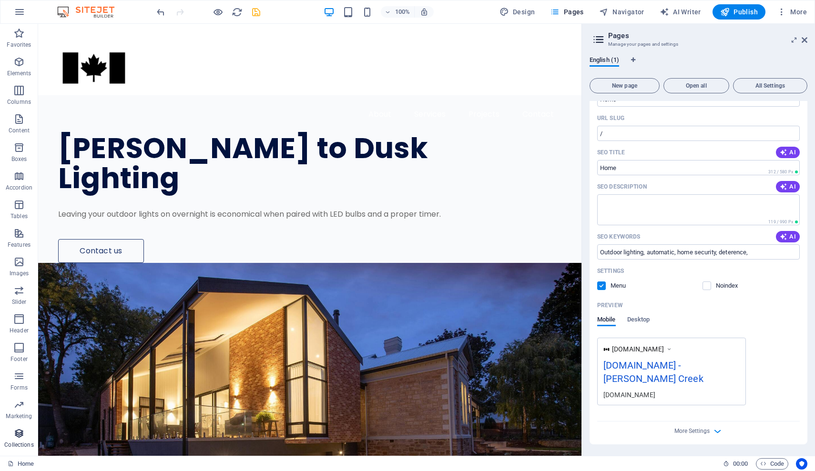
click at [11, 424] on button "Collections" at bounding box center [19, 438] width 38 height 29
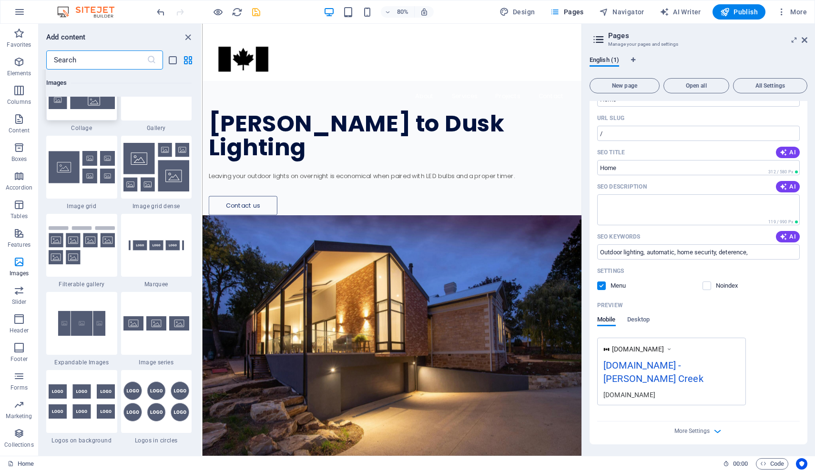
scroll to position [4950, 0]
click at [21, 58] on icon "button" at bounding box center [18, 61] width 11 height 11
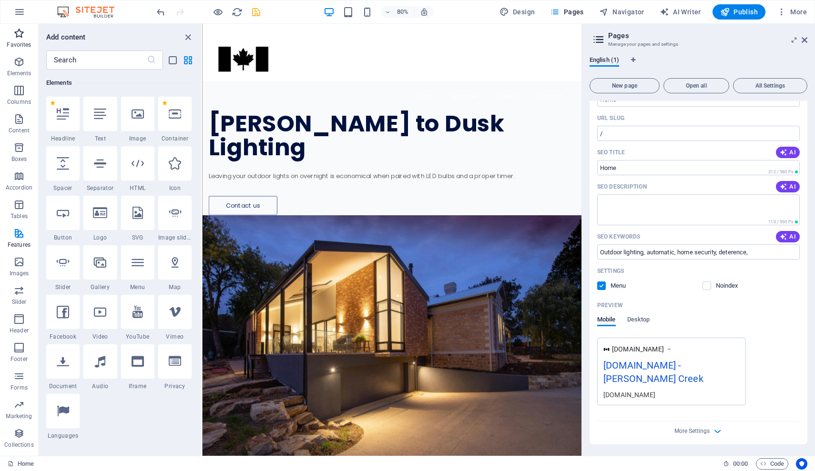
click at [20, 38] on icon "button" at bounding box center [18, 33] width 11 height 11
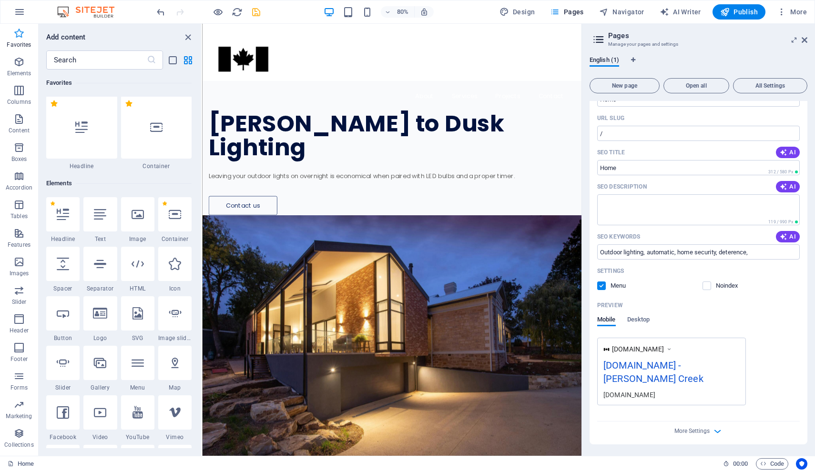
scroll to position [0, 0]
click at [22, 142] on button "Boxes" at bounding box center [19, 152] width 38 height 29
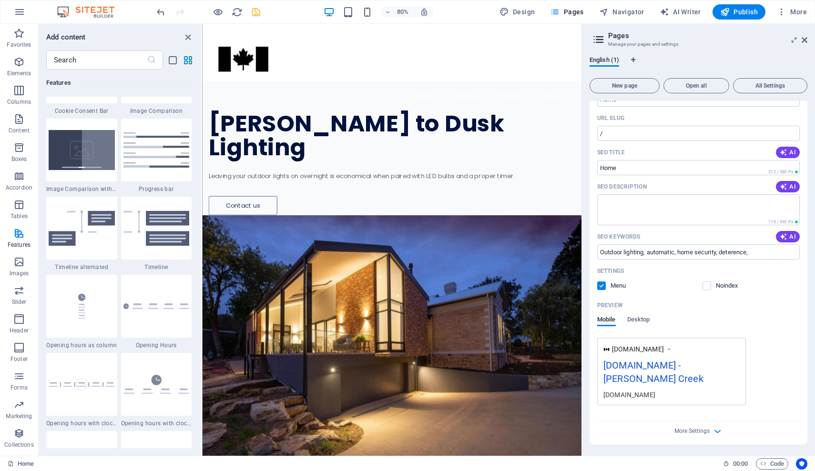
scroll to position [3929, 0]
click at [19, 62] on icon "button" at bounding box center [18, 61] width 11 height 11
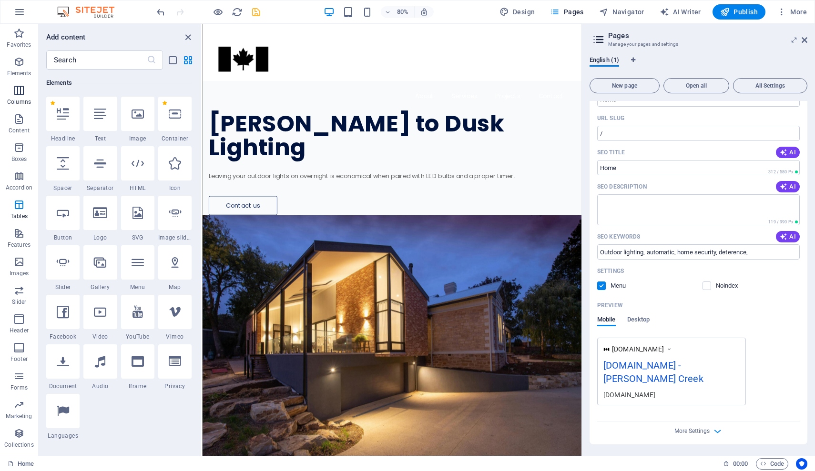
click at [21, 98] on span "Columns" at bounding box center [19, 96] width 38 height 23
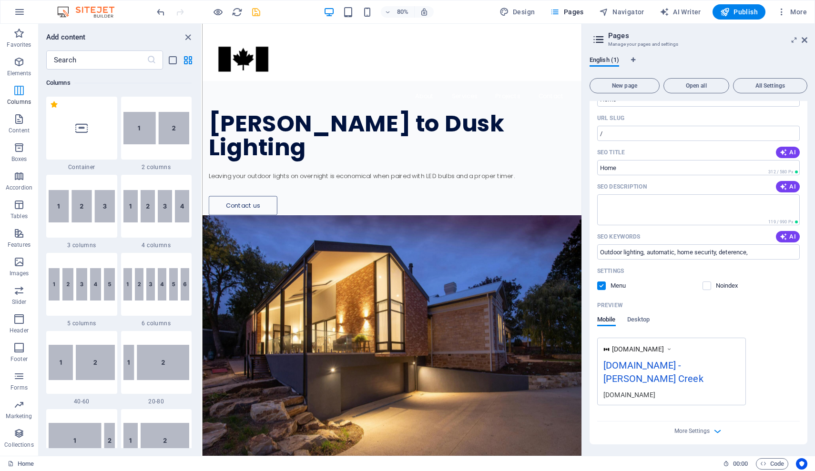
scroll to position [472, 0]
click at [21, 42] on p "Favorites" at bounding box center [19, 45] width 24 height 8
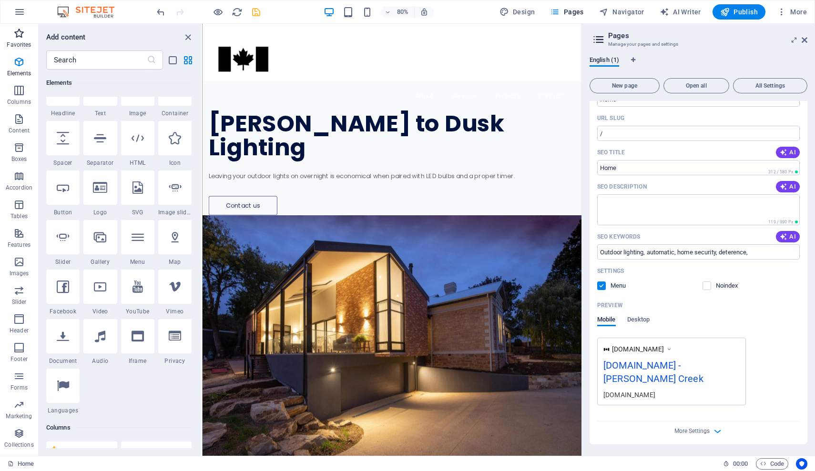
scroll to position [0, 0]
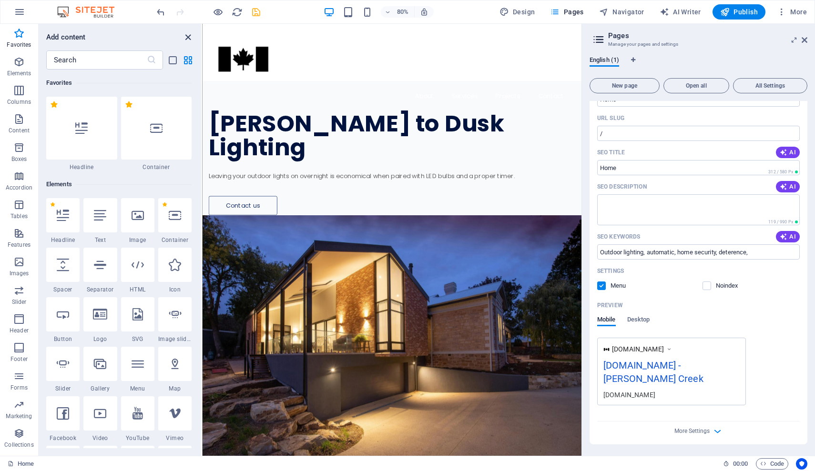
click at [189, 33] on icon "close panel" at bounding box center [188, 37] width 11 height 11
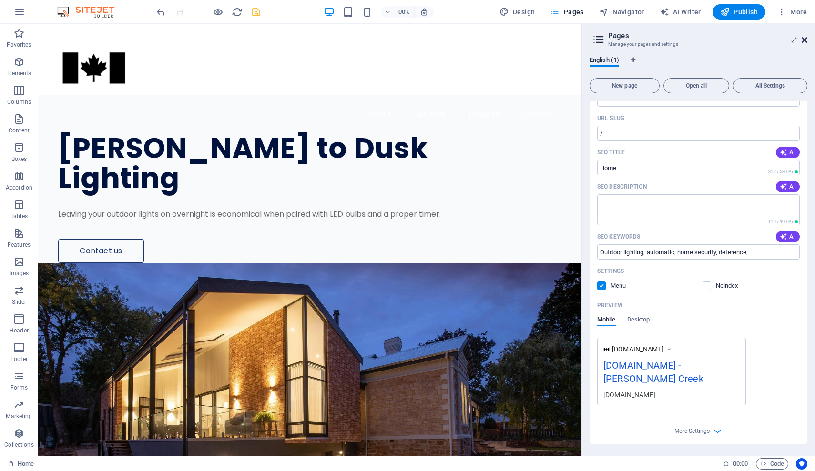
click at [802, 38] on icon at bounding box center [805, 40] width 6 height 8
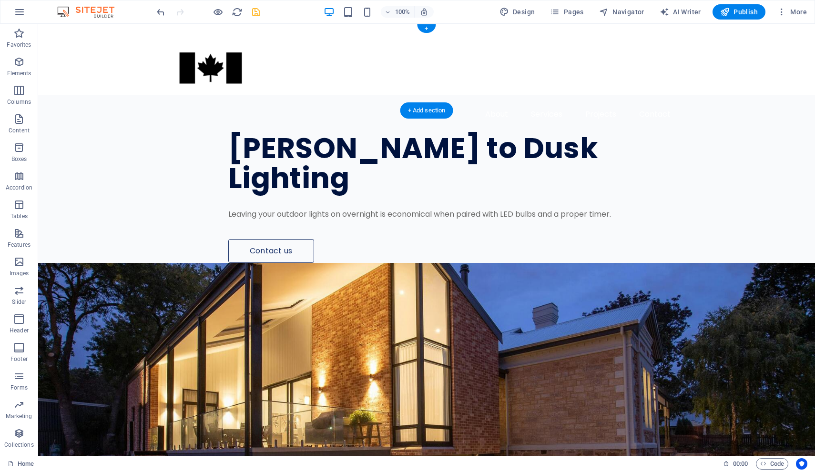
click at [264, 18] on div "100% Design Pages Navigator AI Writer Publish More" at bounding box center [483, 11] width 656 height 15
click at [258, 14] on icon "save" at bounding box center [256, 12] width 11 height 11
click at [560, 9] on icon "button" at bounding box center [555, 12] width 10 height 10
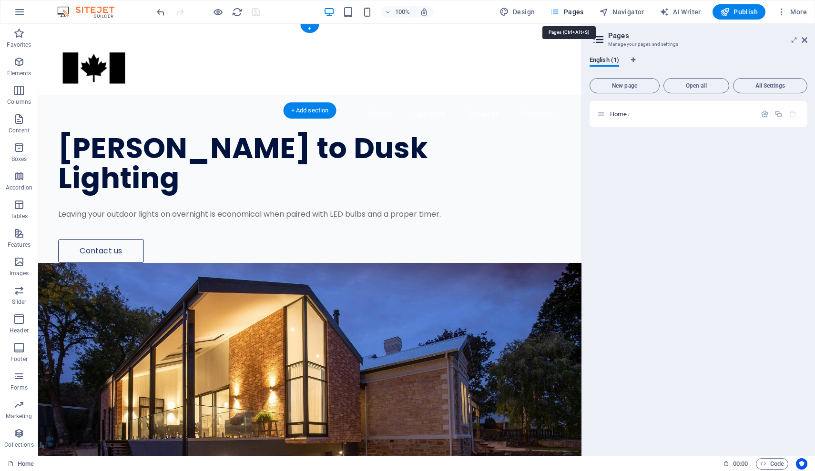
click at [560, 9] on icon "button" at bounding box center [555, 12] width 10 height 10
click at [618, 7] on span "Navigator" at bounding box center [621, 12] width 45 height 10
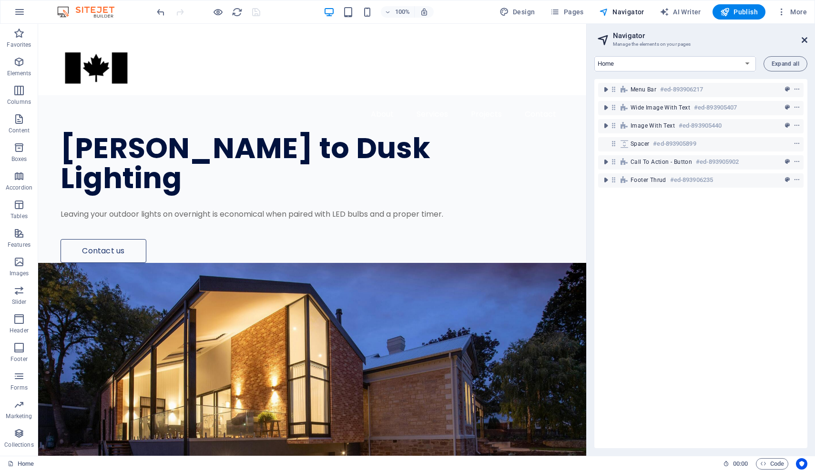
click at [806, 41] on icon at bounding box center [805, 40] width 6 height 8
